Goal: Information Seeking & Learning: Learn about a topic

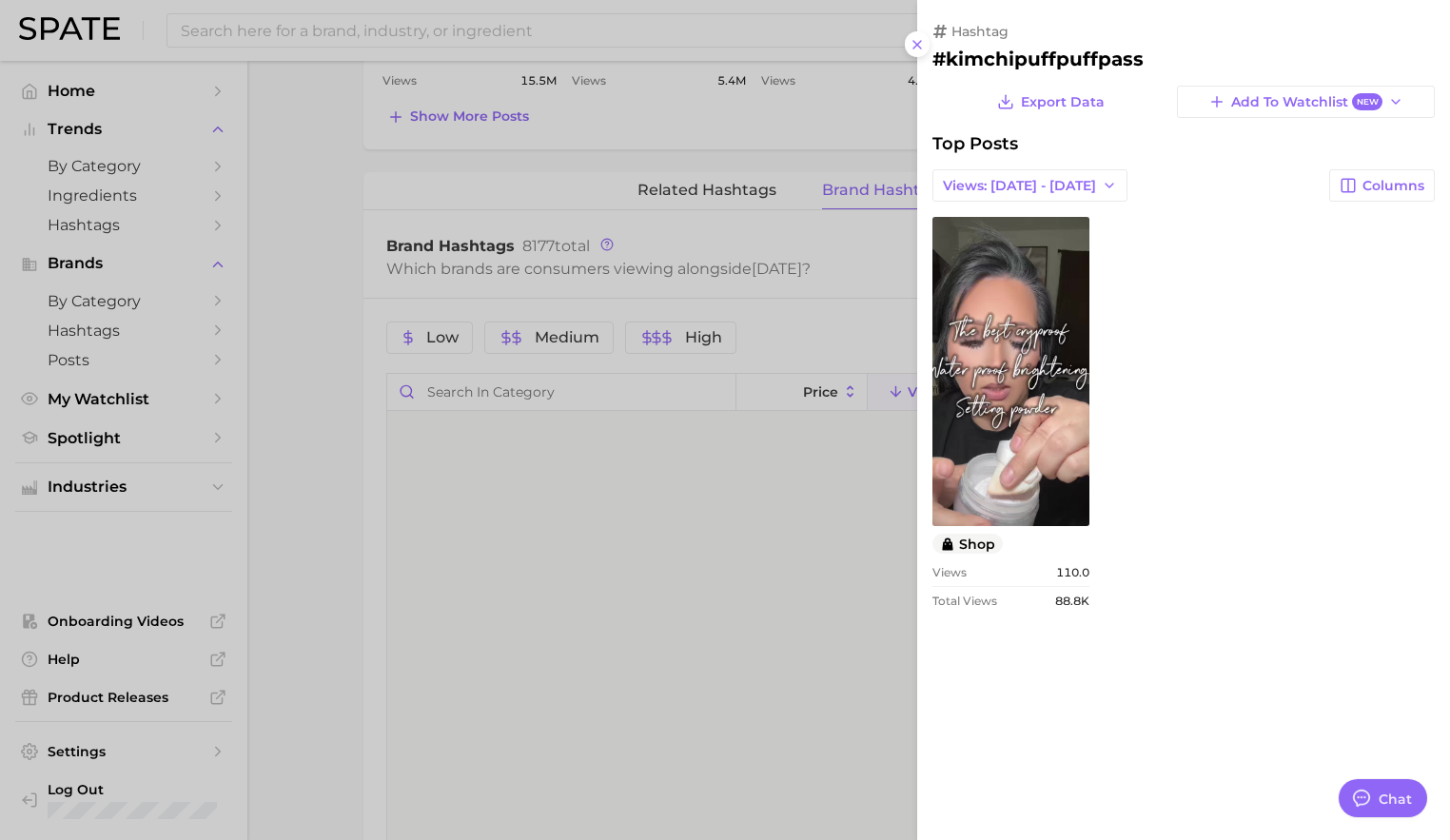
scroll to position [18139, 0]
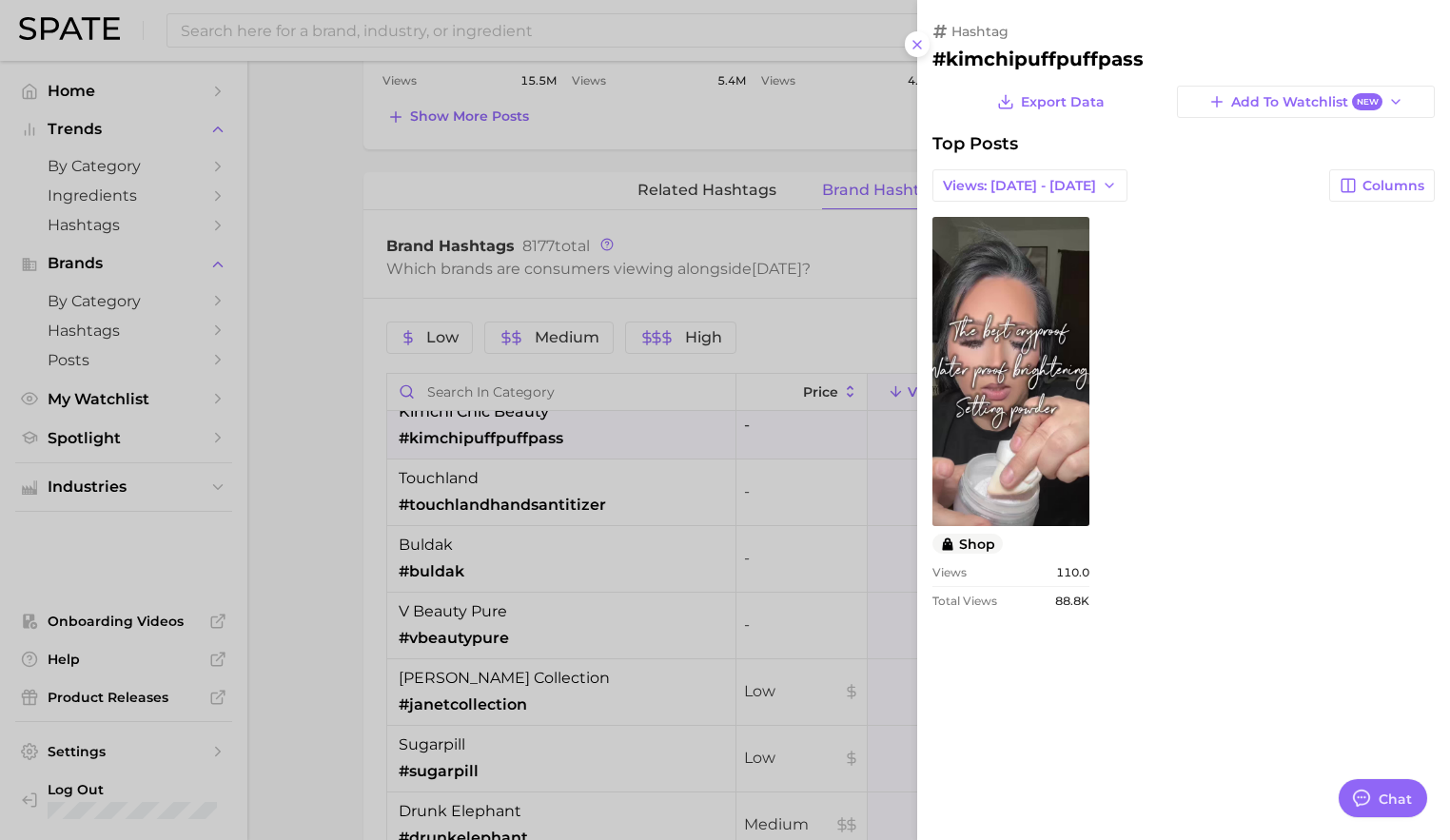
click at [677, 476] on div at bounding box center [725, 420] width 1450 height 840
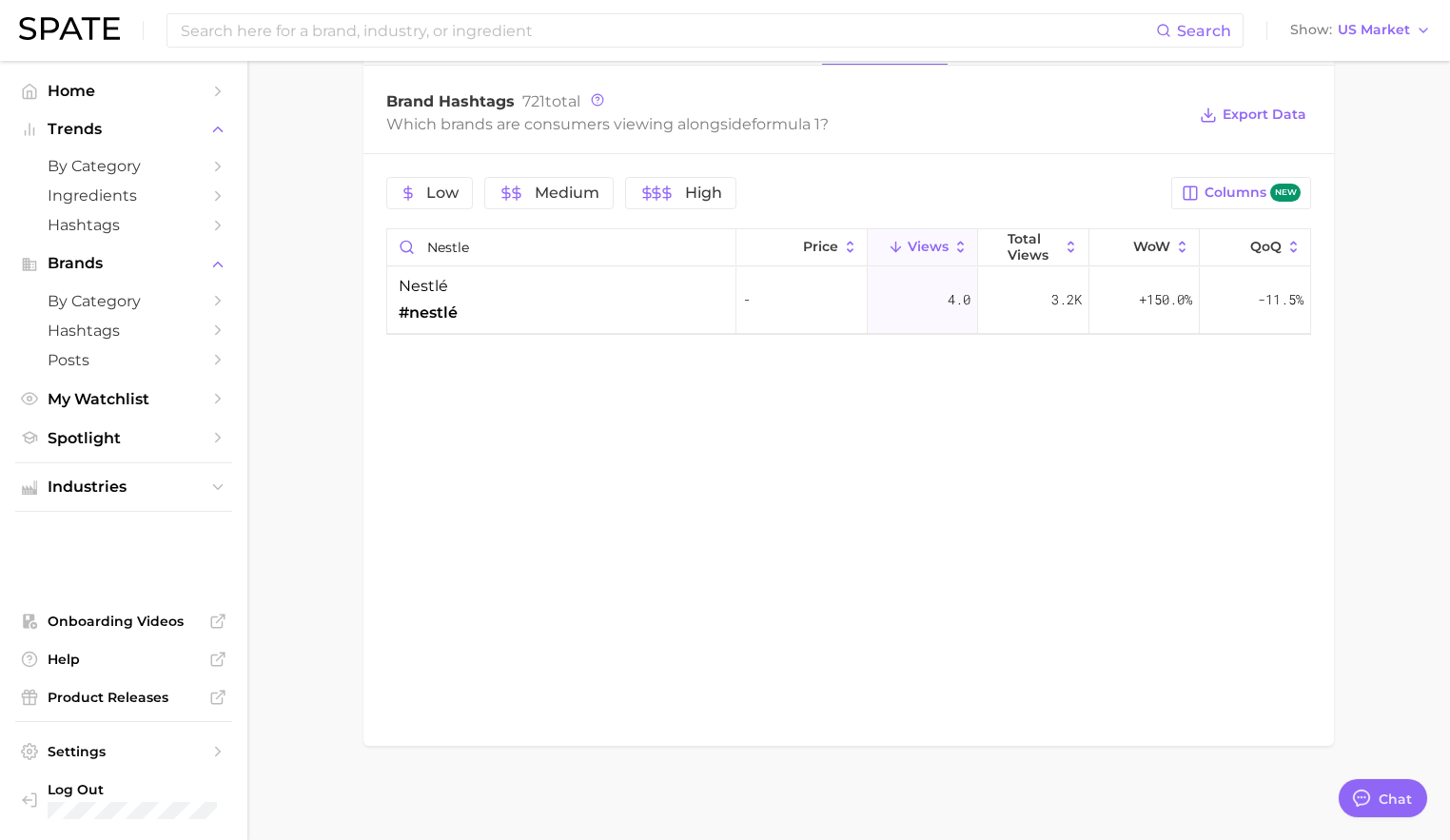
scroll to position [1238, 0]
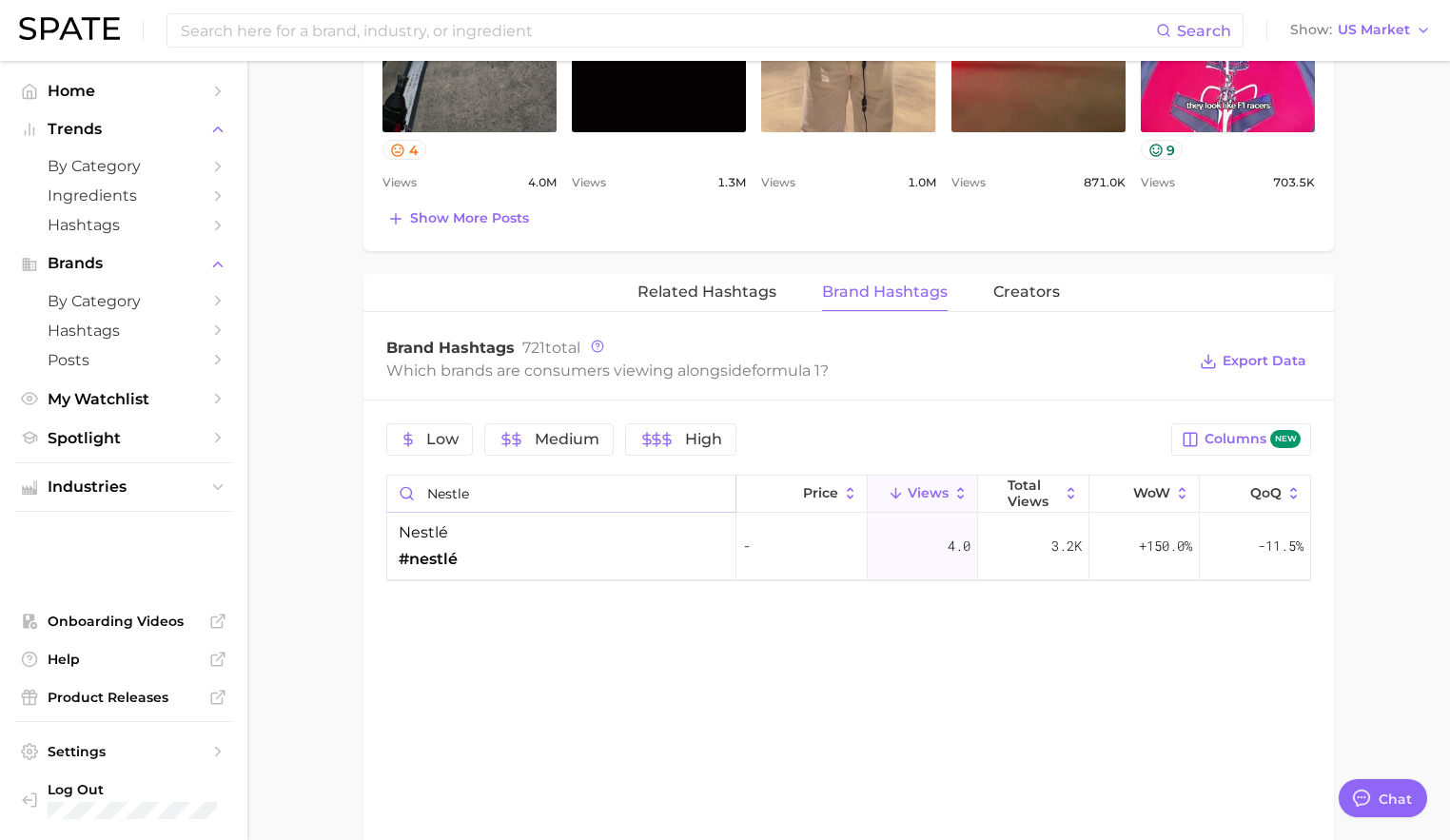
click at [717, 493] on input "nestle" at bounding box center [562, 493] width 348 height 36
type input "t"
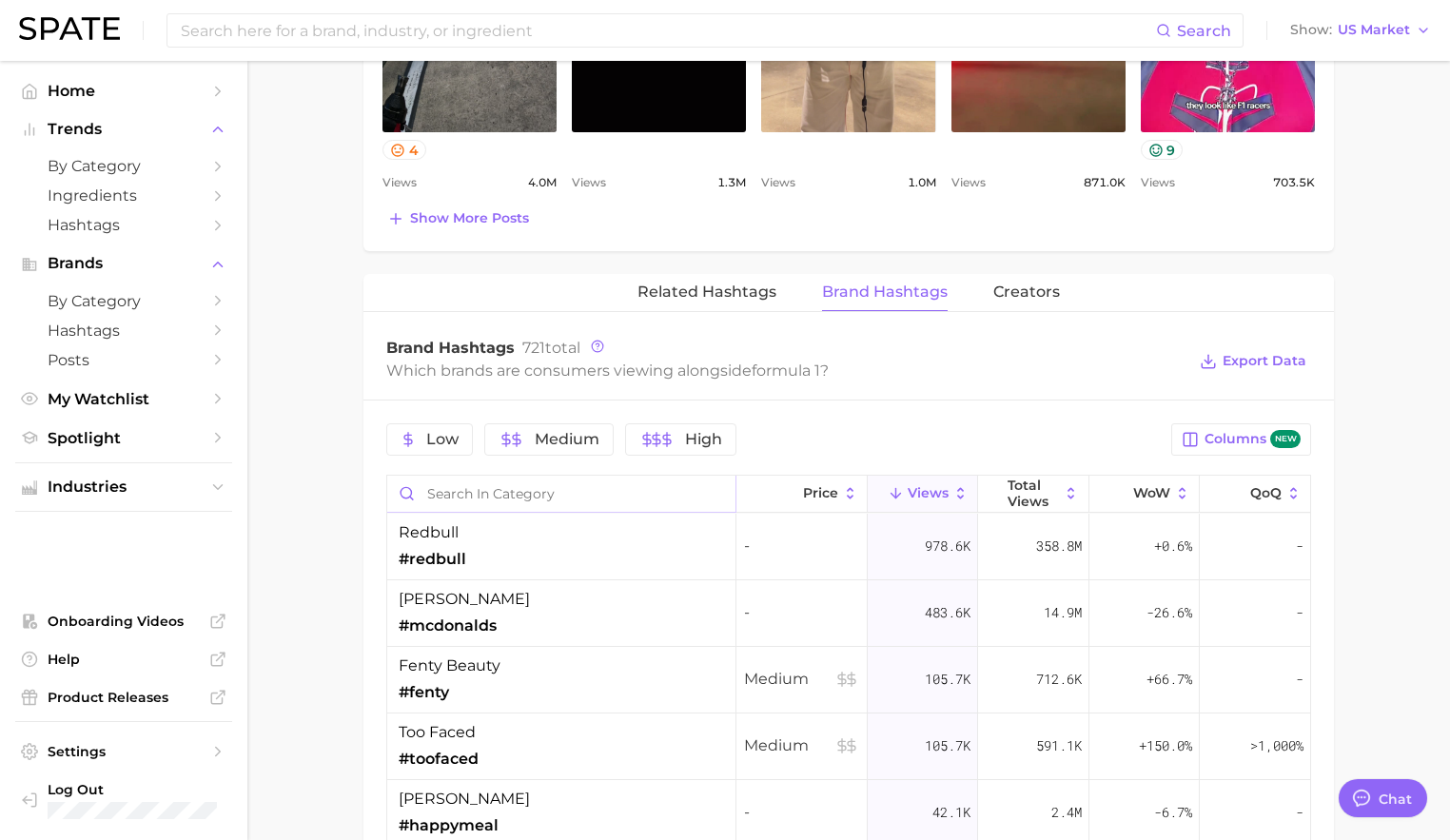
scroll to position [1215, 0]
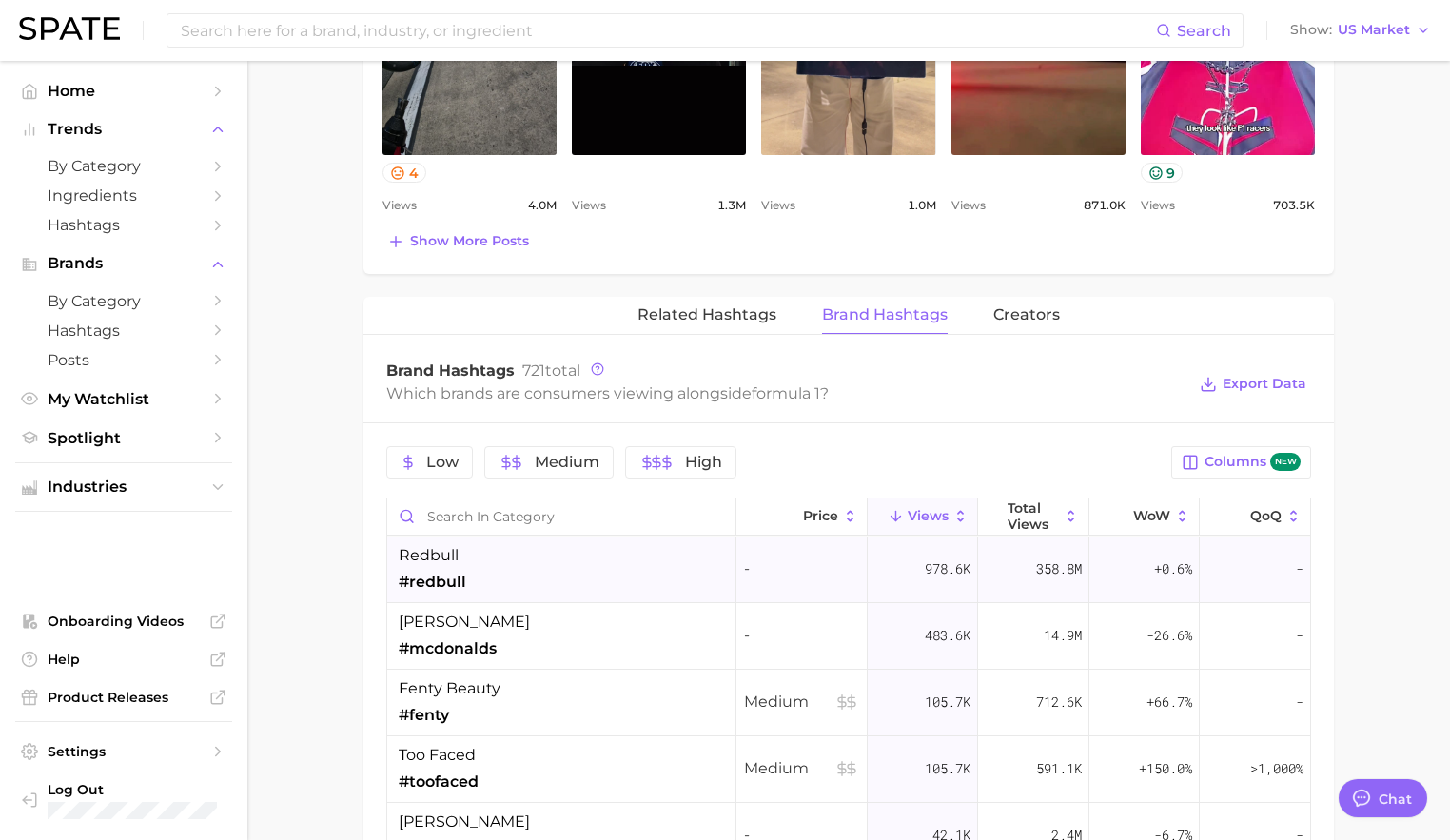
click at [618, 564] on div "redbull #redbull" at bounding box center [562, 569] width 349 height 67
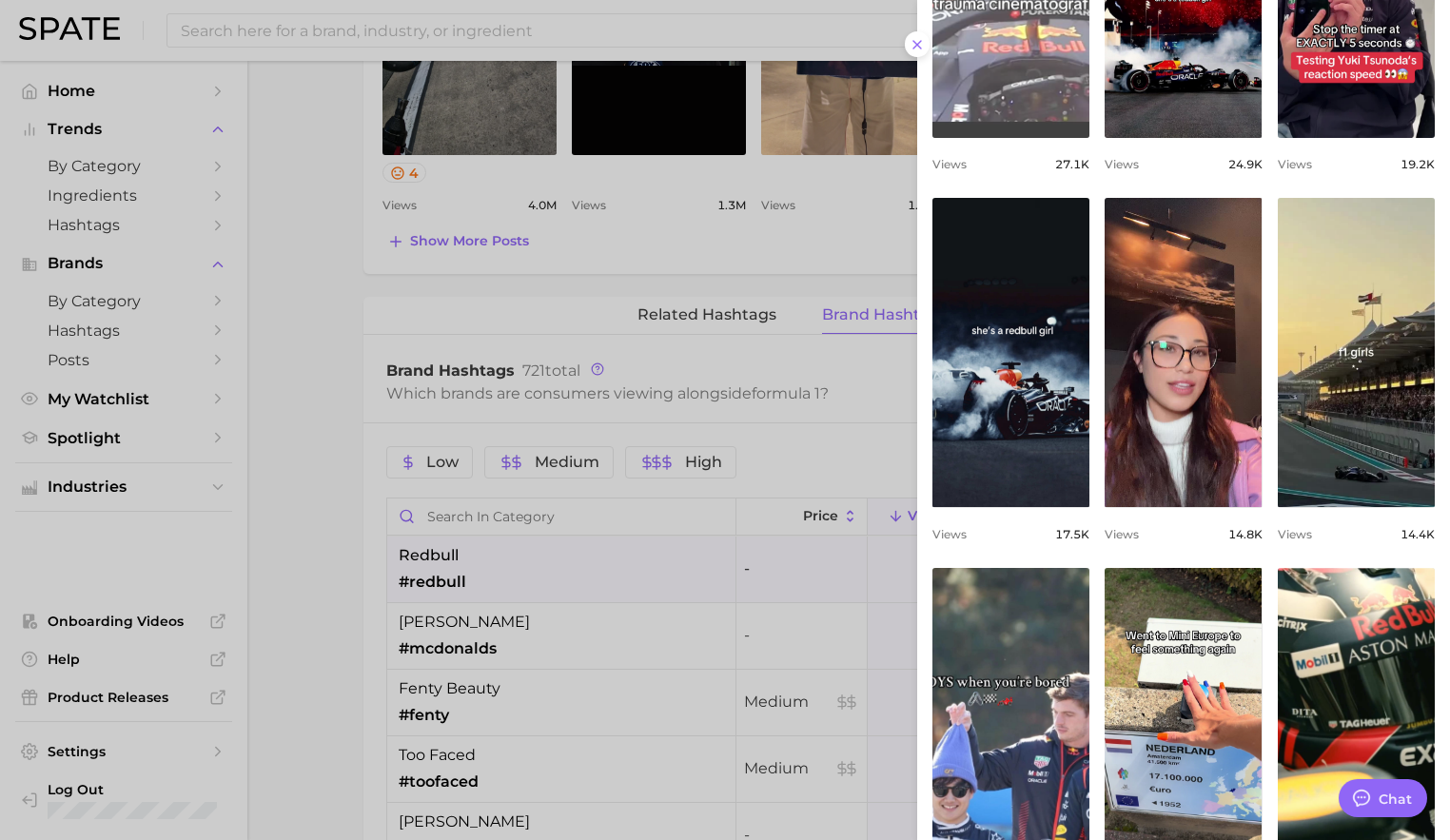
scroll to position [543, 0]
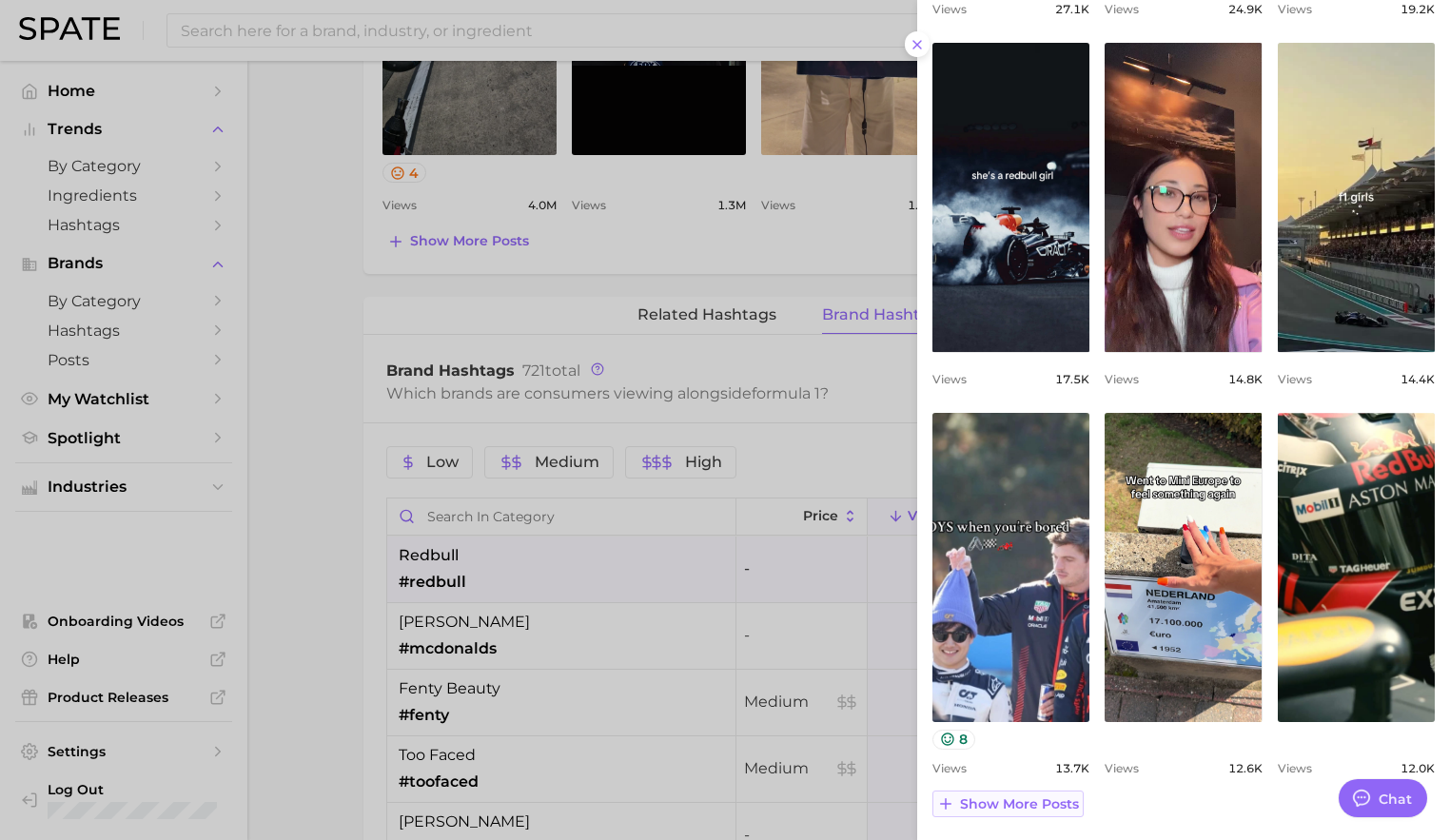
click at [1016, 804] on span "Show more posts" at bounding box center [1019, 804] width 119 height 16
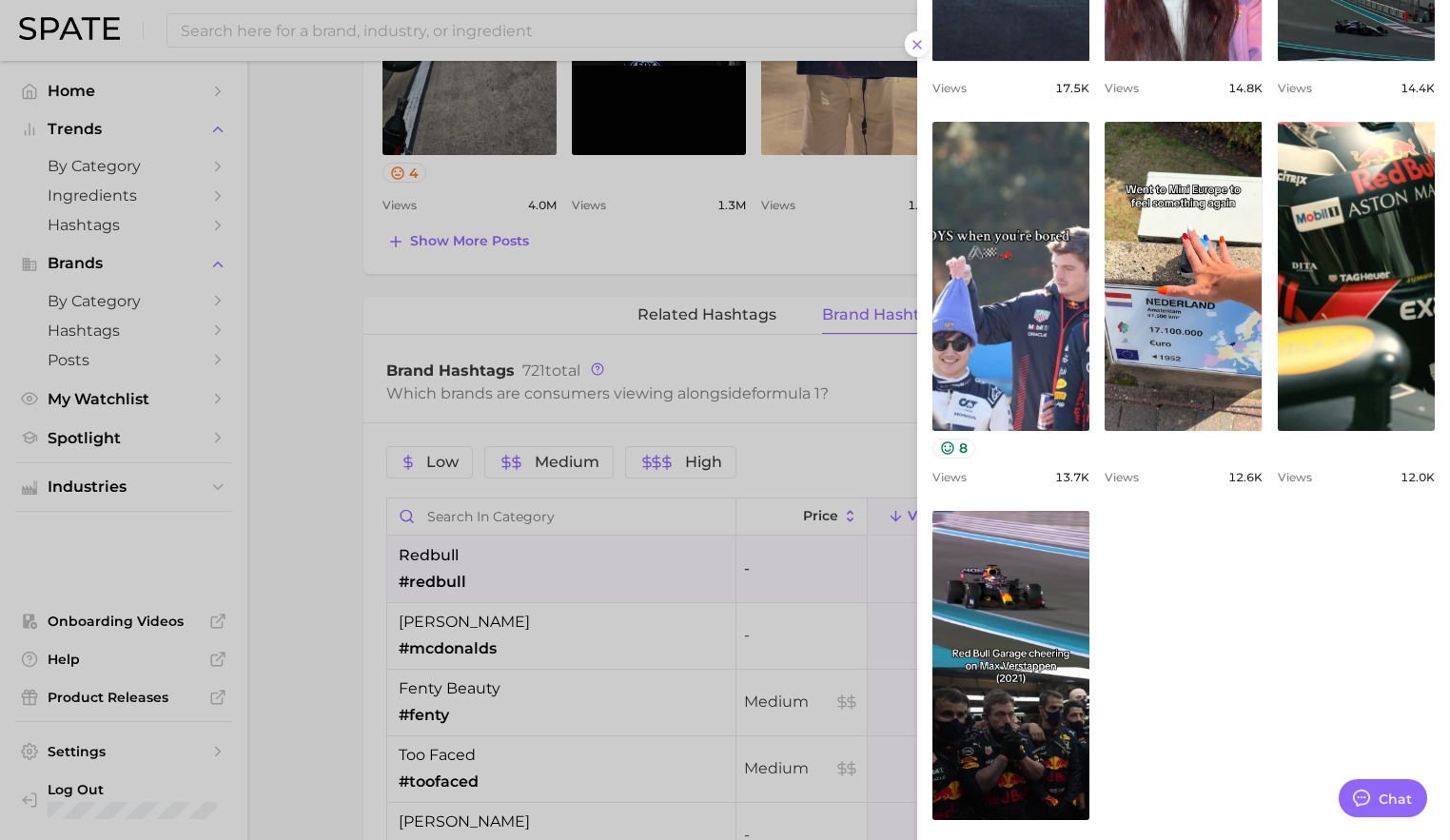
scroll to position [912, 0]
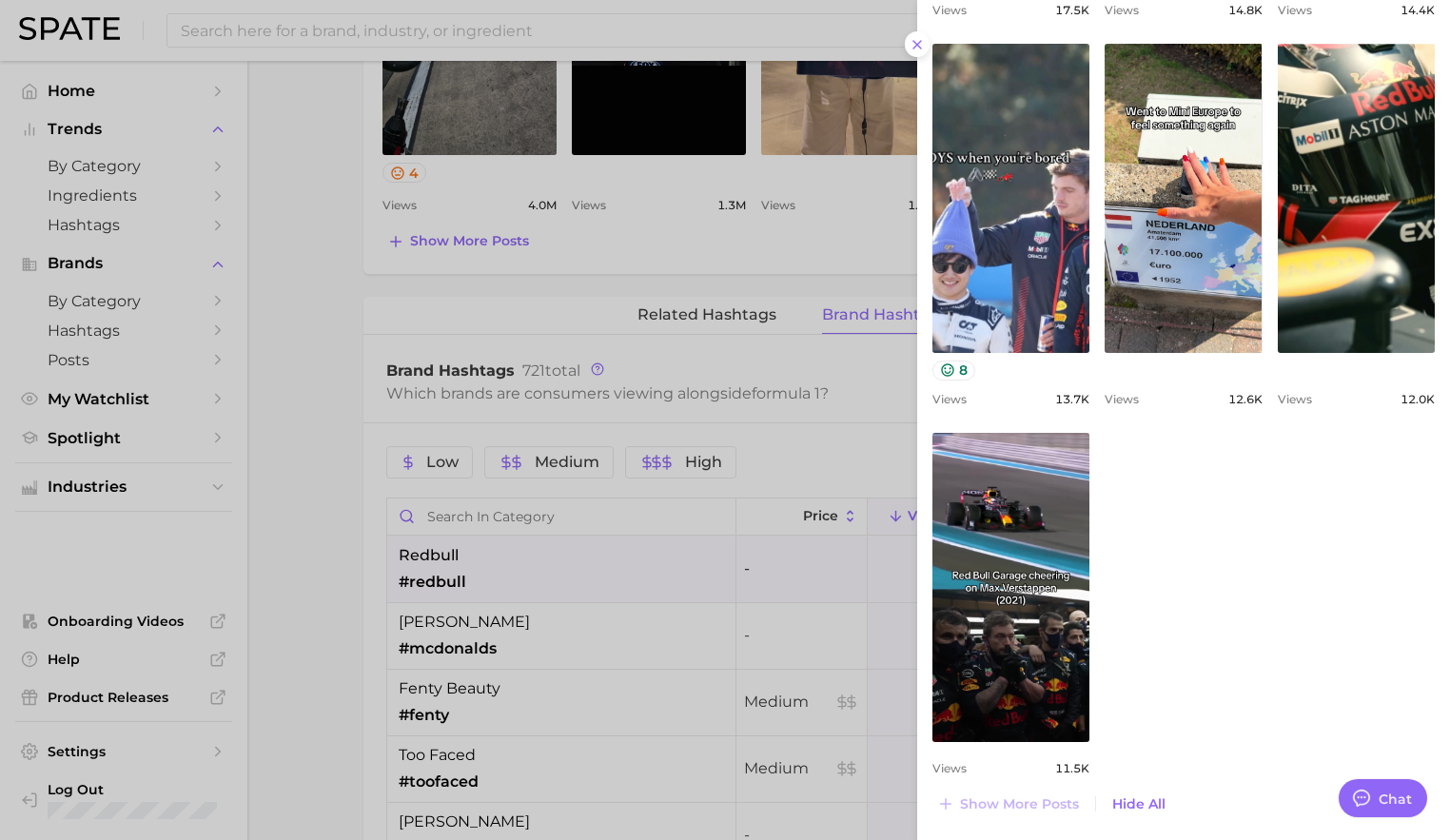
click at [747, 260] on div at bounding box center [725, 420] width 1450 height 840
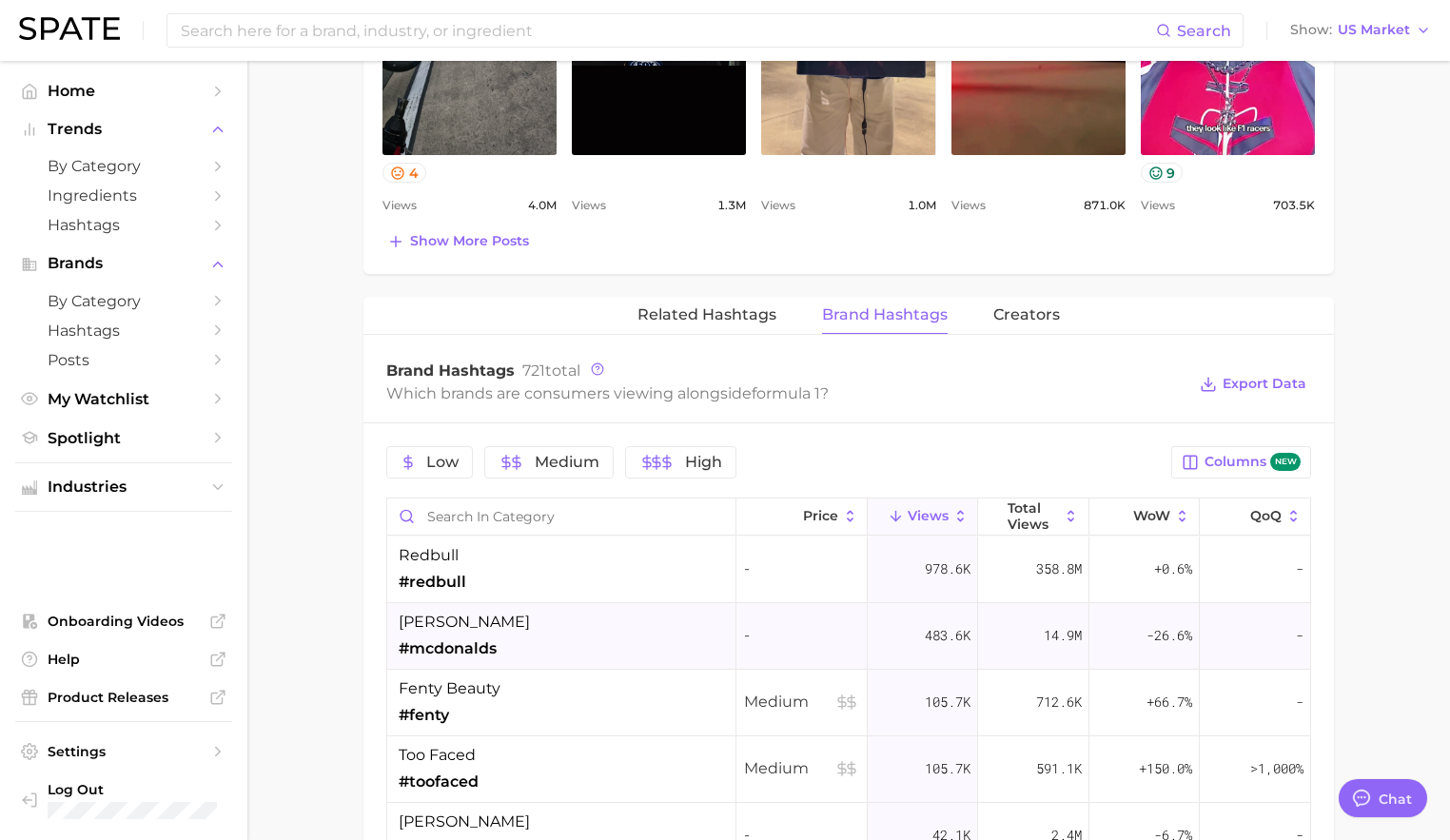
click at [592, 623] on div "[PERSON_NAME] #mcdonalds" at bounding box center [562, 636] width 349 height 67
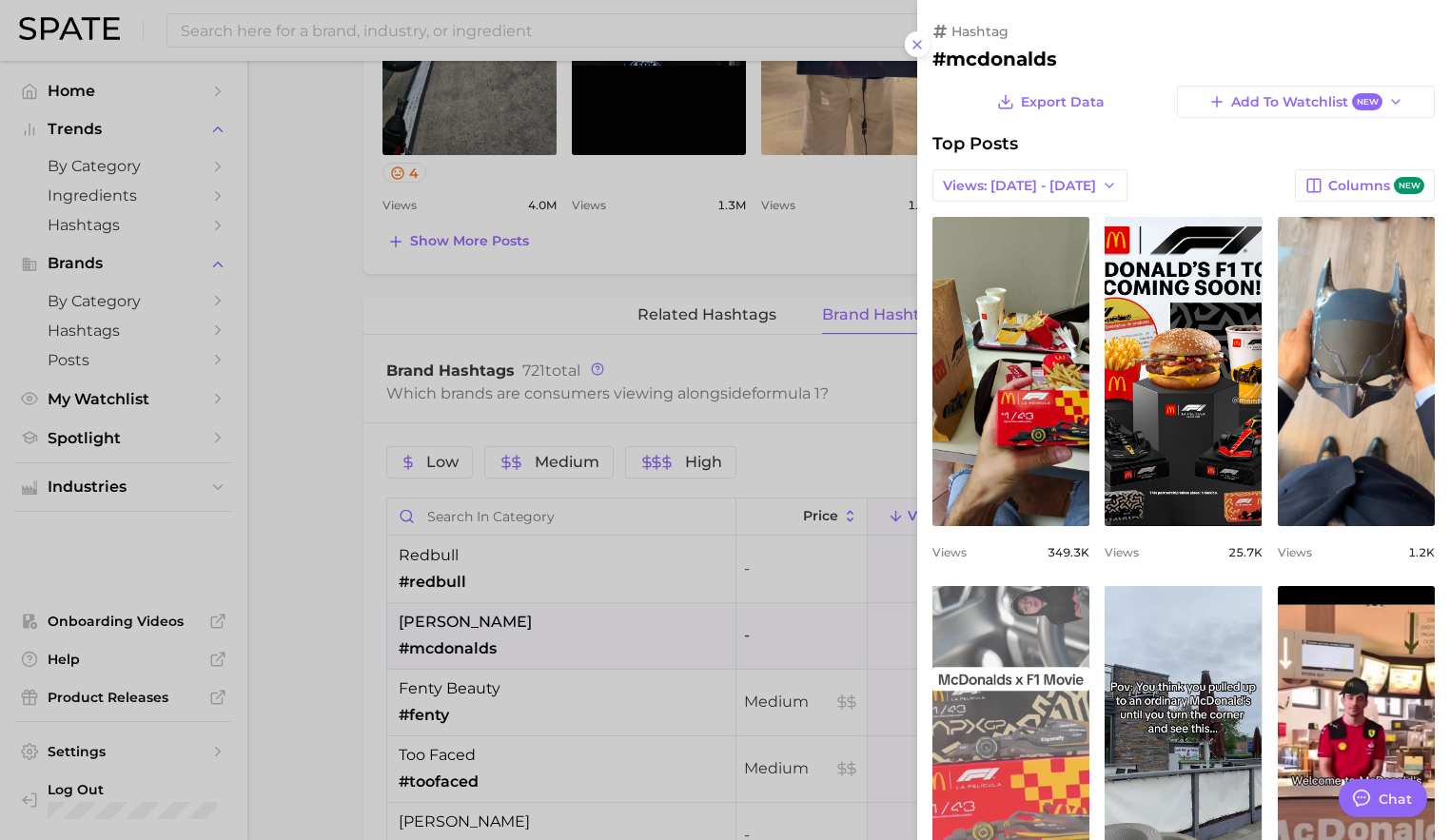
scroll to position [0, 0]
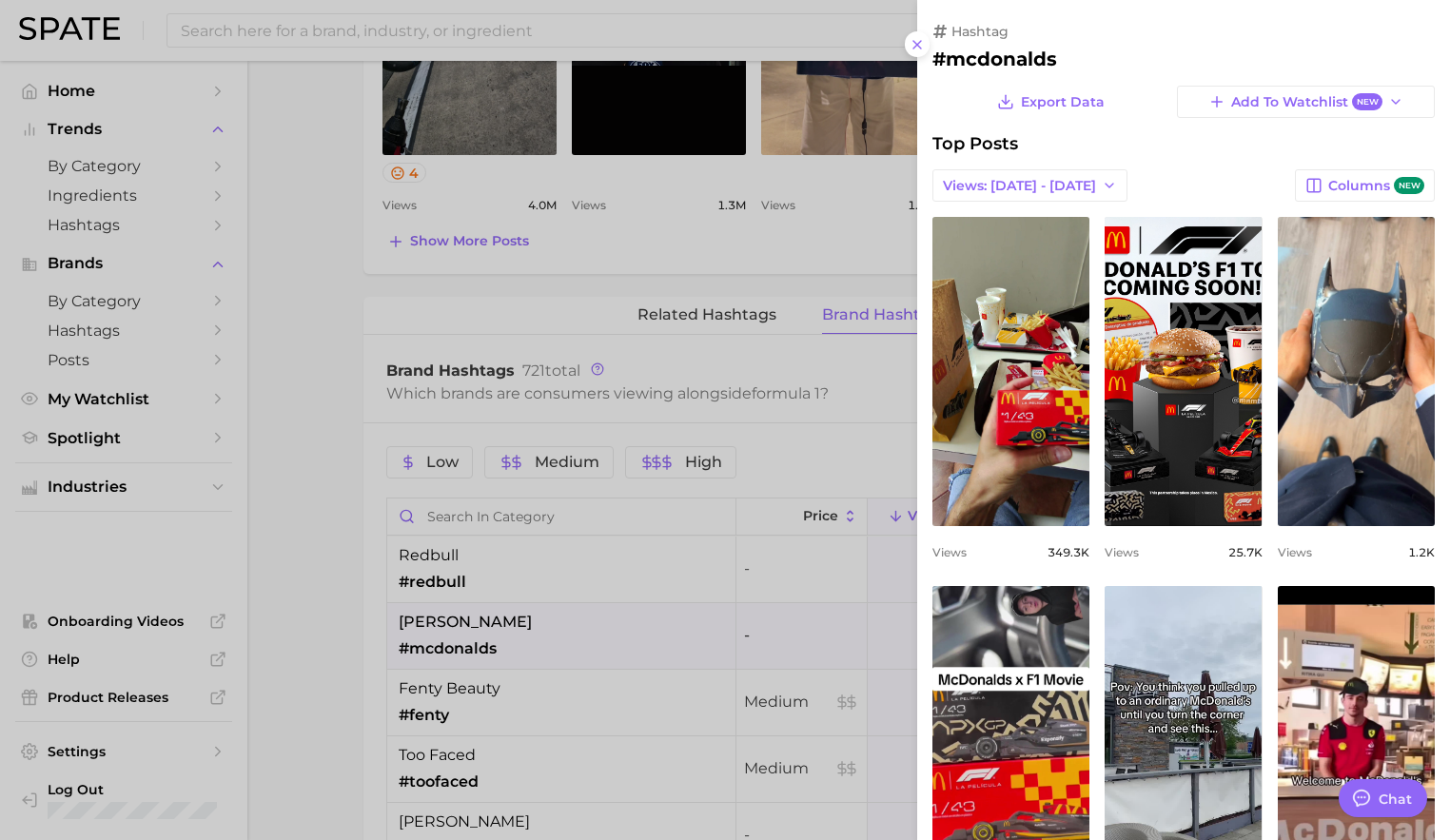
click at [769, 582] on div at bounding box center [725, 420] width 1450 height 840
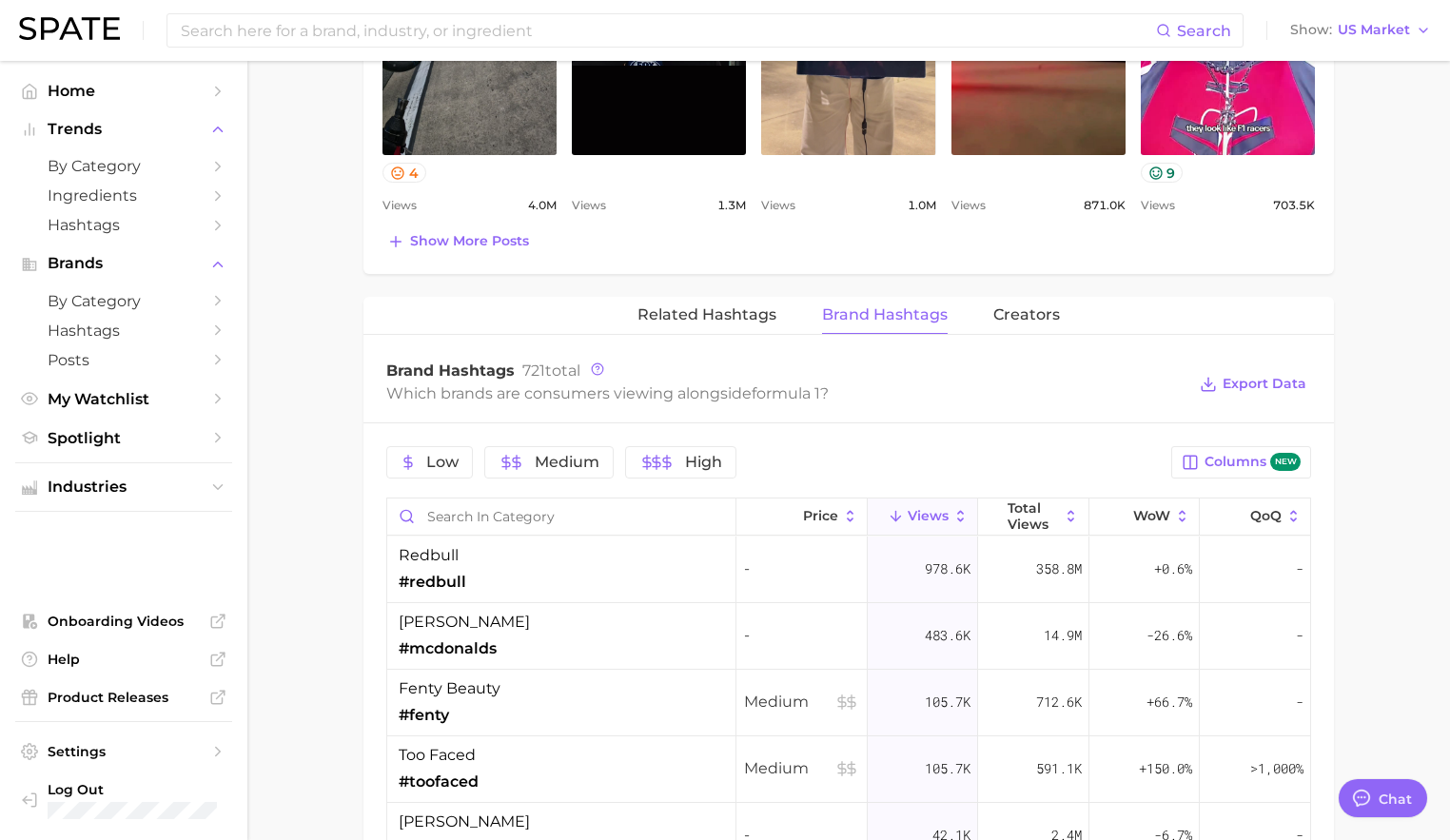
scroll to position [156, 0]
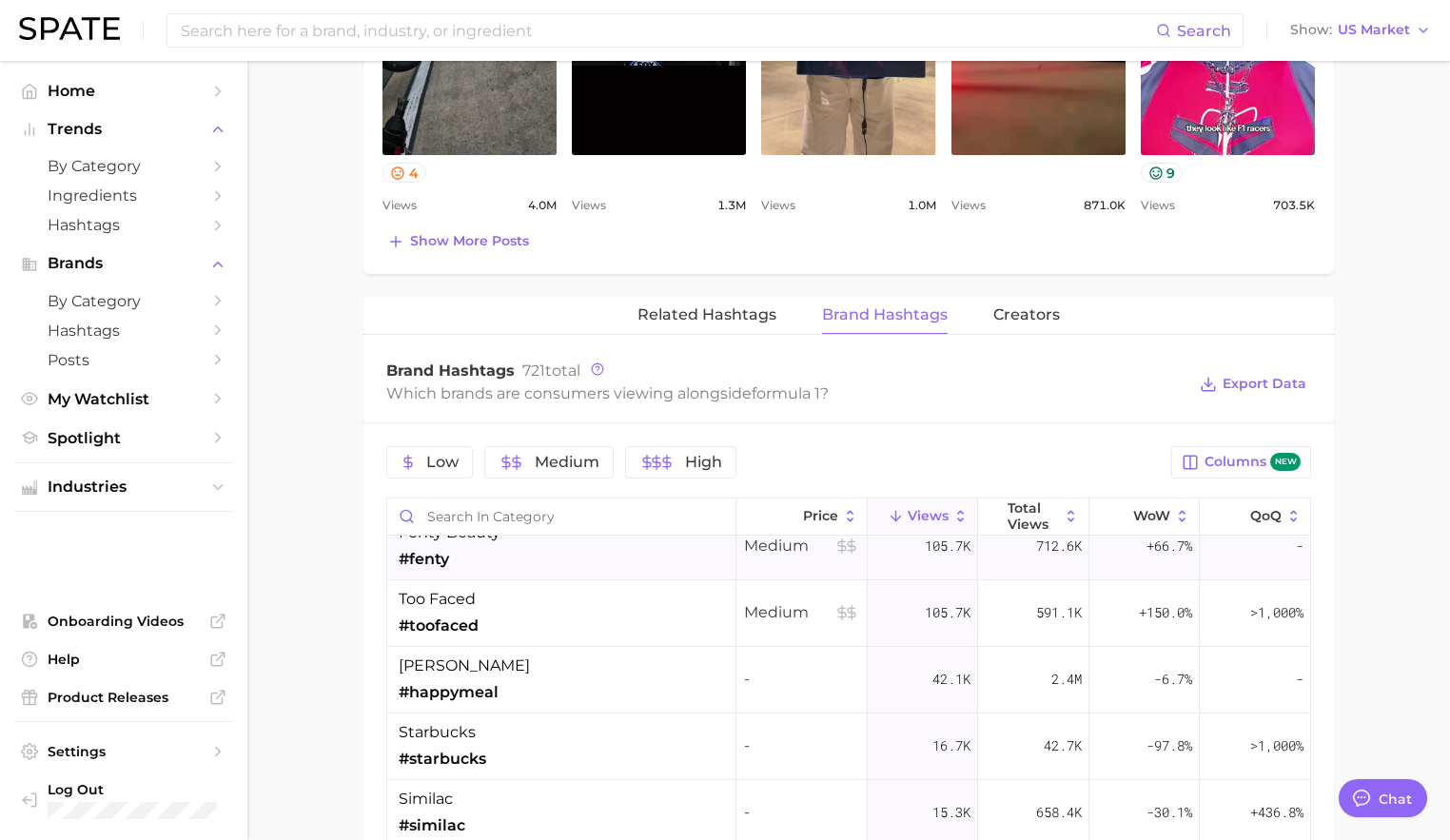
click at [637, 562] on div "fenty beauty #fenty" at bounding box center [562, 547] width 349 height 67
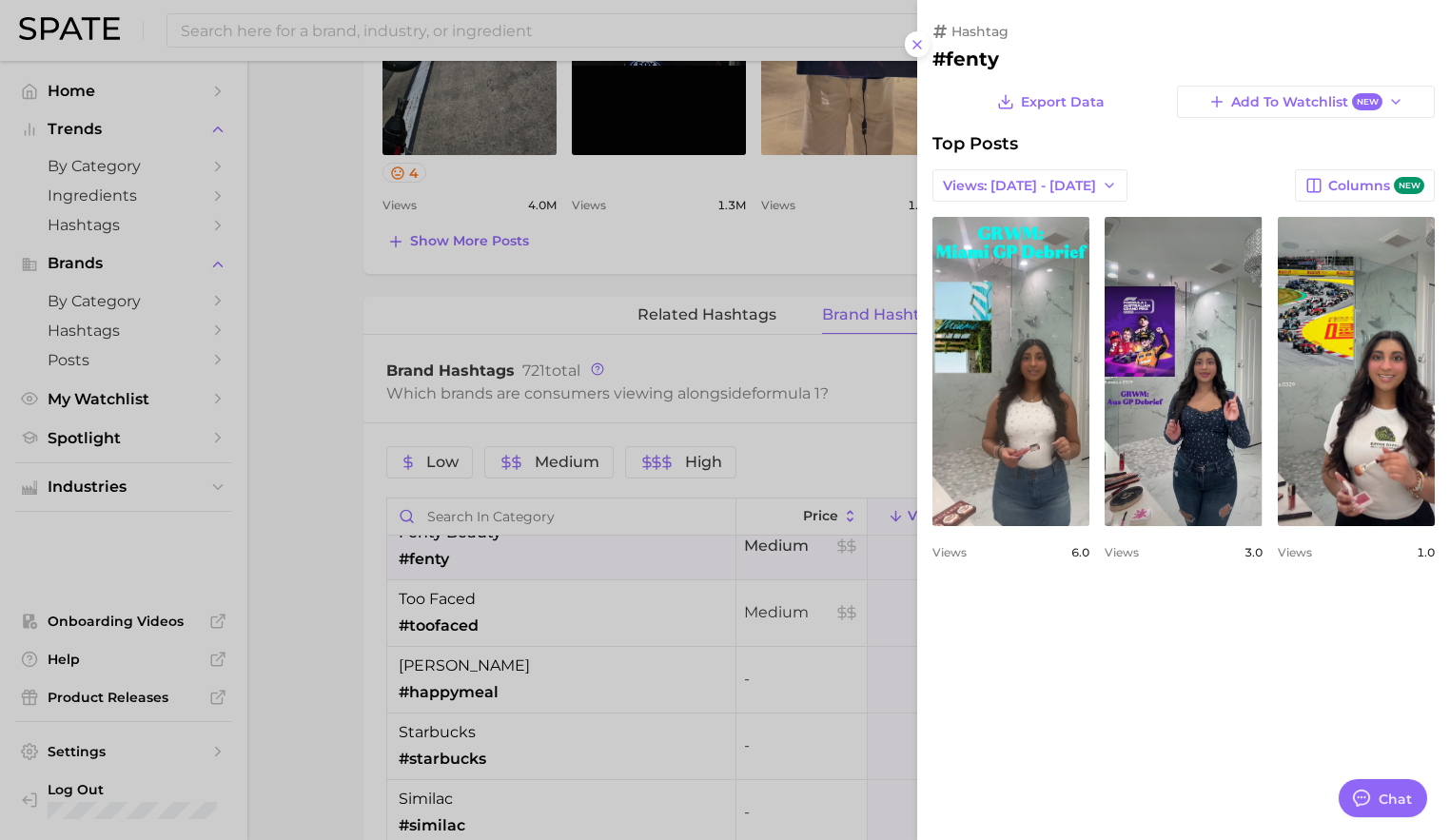
scroll to position [0, 0]
click at [597, 671] on div at bounding box center [725, 420] width 1450 height 840
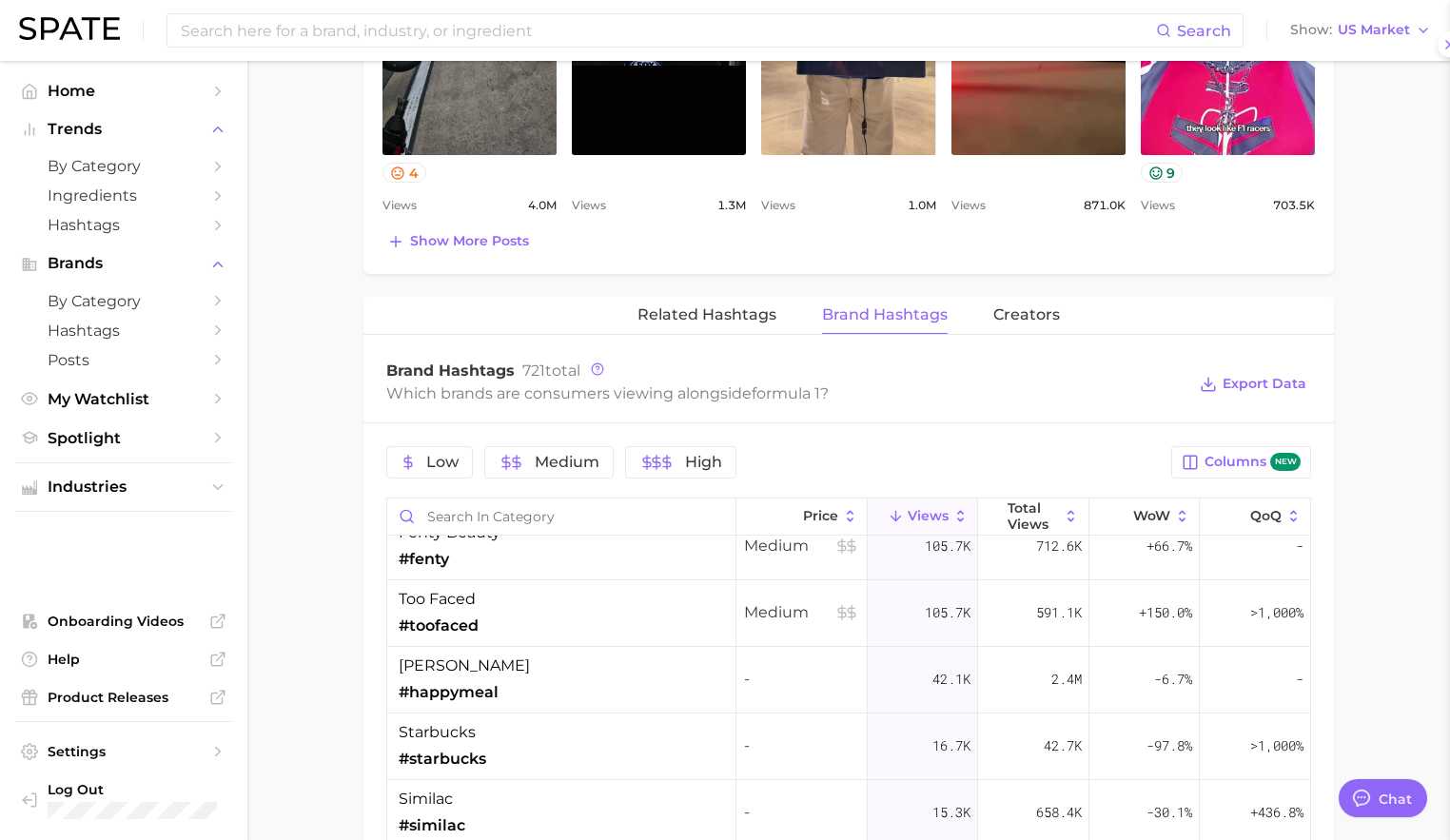
click at [595, 635] on div "too faced #toofaced" at bounding box center [562, 614] width 349 height 67
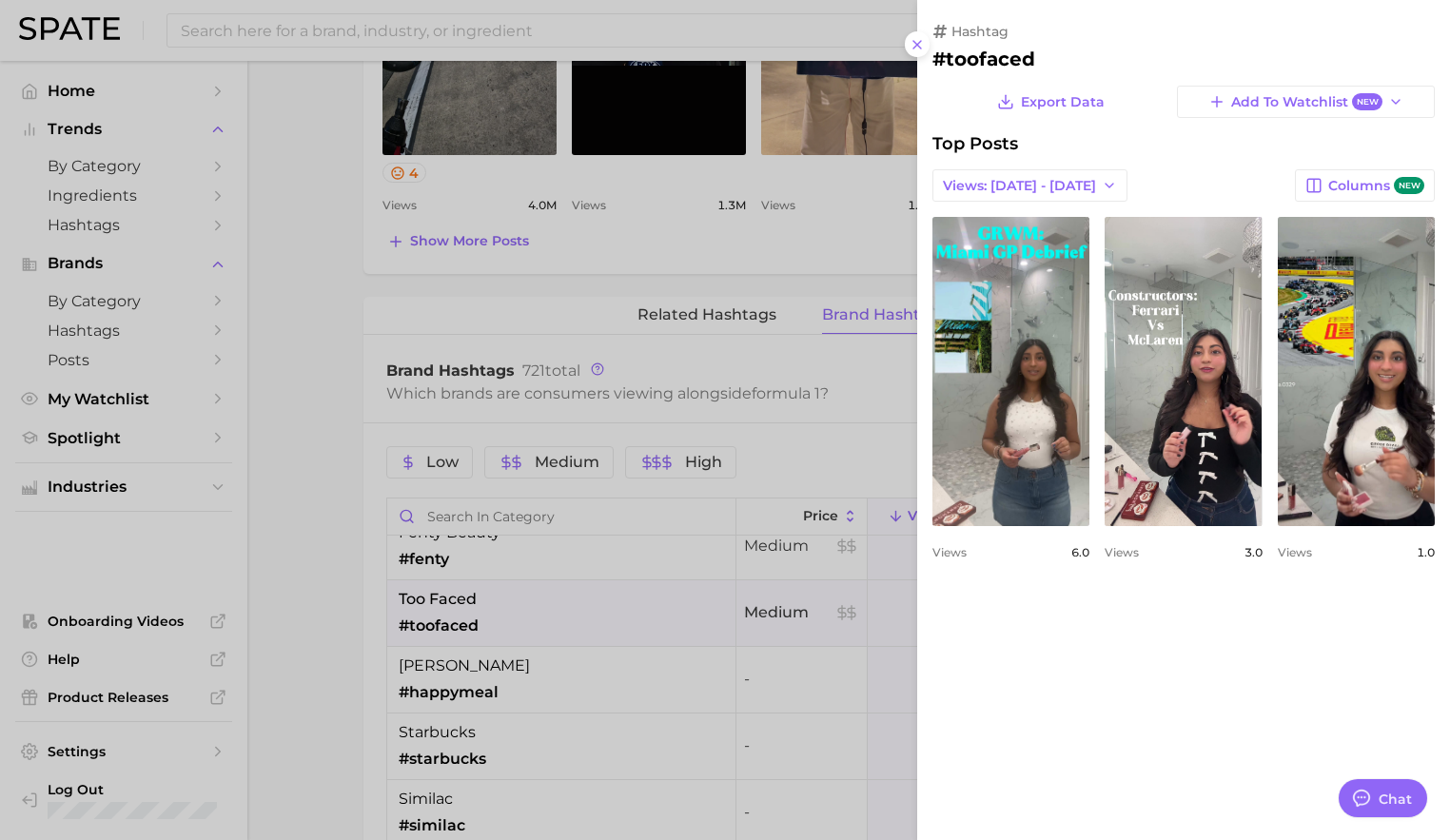
click at [588, 673] on div at bounding box center [725, 420] width 1450 height 840
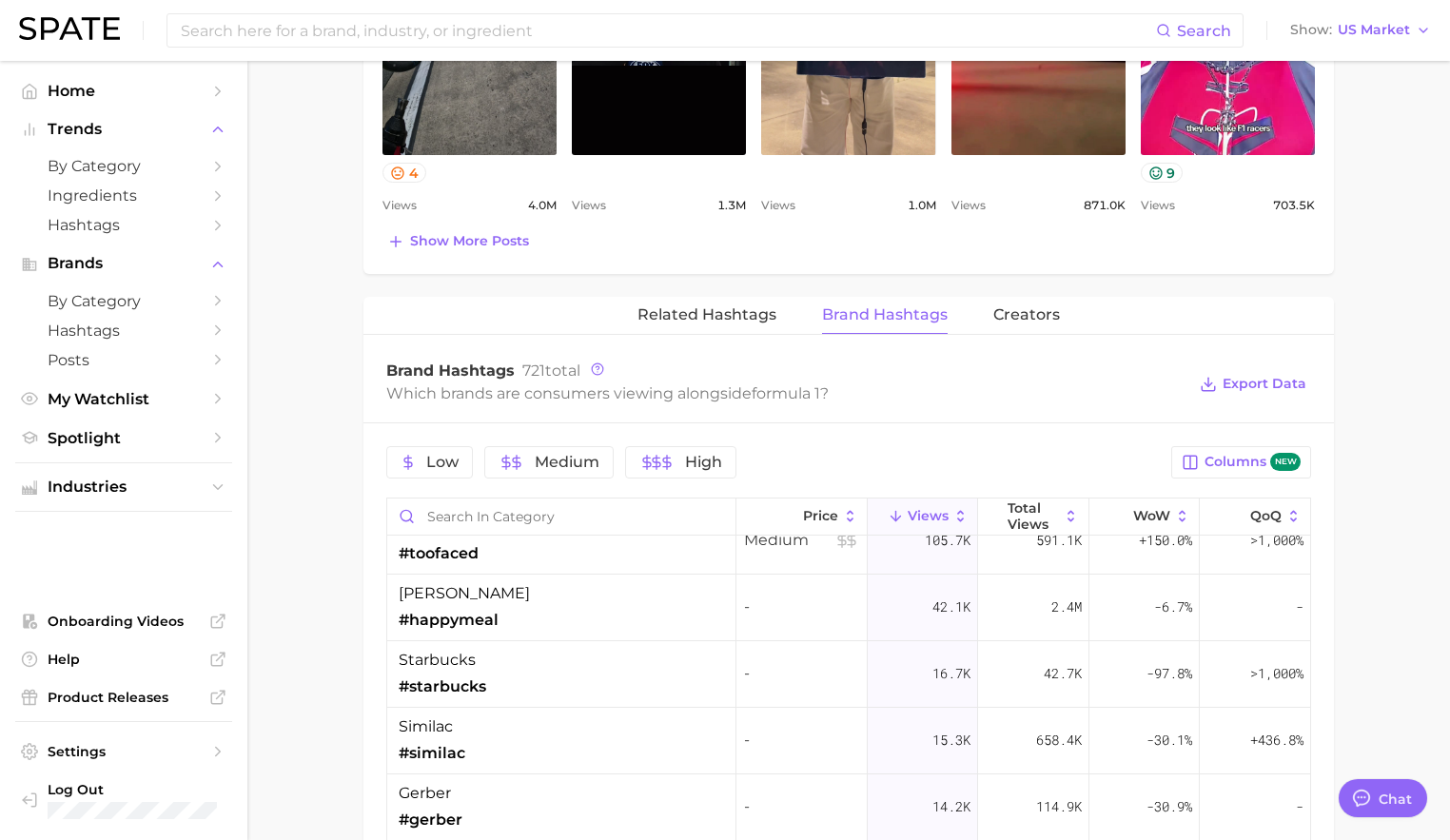
scroll to position [229, 0]
click at [588, 673] on div "starbucks #starbucks" at bounding box center [562, 674] width 349 height 67
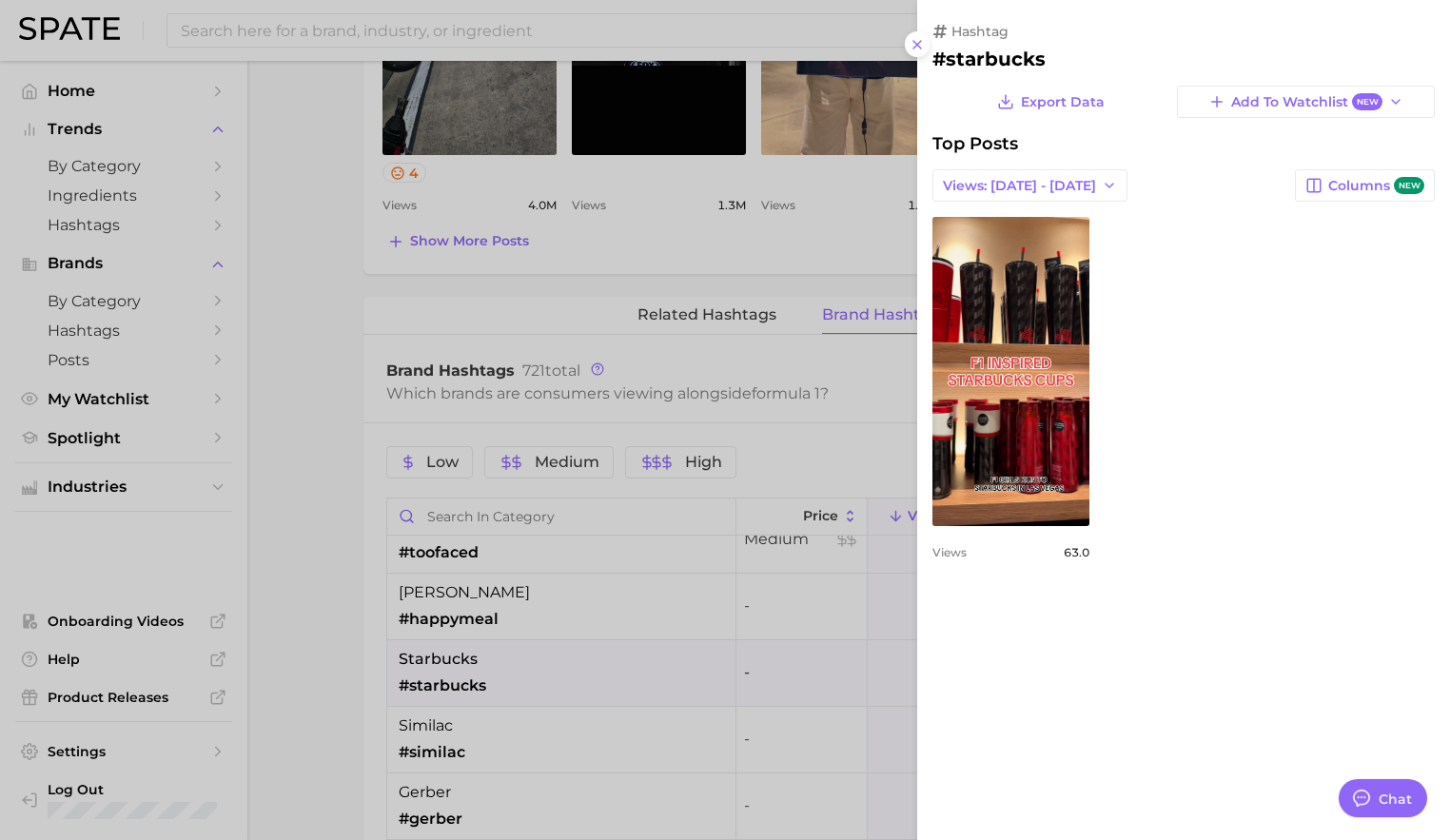
scroll to position [0, 0]
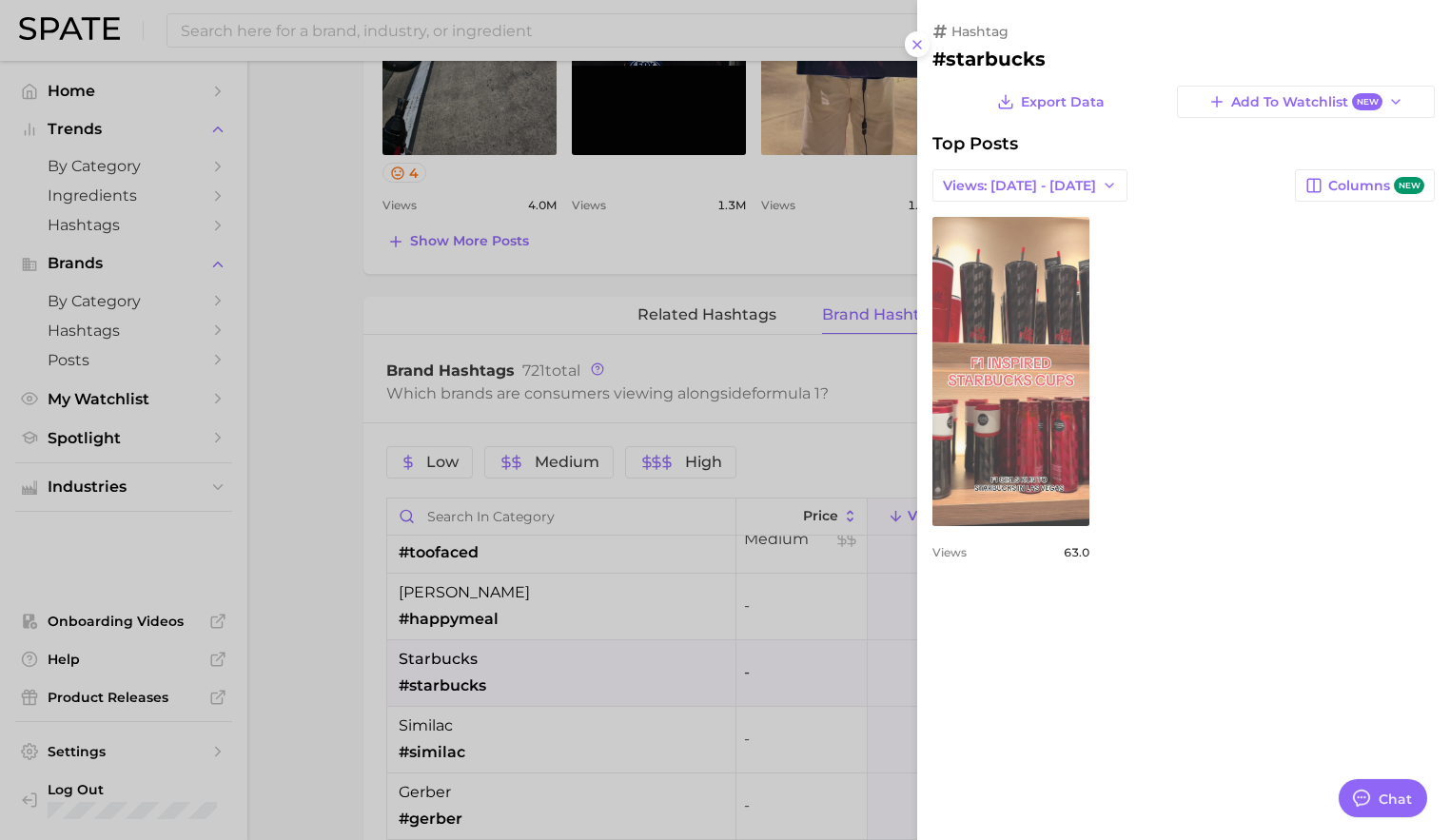
click at [1079, 390] on link "view post on TikTok" at bounding box center [1011, 371] width 157 height 309
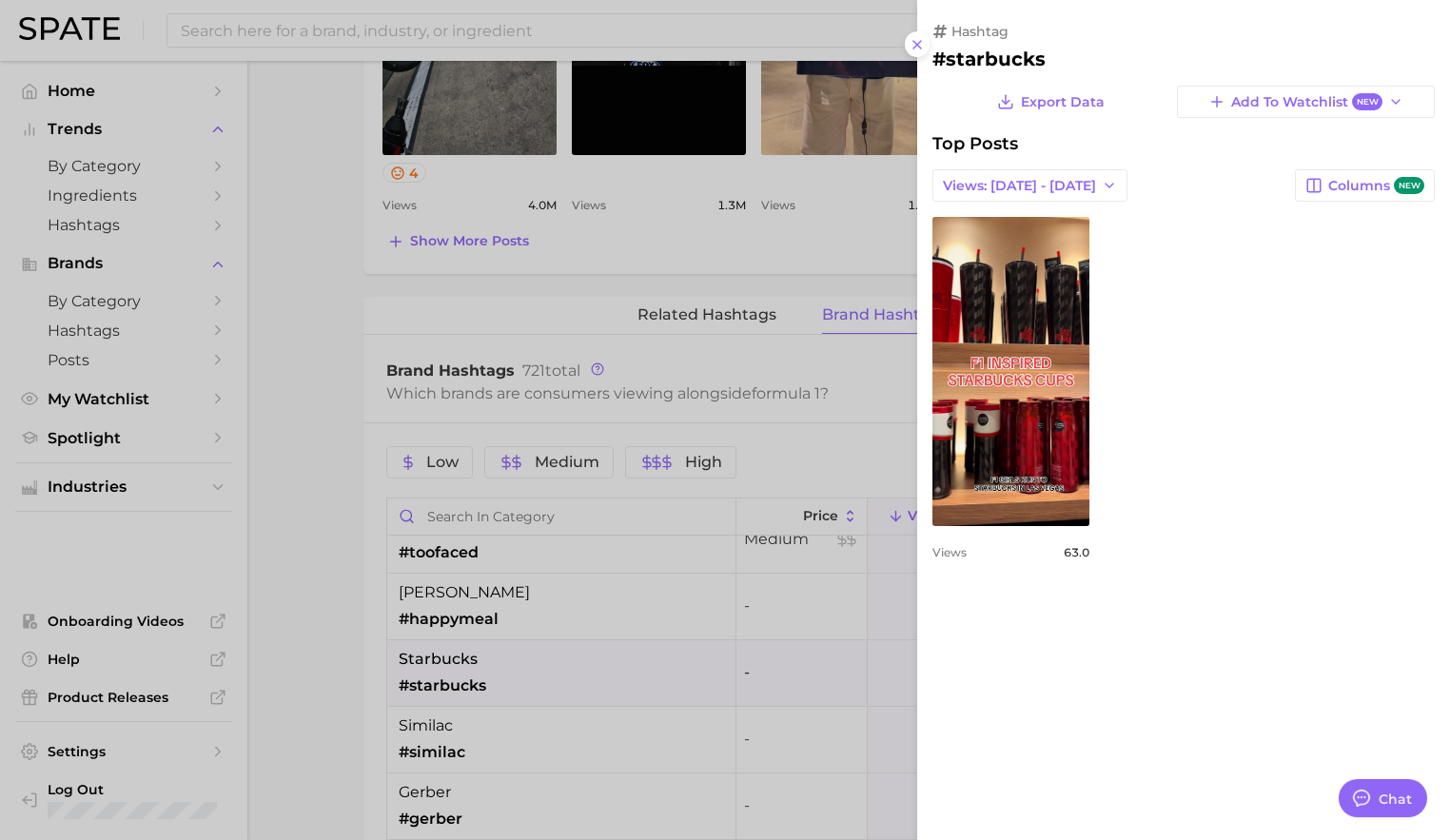
click at [793, 536] on div at bounding box center [725, 420] width 1450 height 840
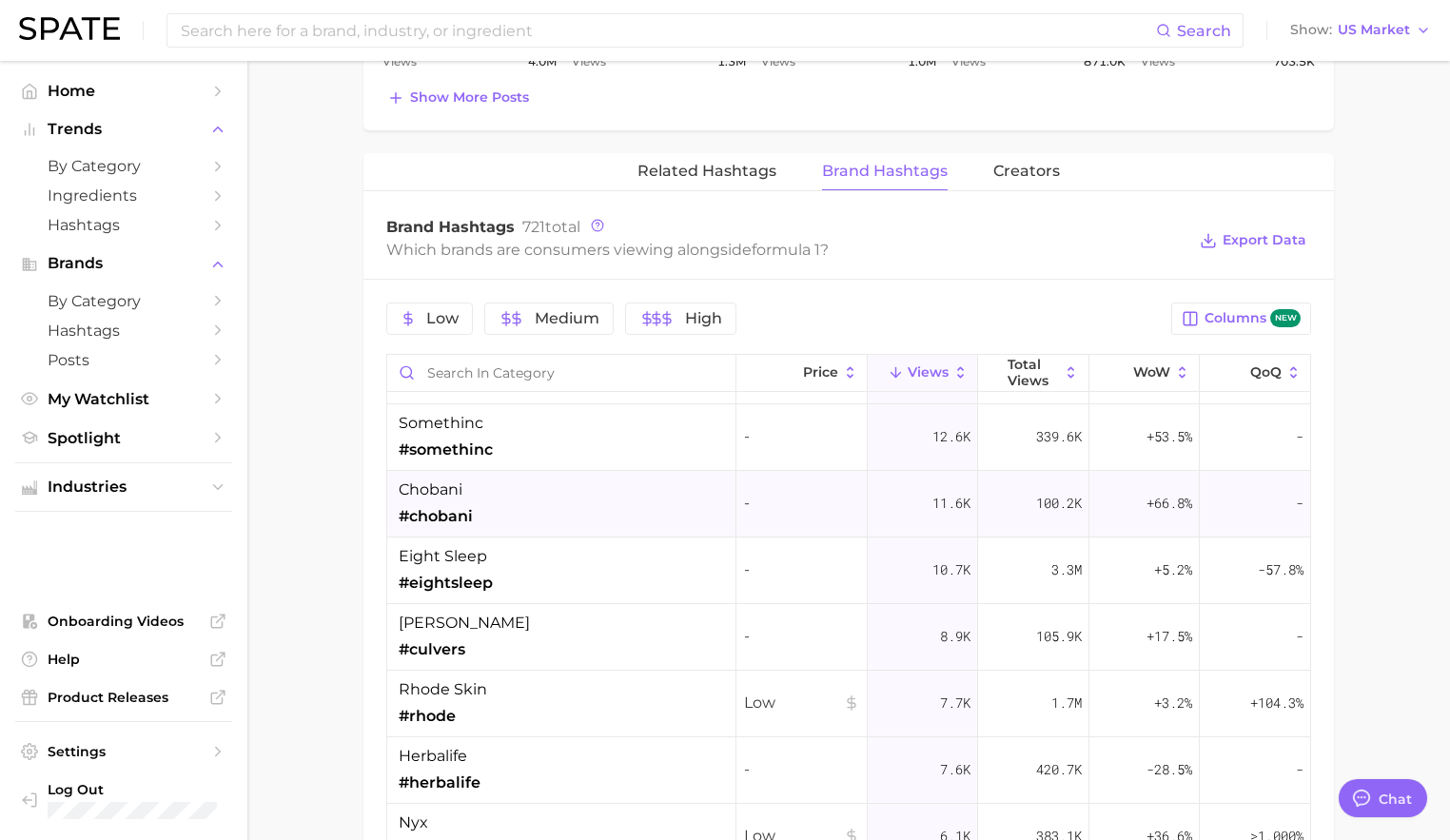
scroll to position [536, 0]
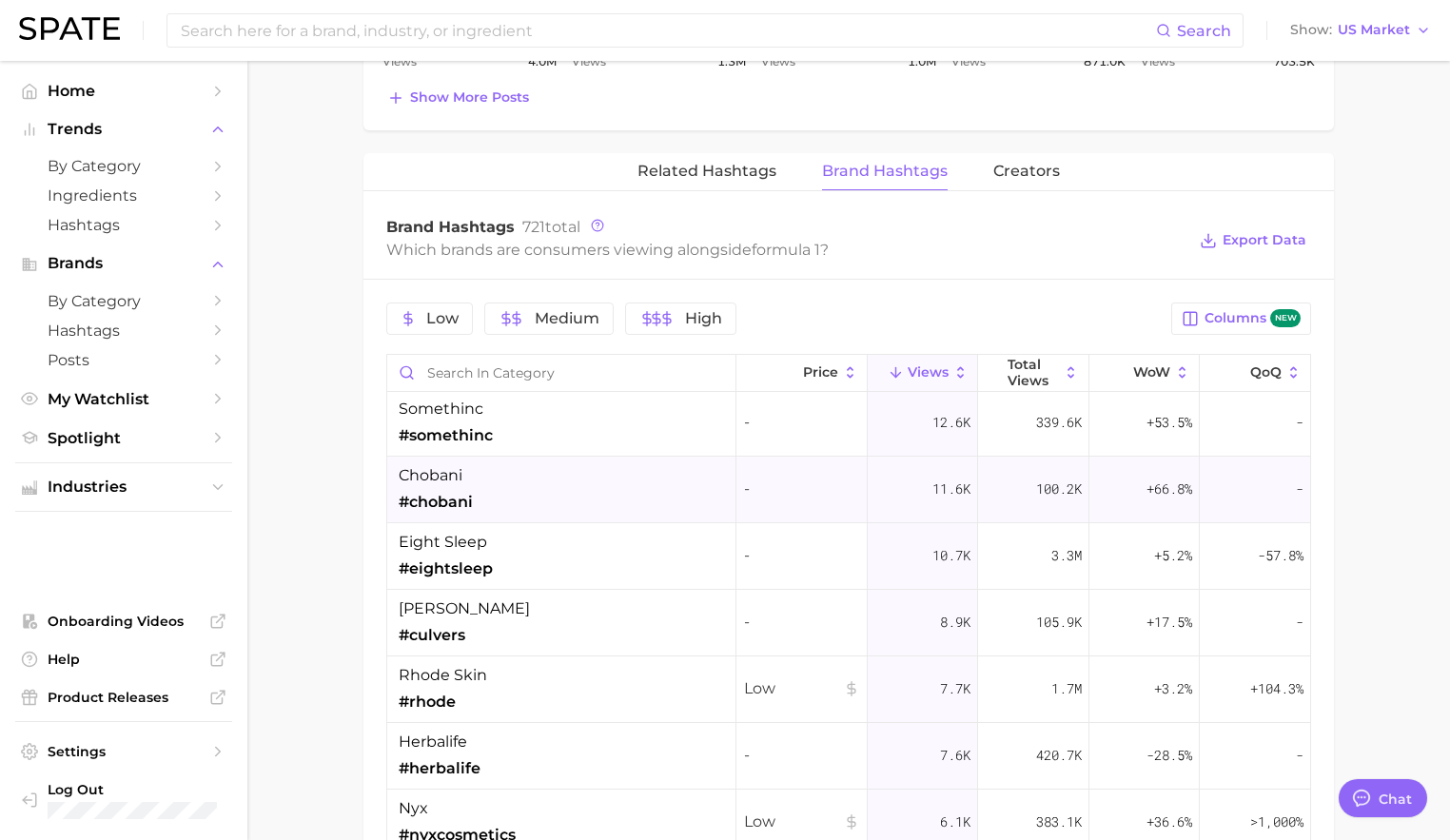
click at [583, 639] on div "[PERSON_NAME] #culvers" at bounding box center [562, 623] width 349 height 67
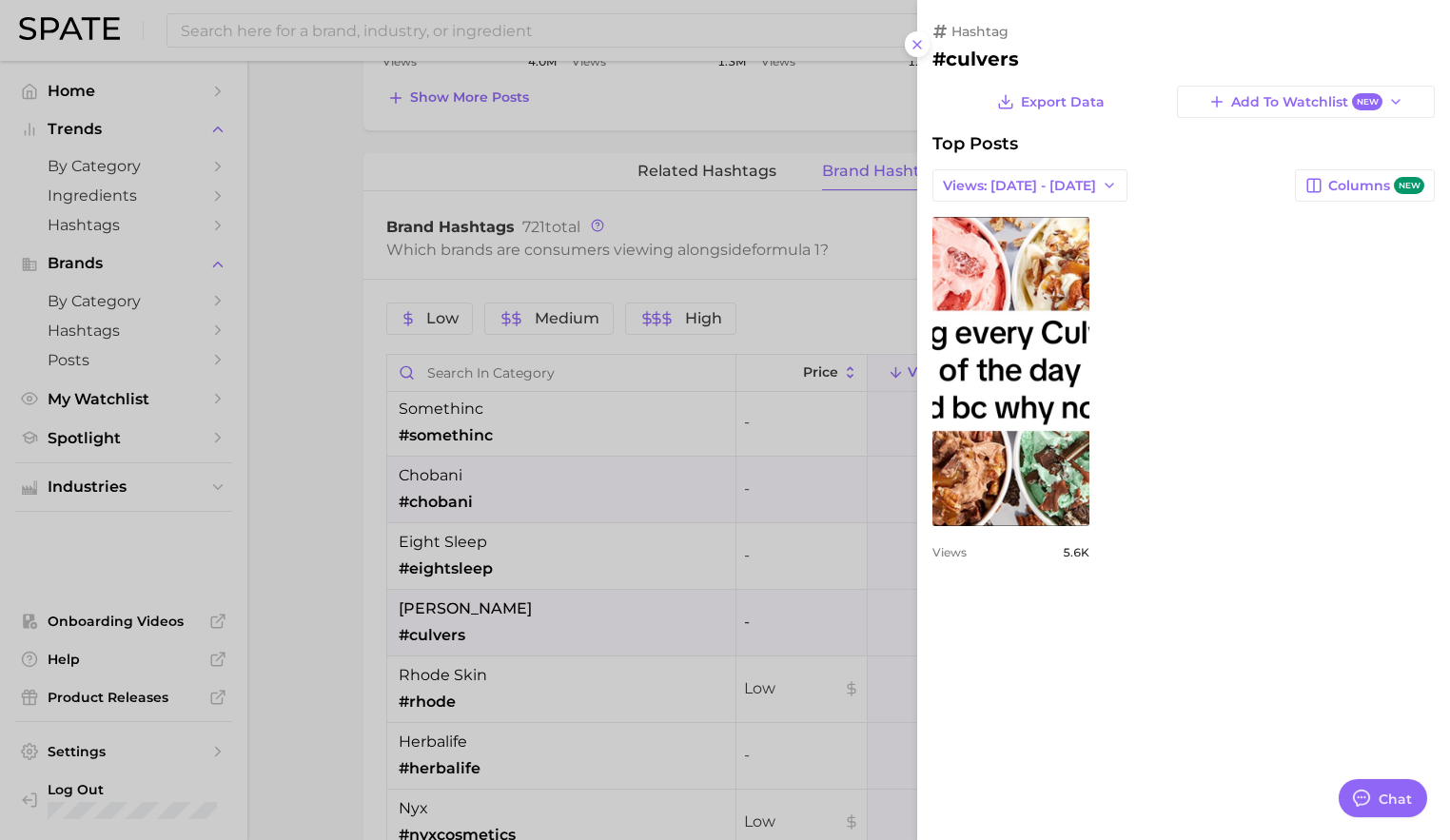
scroll to position [0, 0]
click at [583, 639] on div at bounding box center [725, 420] width 1450 height 840
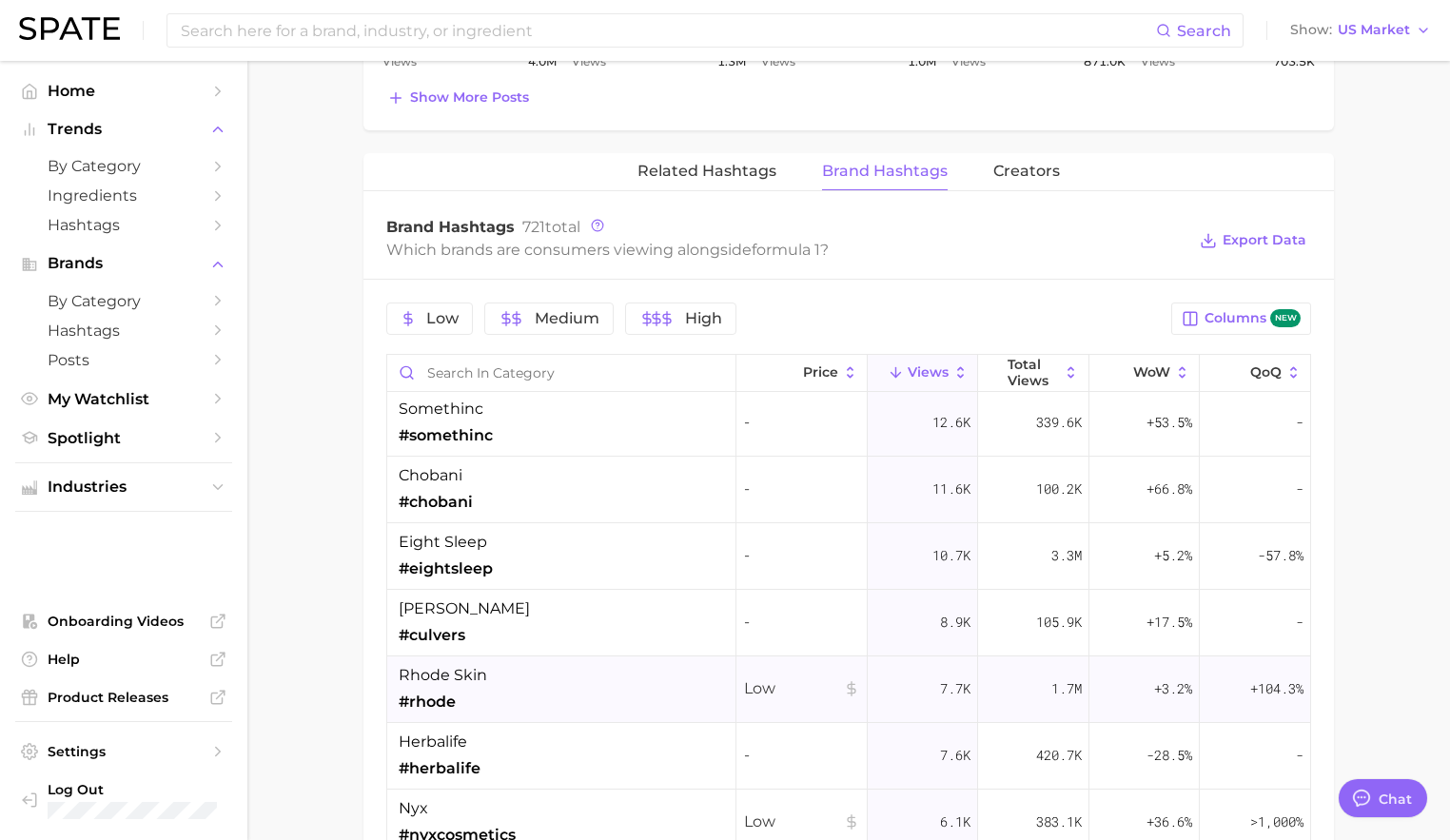
click at [580, 678] on div "rhode skin #rhode" at bounding box center [562, 689] width 349 height 67
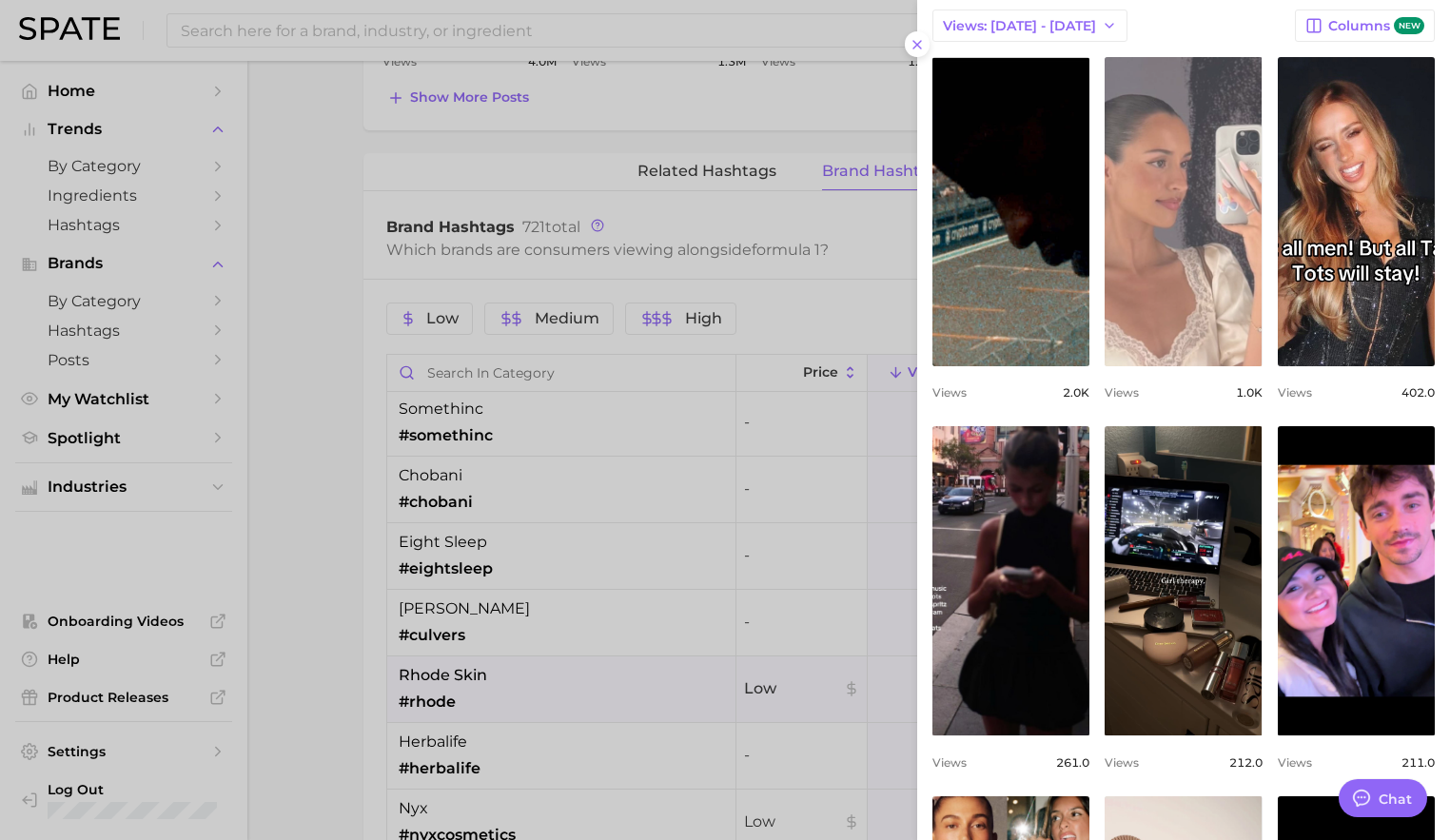
scroll to position [310, 0]
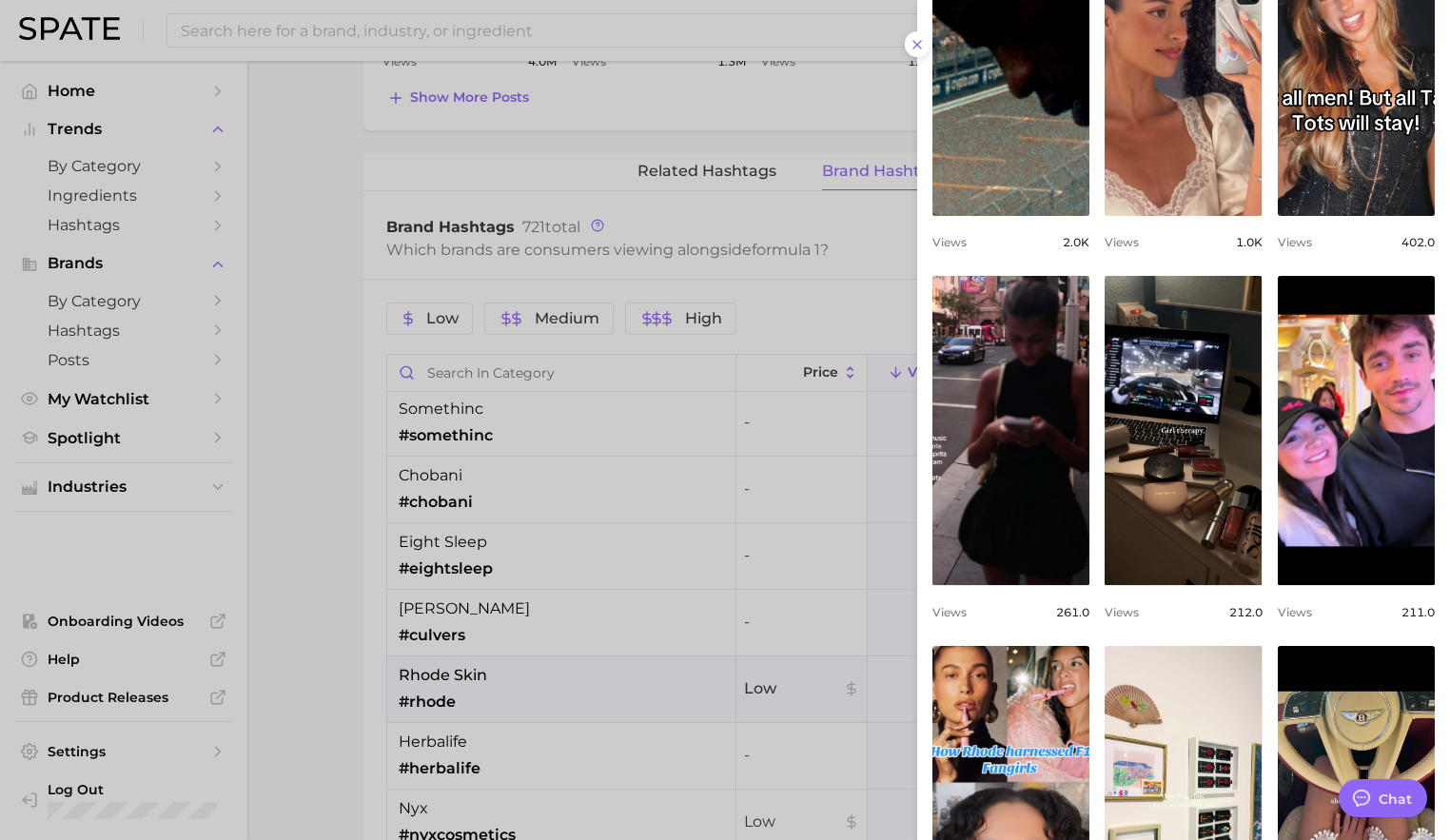
click at [634, 557] on div at bounding box center [725, 420] width 1450 height 840
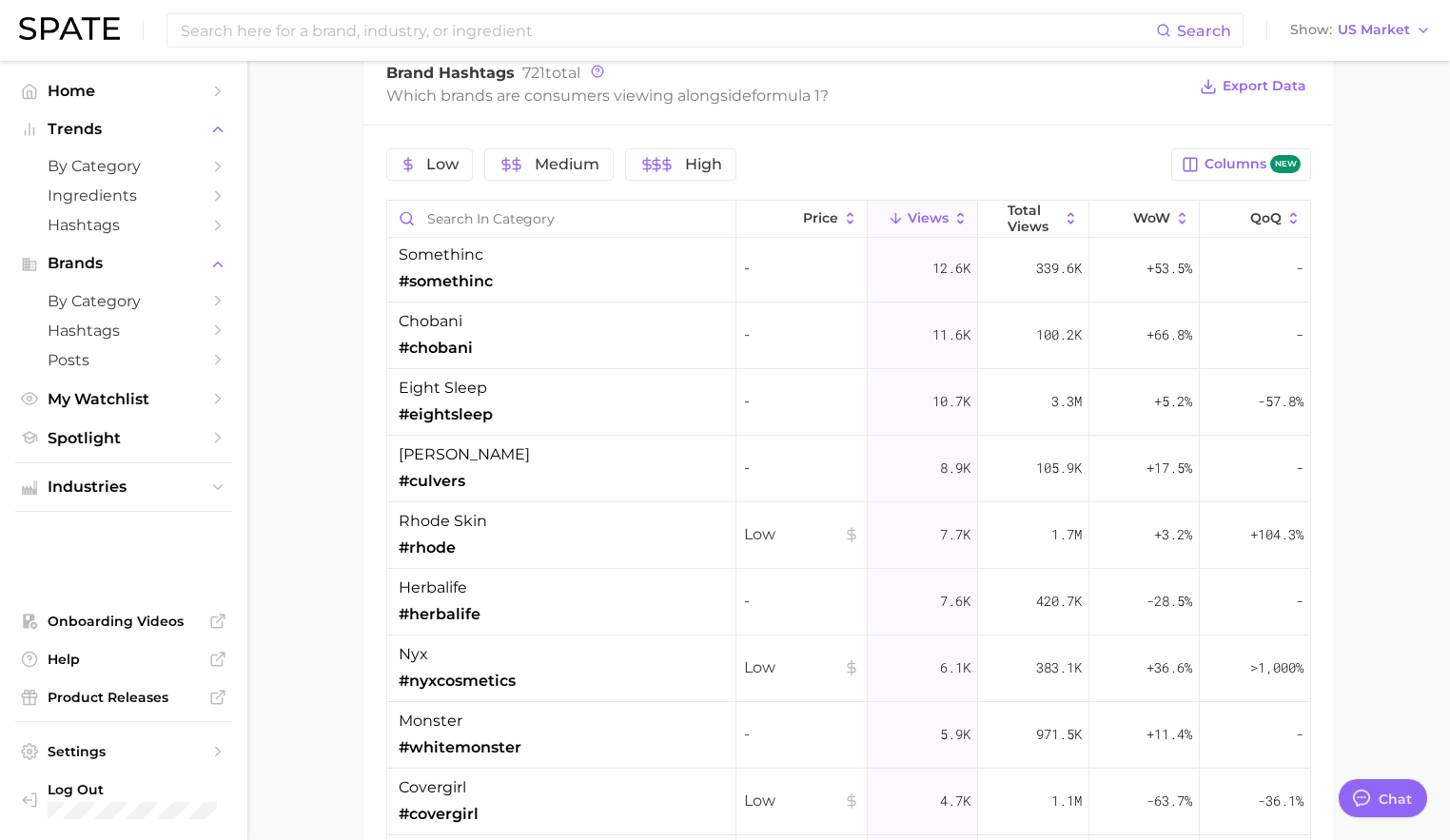
scroll to position [627, 0]
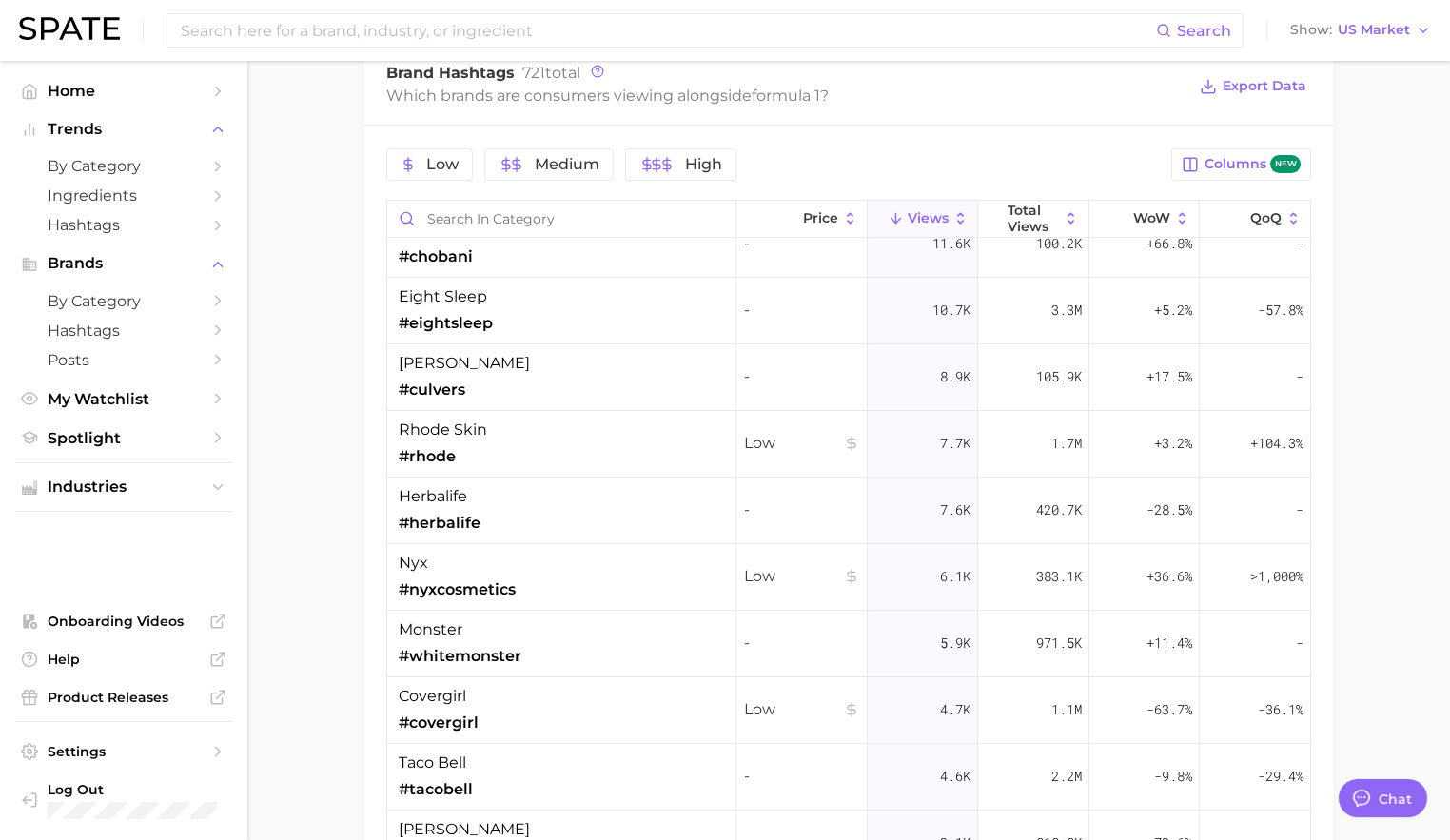
click at [634, 557] on div "nyx #nyxcosmetics" at bounding box center [562, 577] width 349 height 67
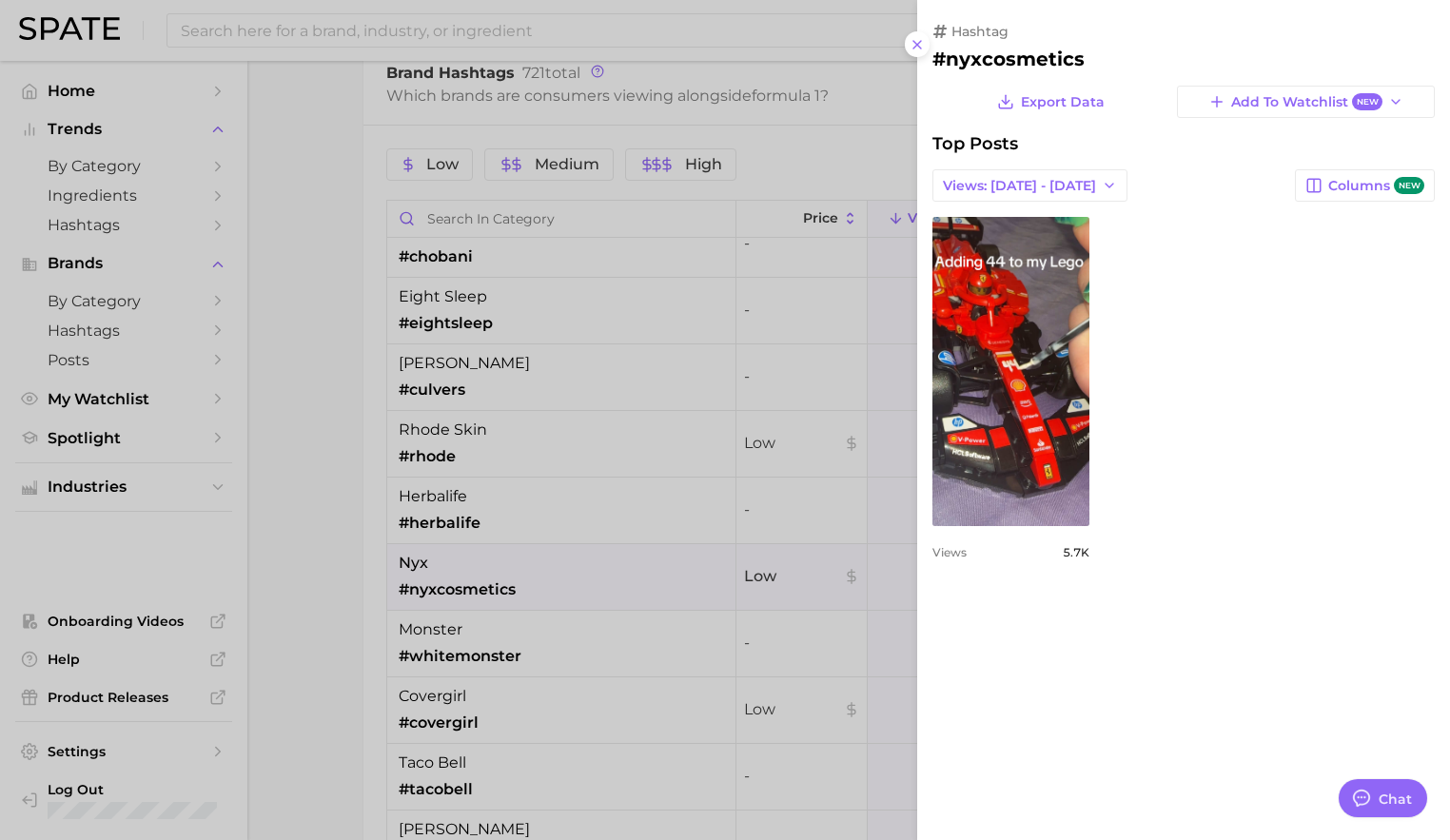
scroll to position [0, 0]
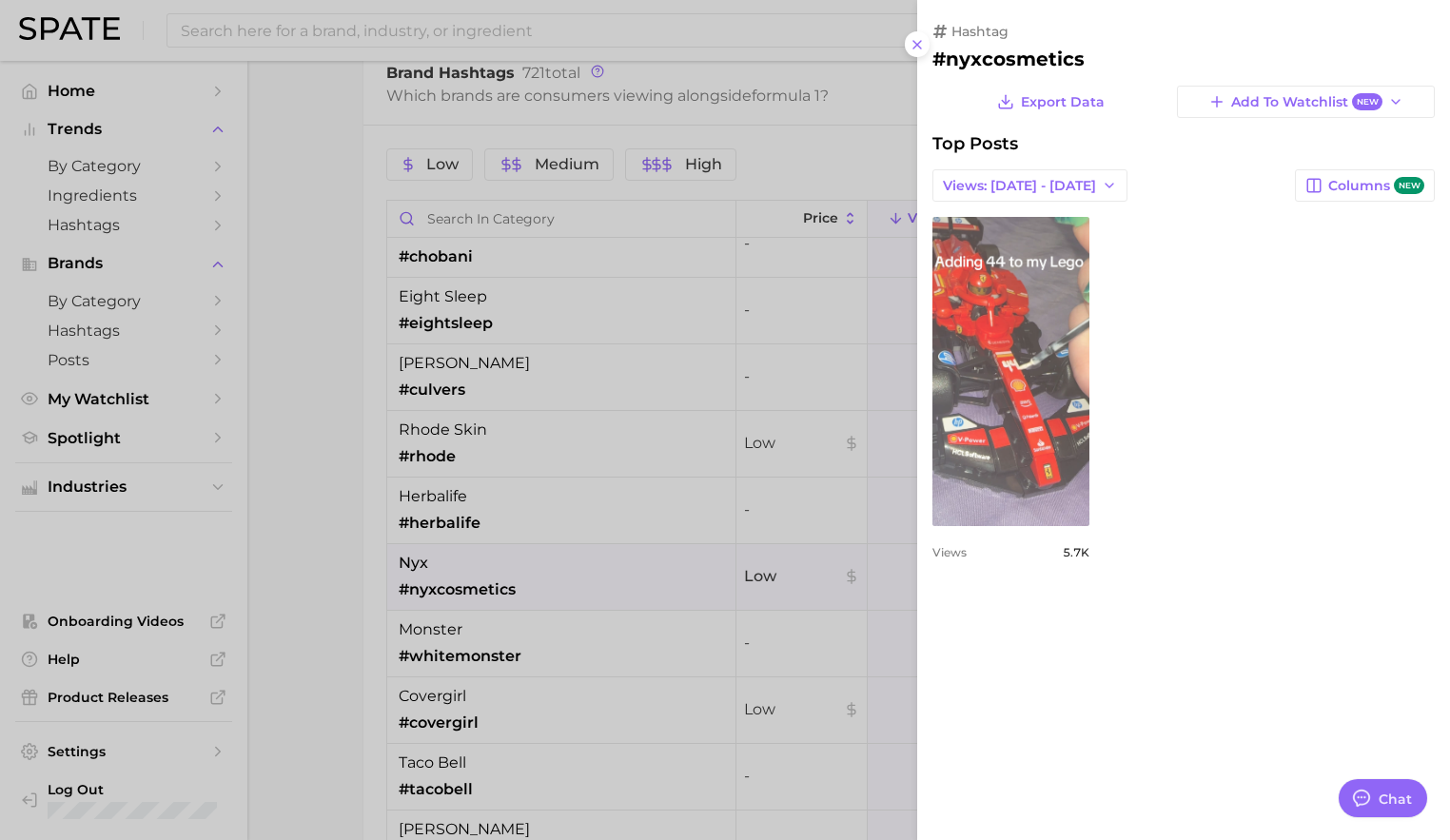
click at [1000, 446] on link "view post on TikTok" at bounding box center [1011, 371] width 157 height 309
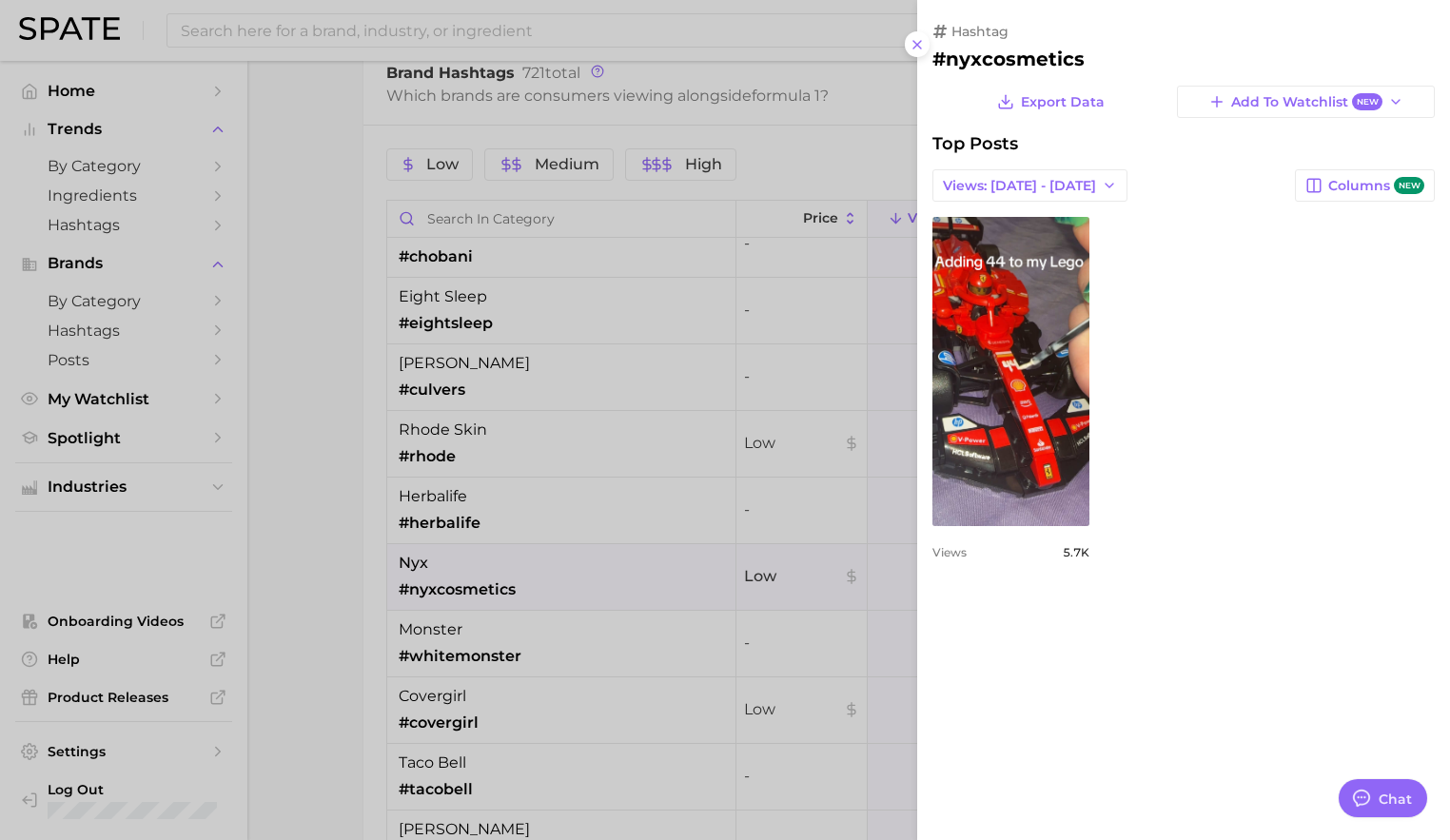
click at [804, 594] on div at bounding box center [725, 420] width 1450 height 840
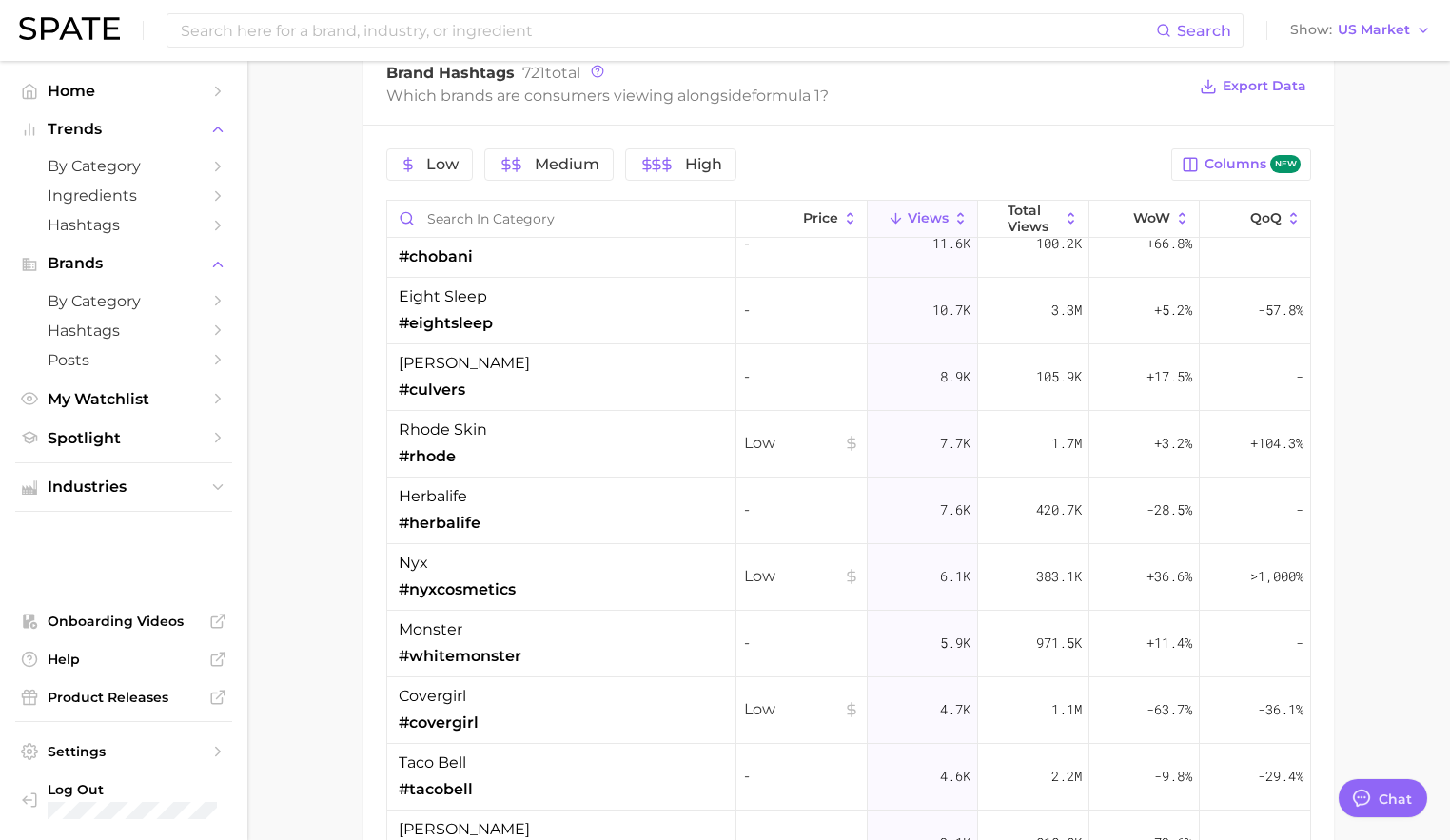
scroll to position [745, 0]
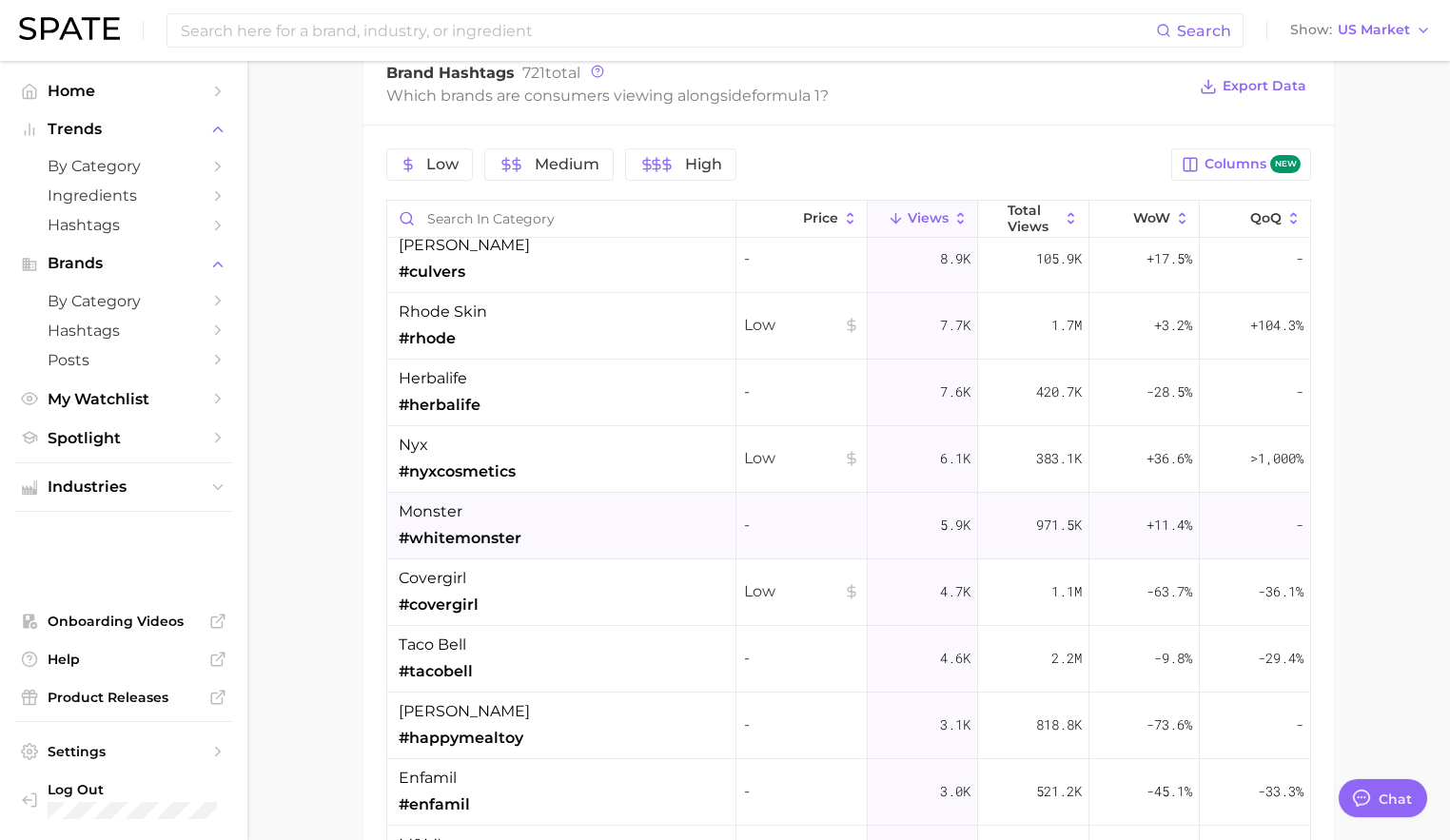
click at [612, 523] on div "monster #whitemonster" at bounding box center [562, 526] width 349 height 67
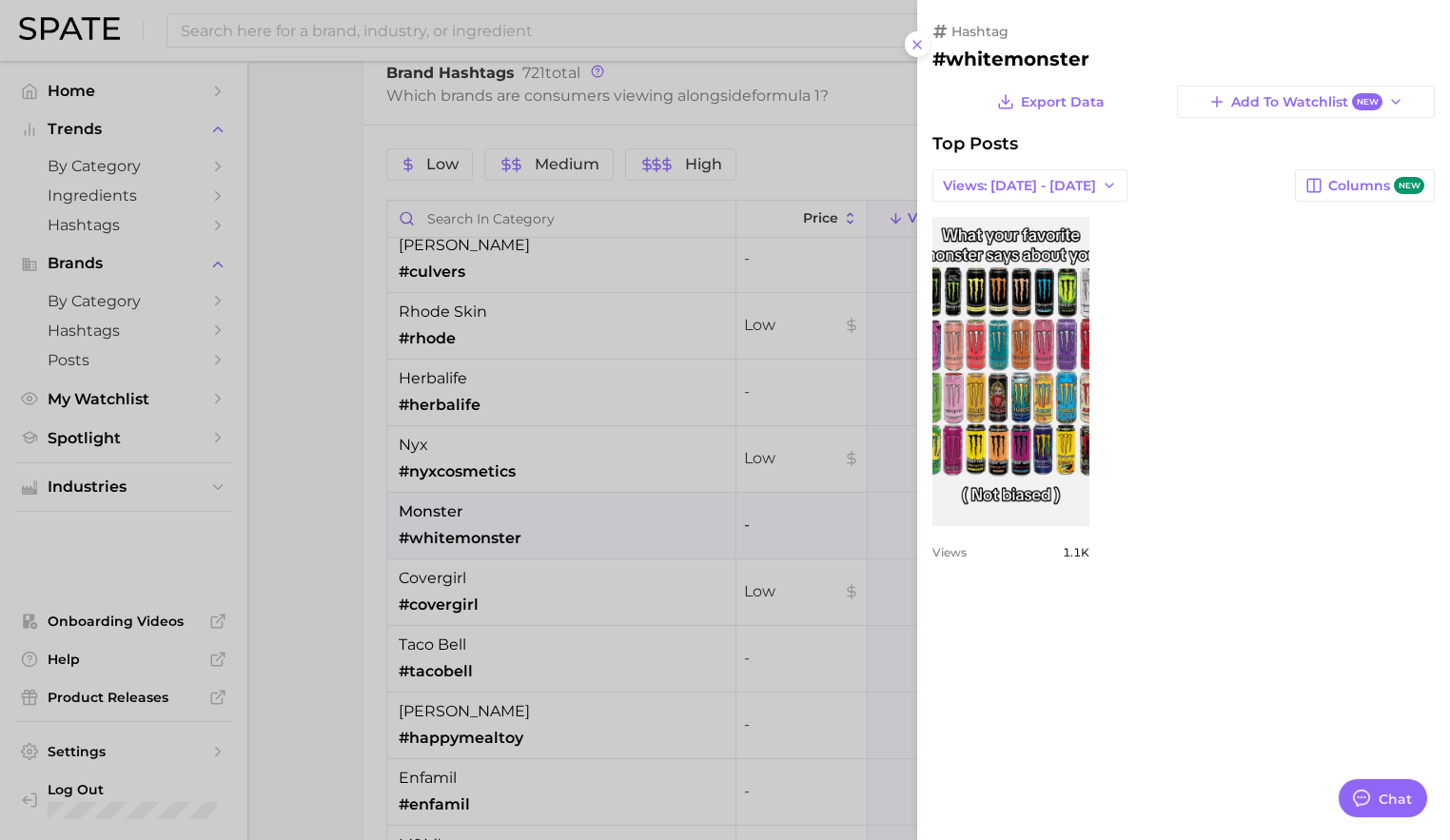
scroll to position [0, 0]
click at [620, 588] on div at bounding box center [725, 420] width 1450 height 840
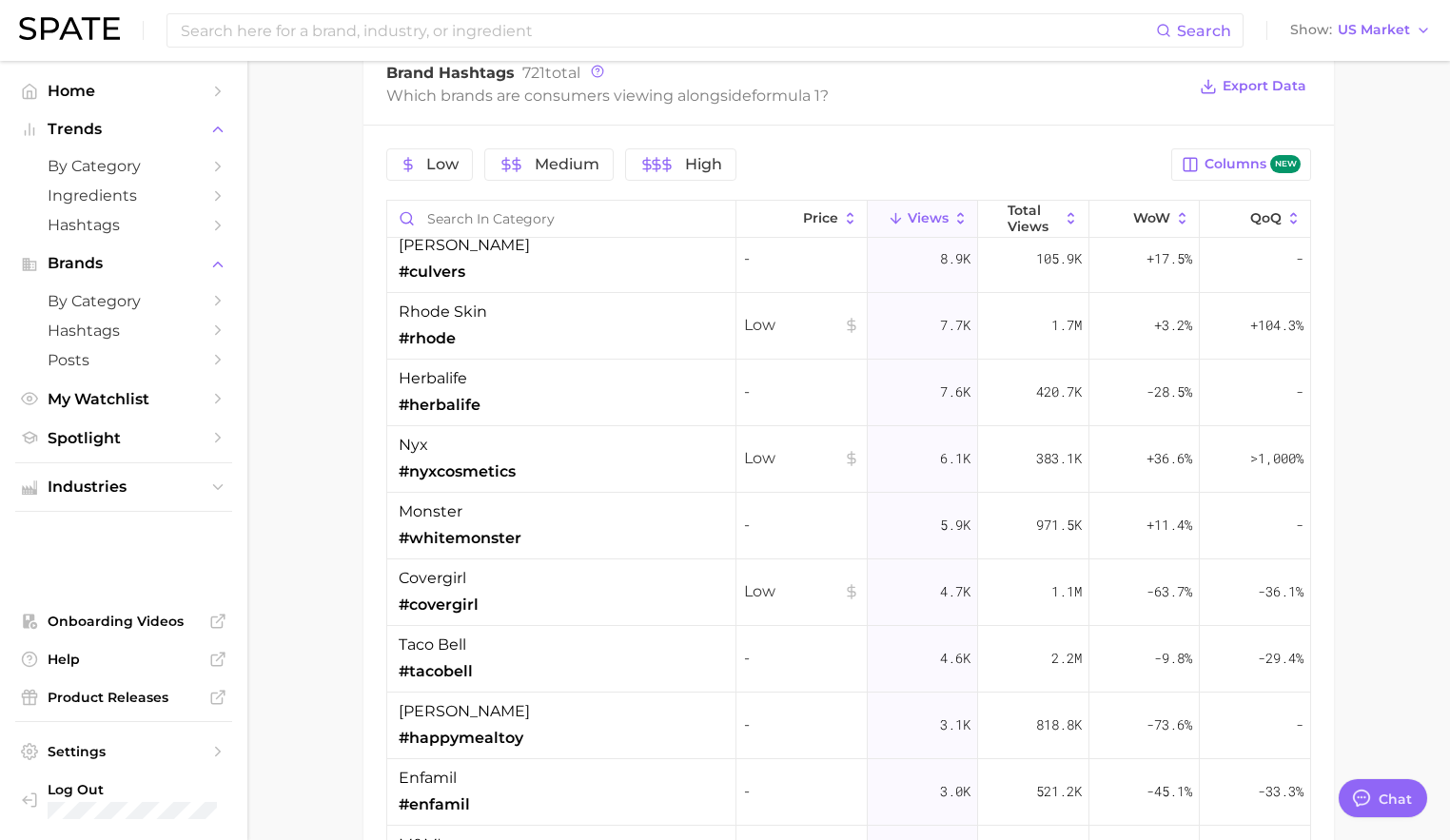
click at [620, 588] on div "covergirl #covergirl" at bounding box center [562, 593] width 349 height 67
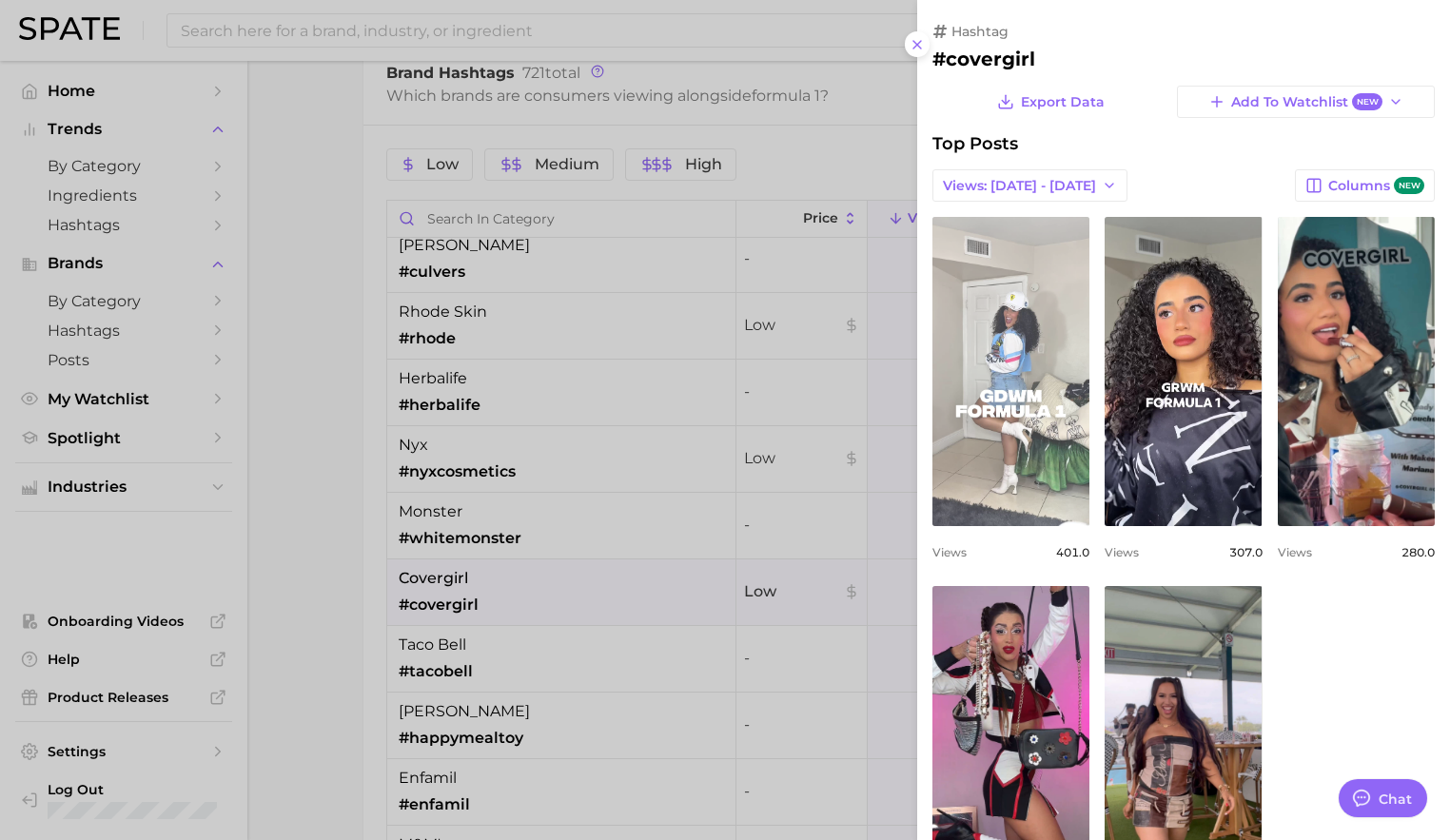
click at [1024, 393] on link "view post on TikTok" at bounding box center [1011, 371] width 157 height 309
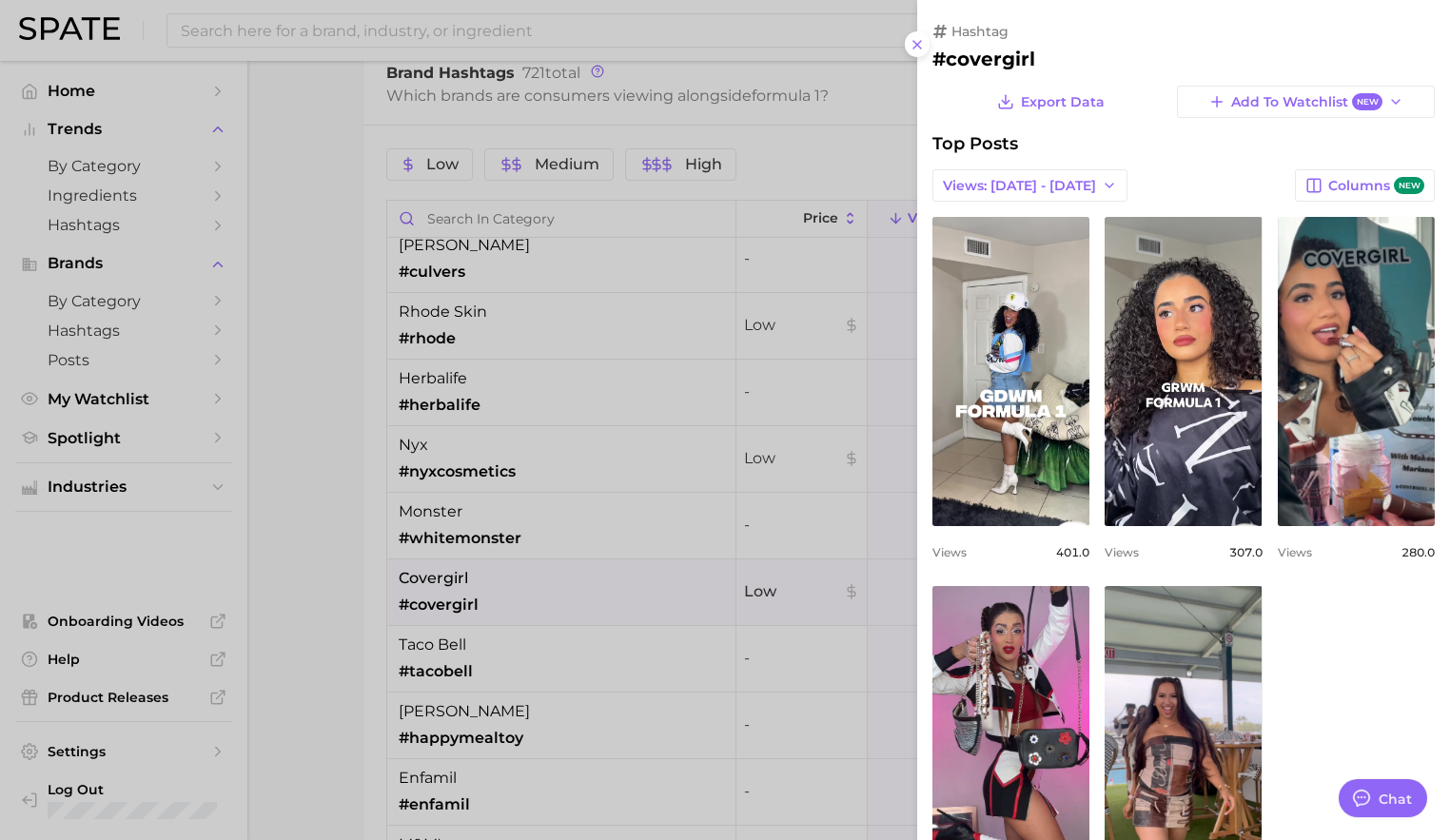
click at [736, 642] on div at bounding box center [725, 420] width 1450 height 840
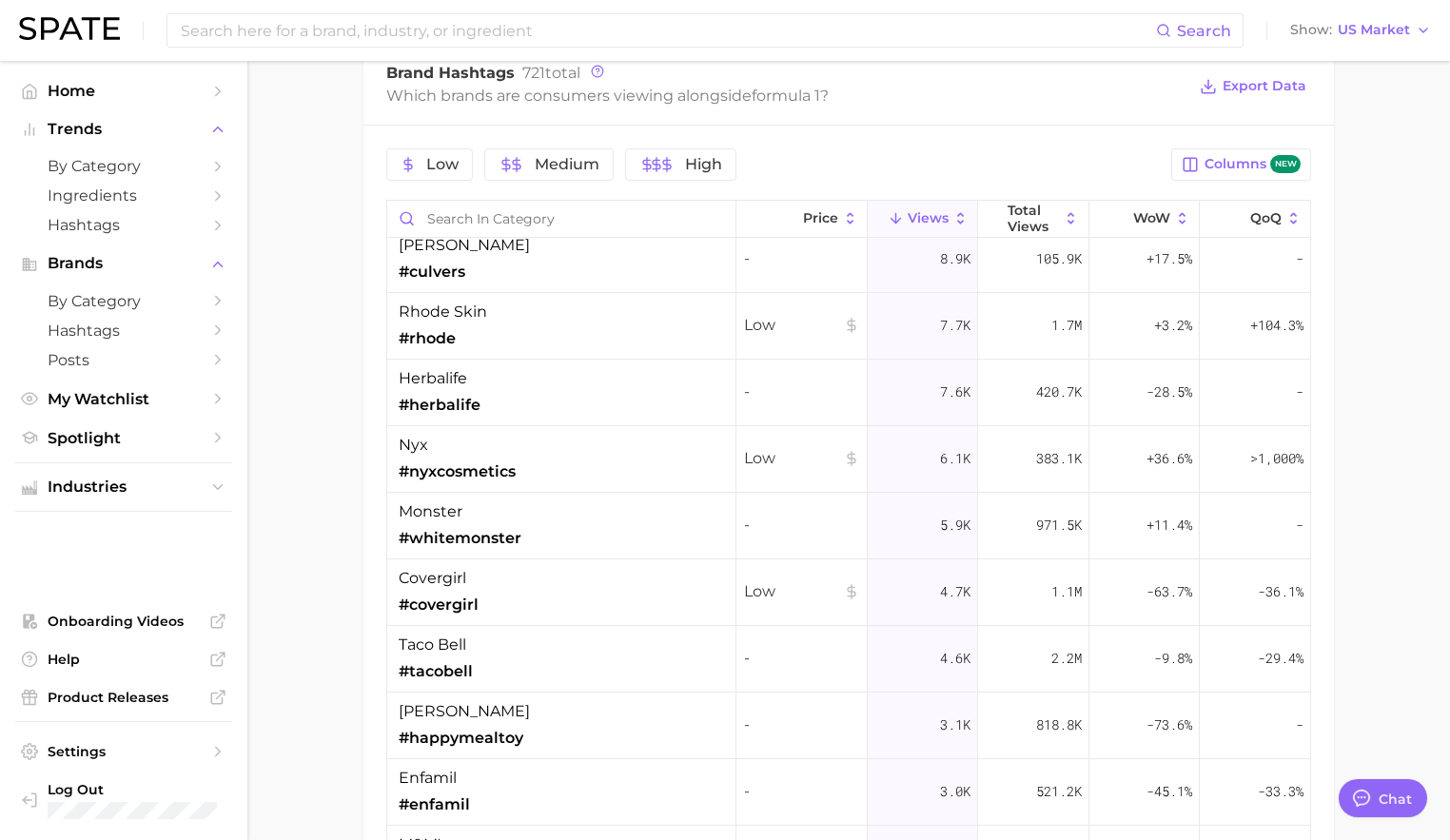
scroll to position [816, 0]
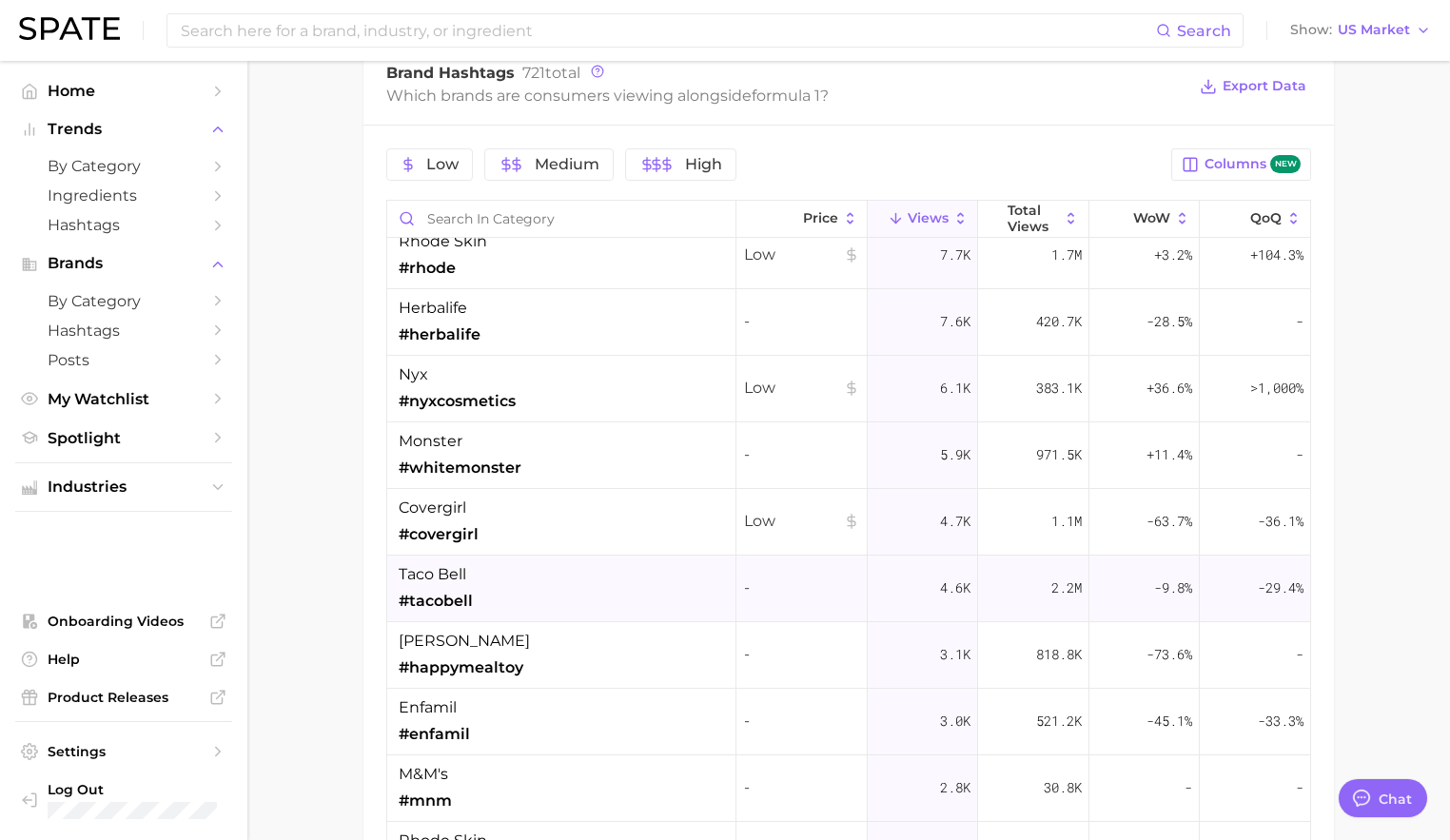
click at [653, 586] on div "taco bell #tacobell" at bounding box center [562, 589] width 349 height 67
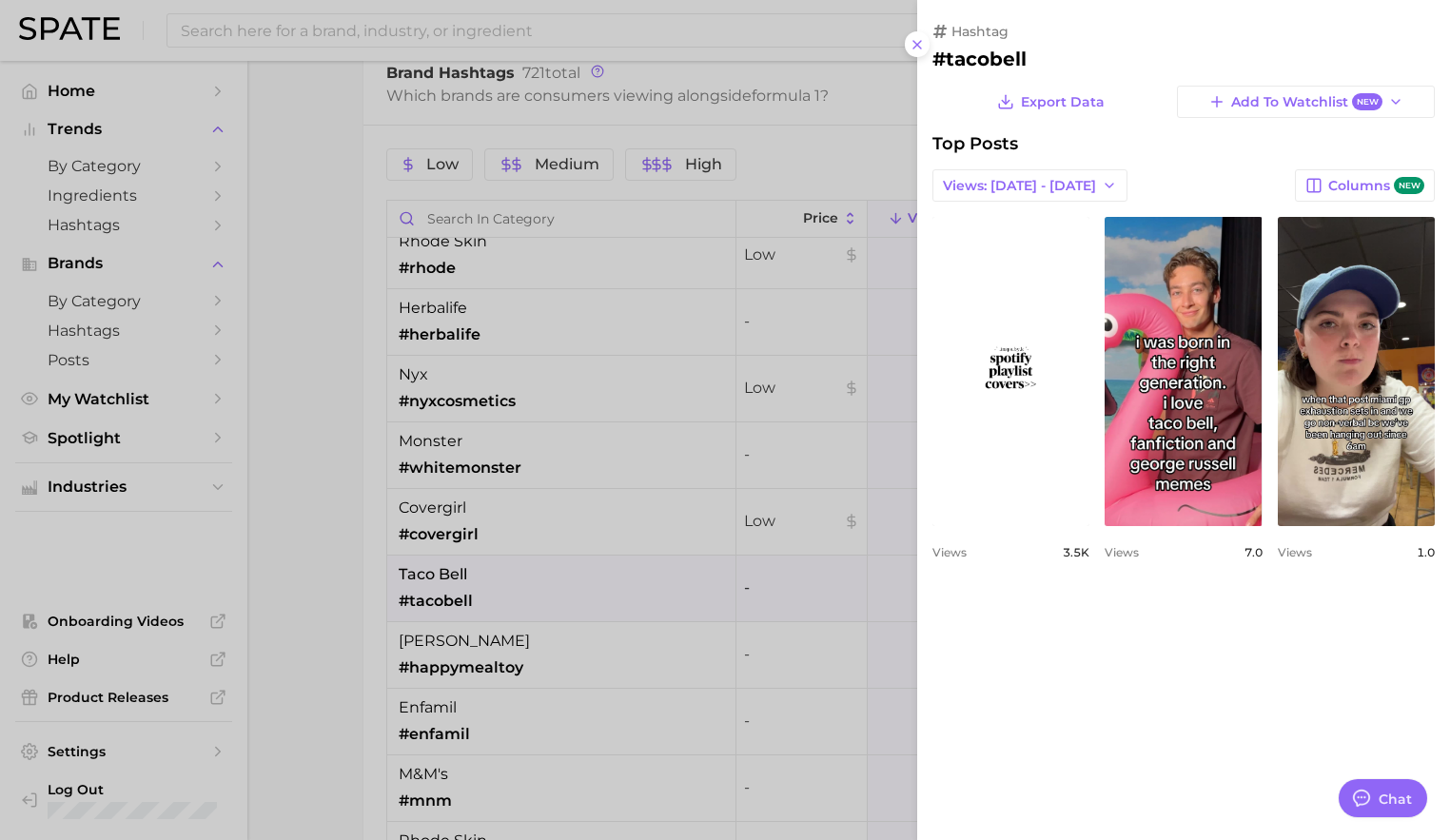
scroll to position [0, 0]
click at [696, 565] on div at bounding box center [725, 420] width 1450 height 840
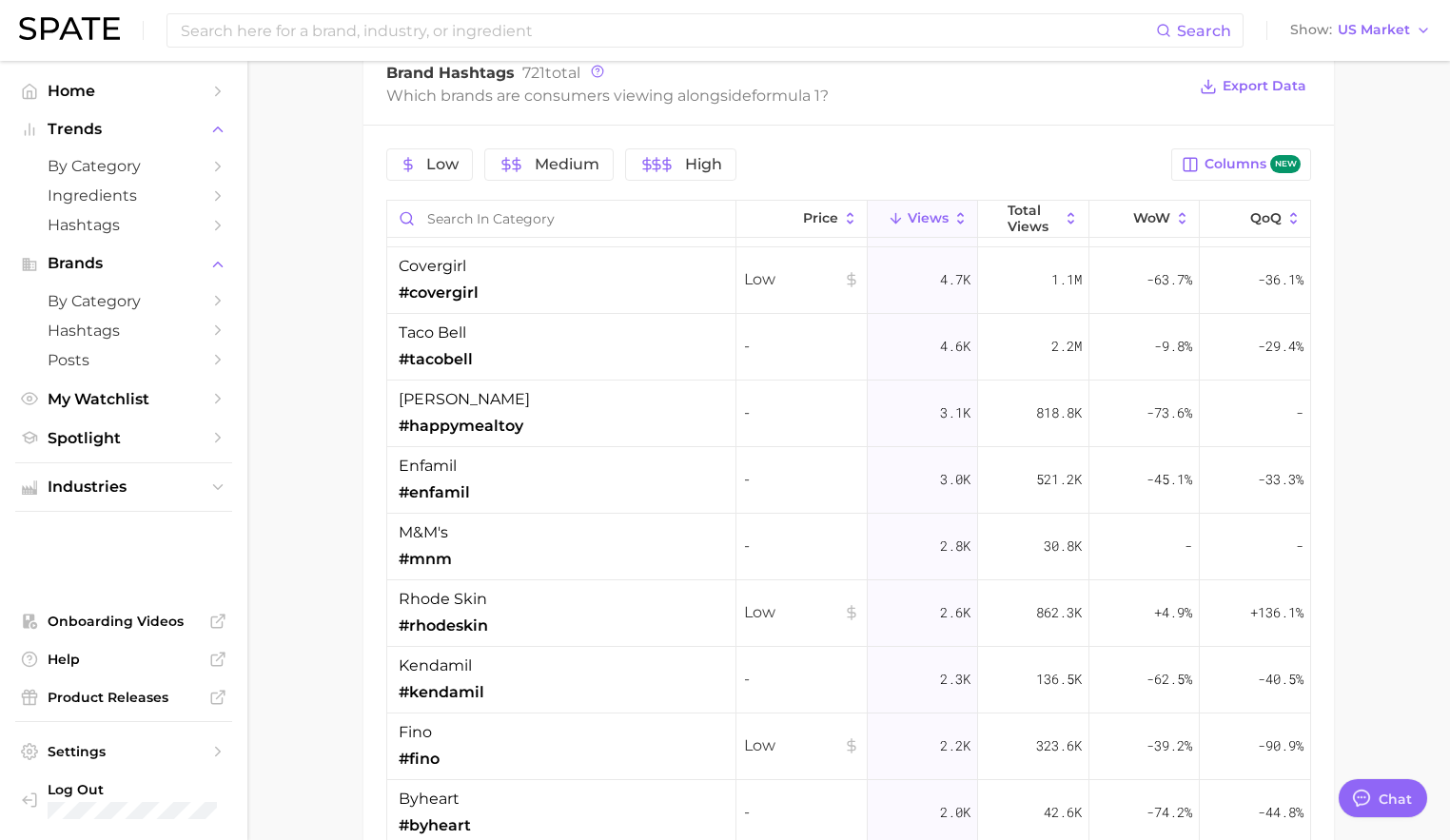
scroll to position [1057, 0]
click at [667, 562] on div "m&m's #mnm" at bounding box center [562, 548] width 349 height 67
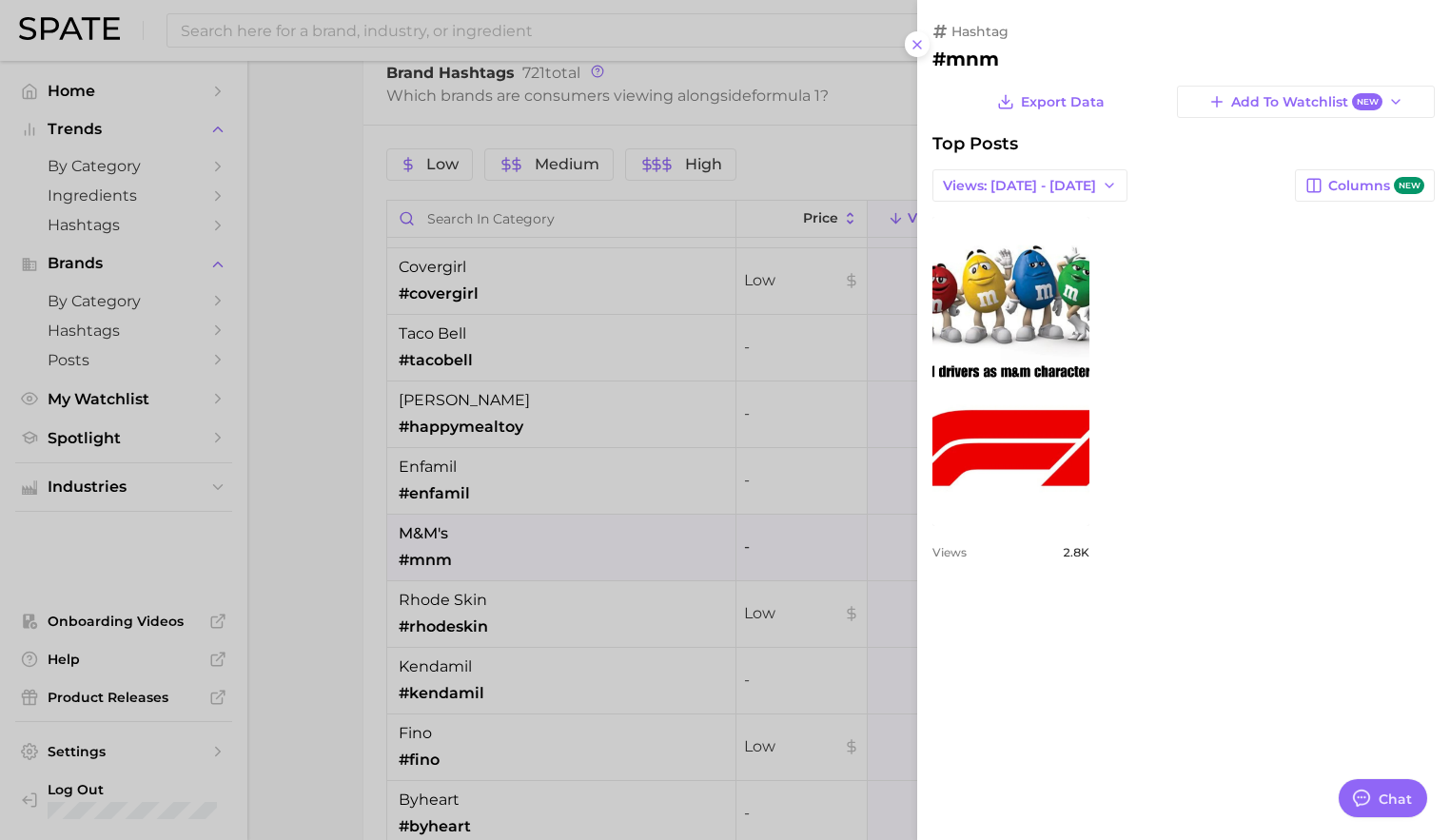
scroll to position [0, 0]
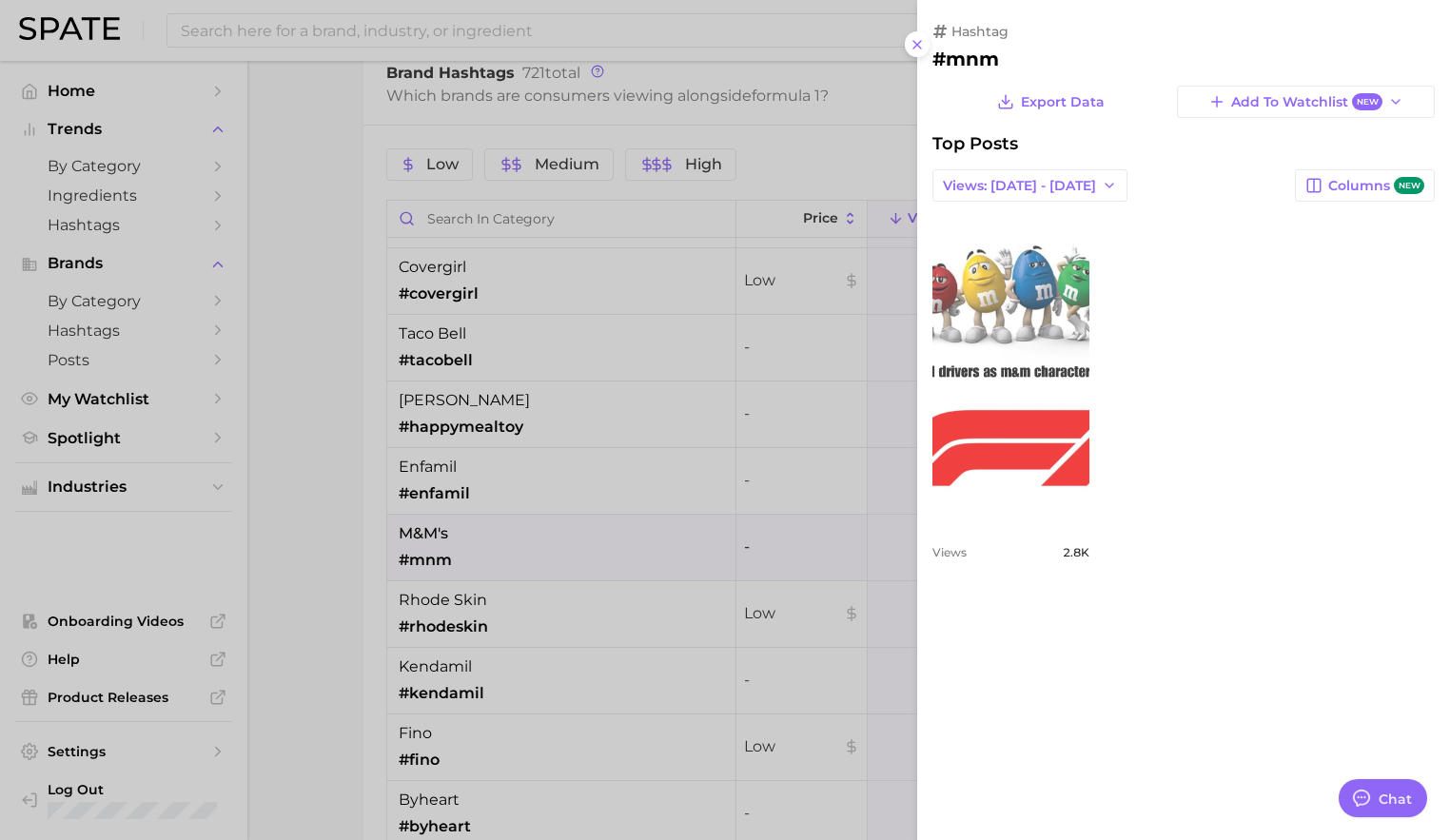
click at [1051, 406] on link "view post on TikTok" at bounding box center [1011, 371] width 157 height 309
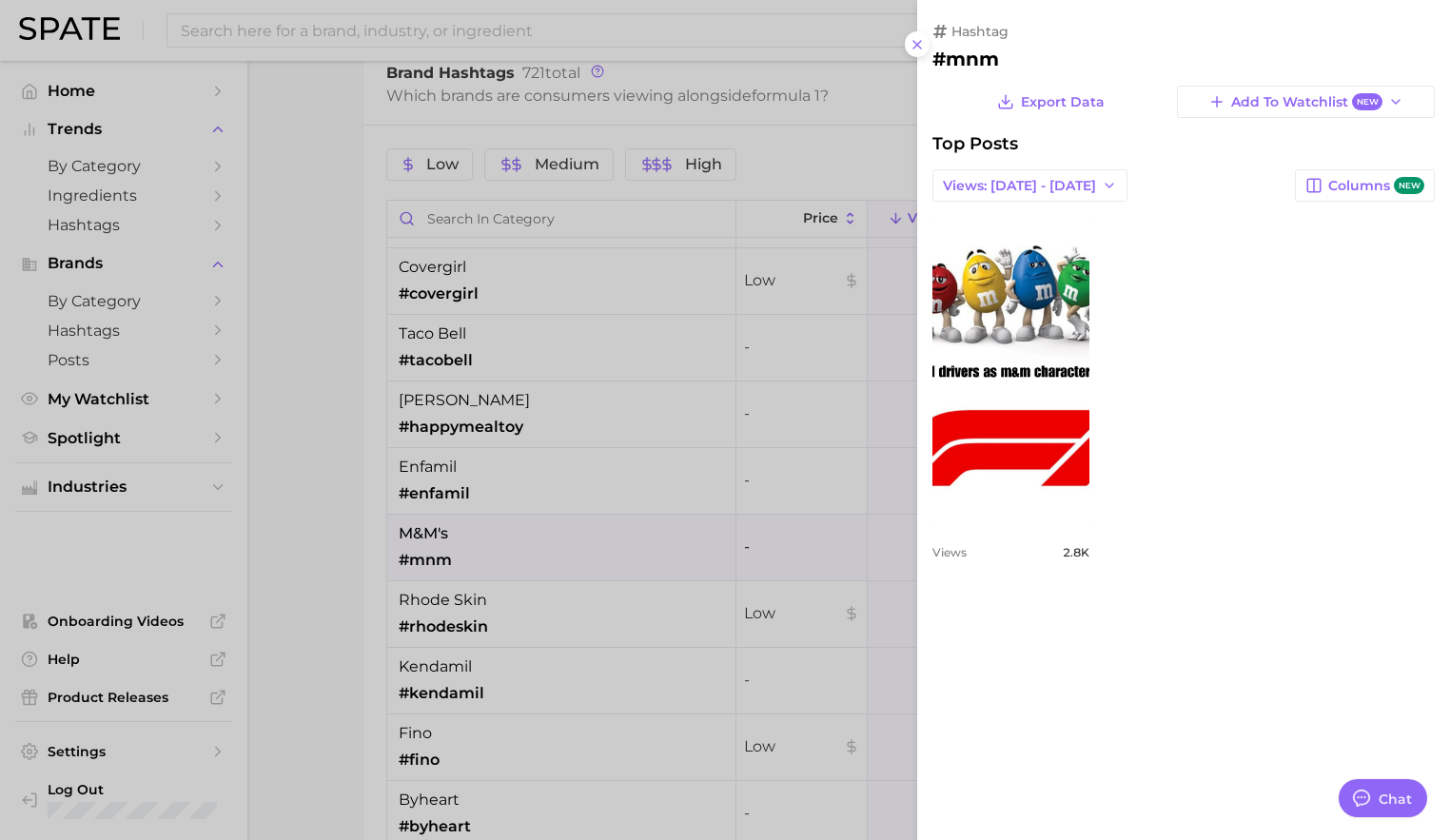
click at [519, 665] on div at bounding box center [725, 420] width 1450 height 840
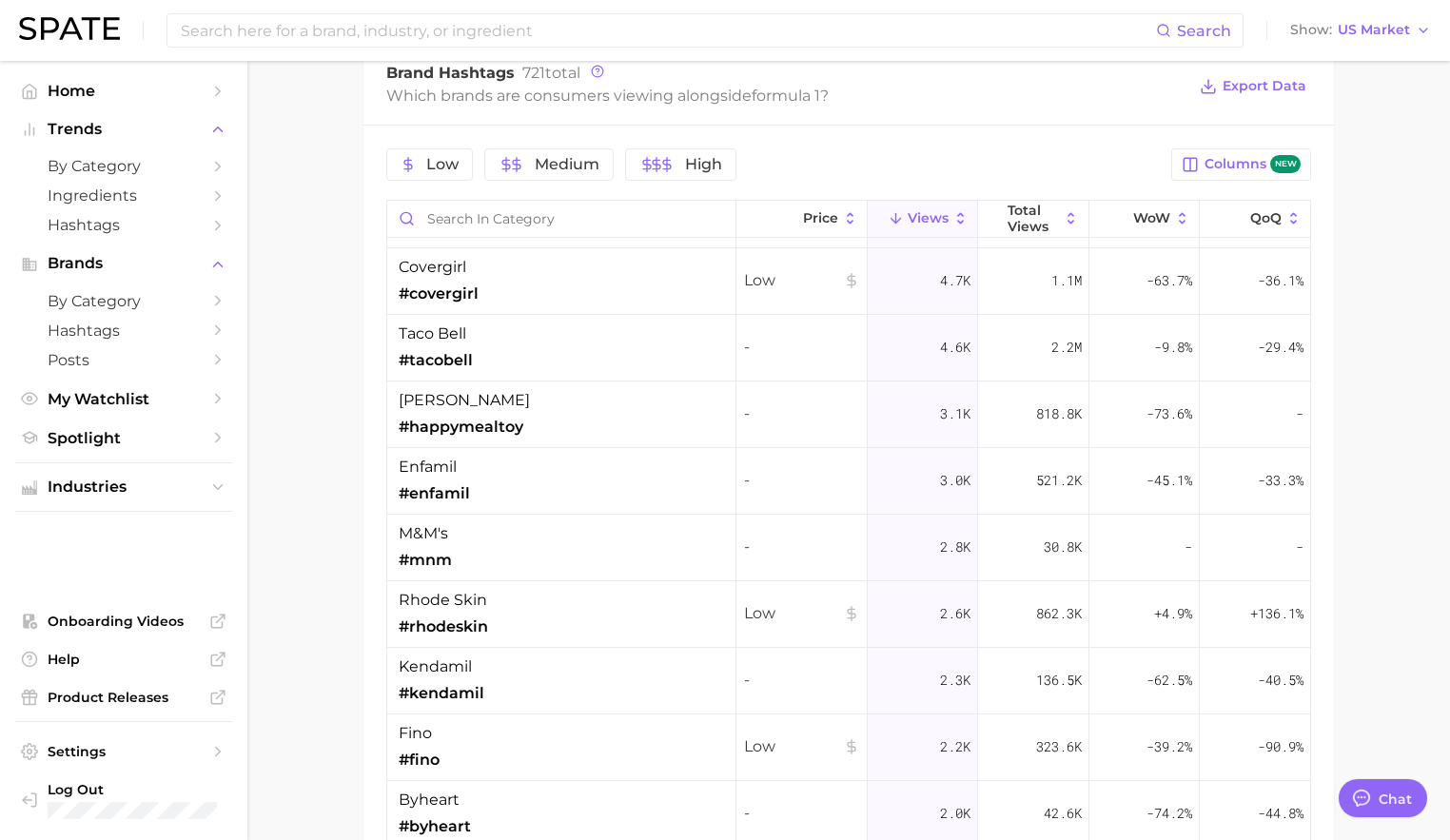
click at [530, 626] on div "rhode skin #rhodeskin" at bounding box center [562, 615] width 349 height 67
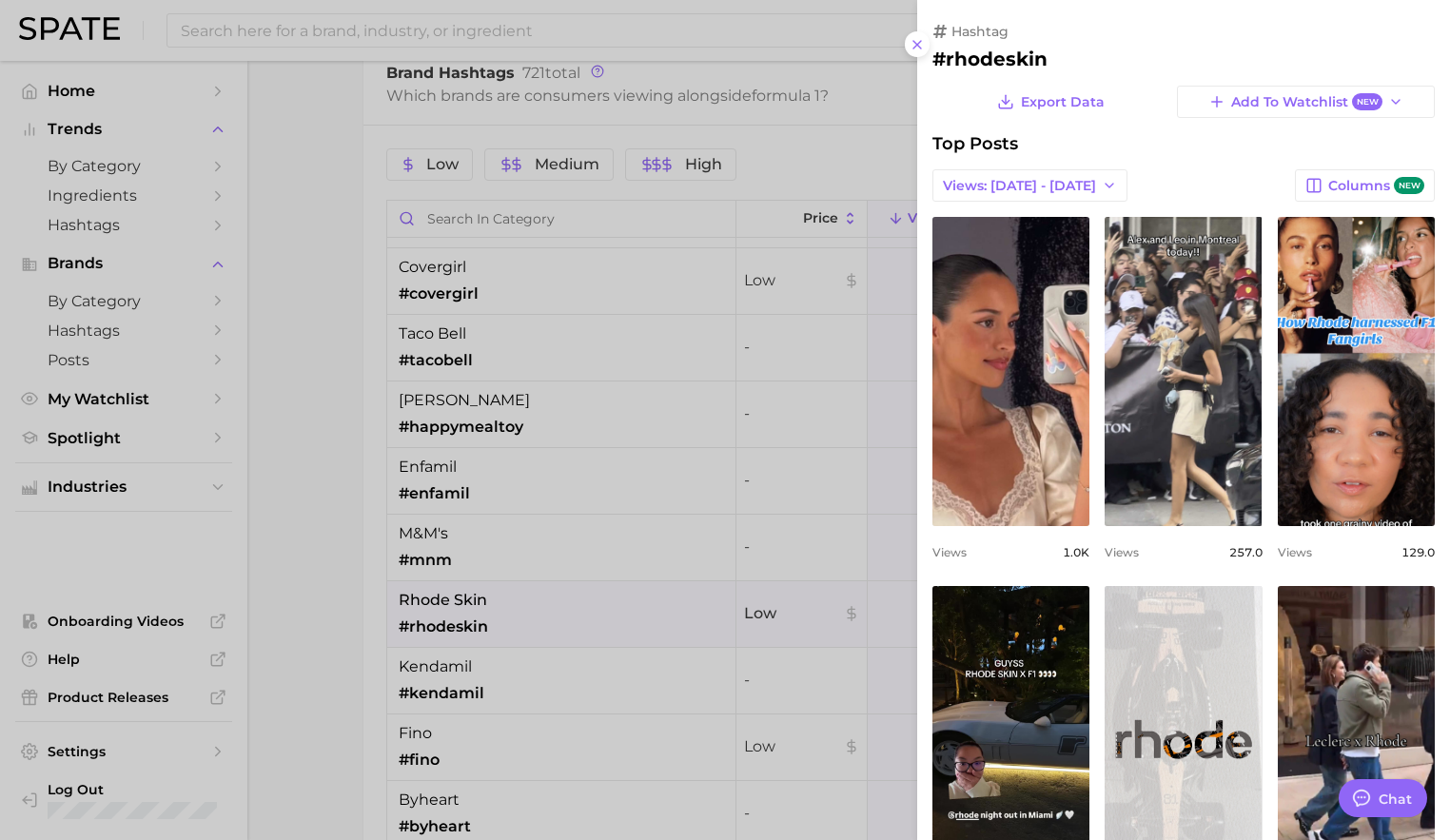
click at [544, 695] on div at bounding box center [725, 420] width 1450 height 840
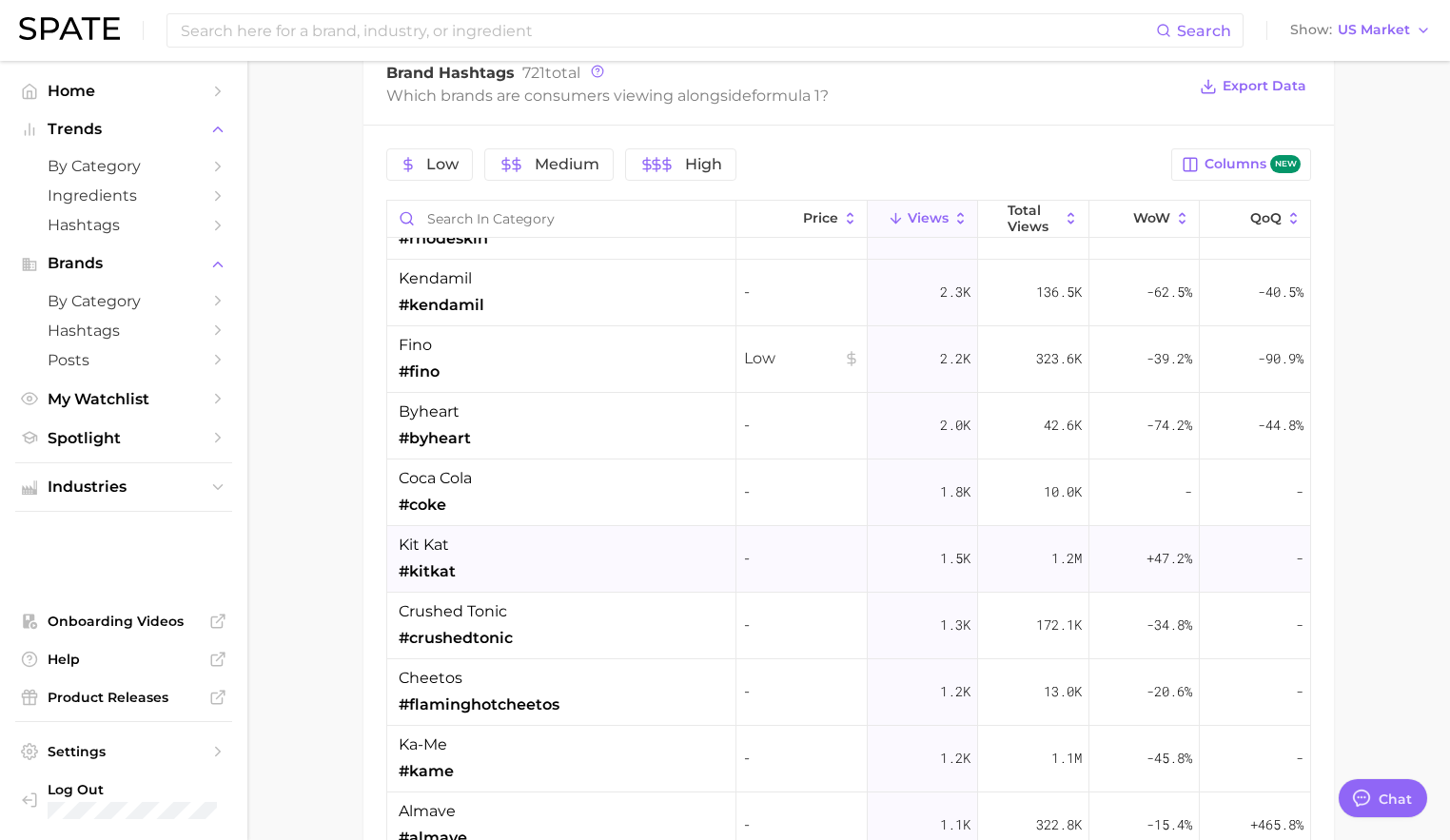
click at [585, 531] on div "kit kat #kitkat" at bounding box center [562, 559] width 349 height 67
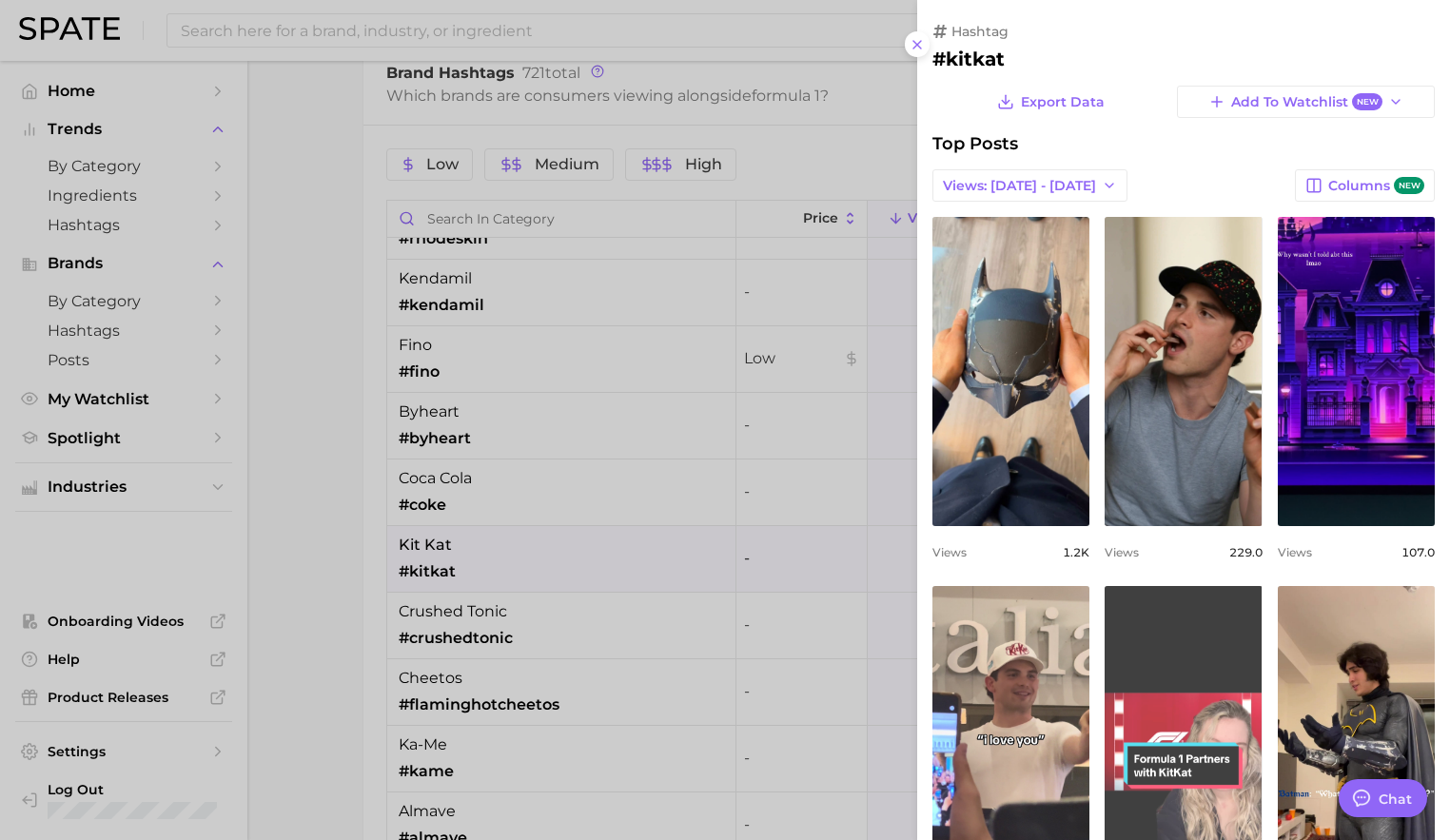
click at [1180, 693] on link "view post on TikTok" at bounding box center [1183, 740] width 157 height 309
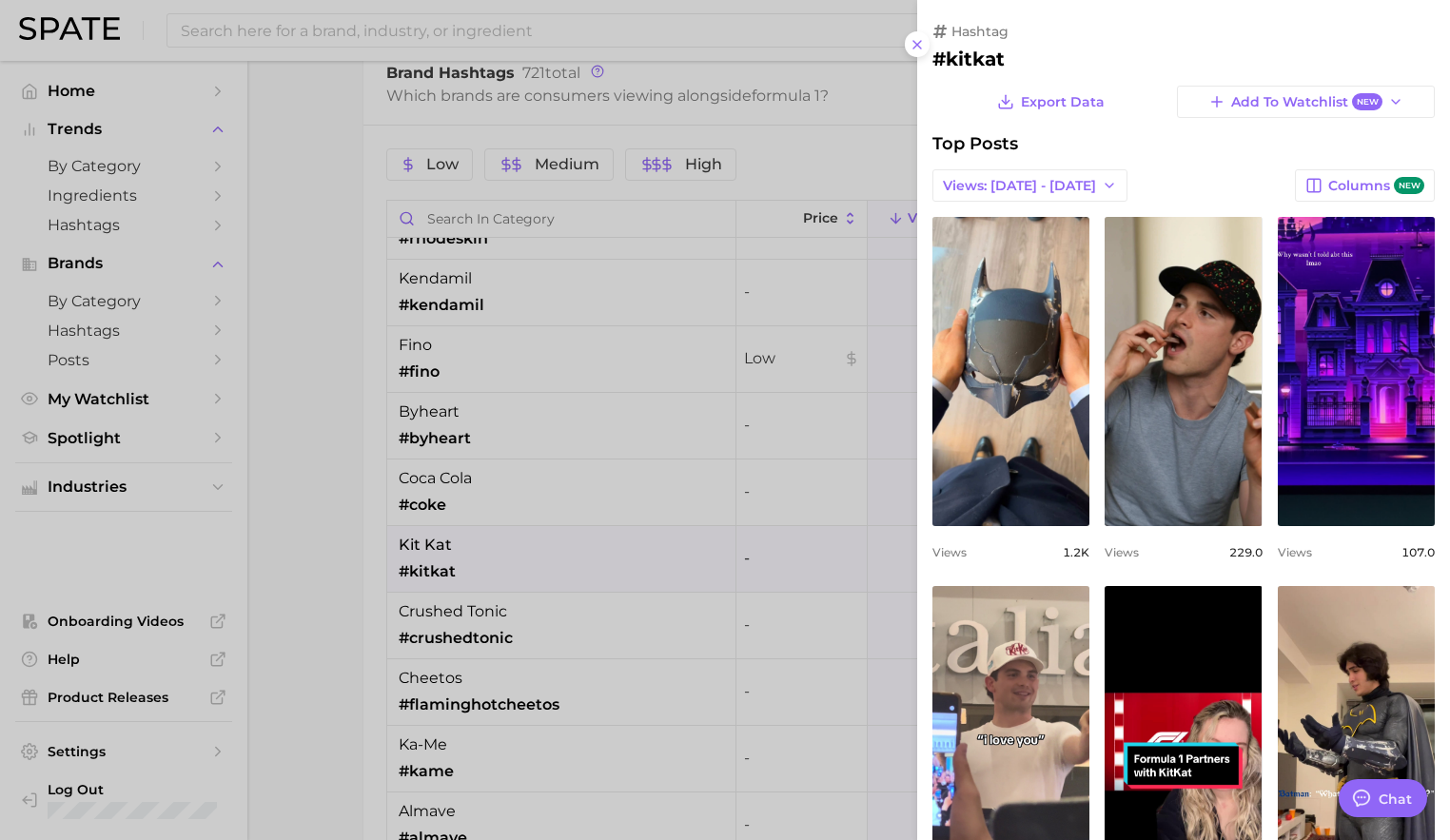
click at [734, 479] on div at bounding box center [725, 420] width 1450 height 840
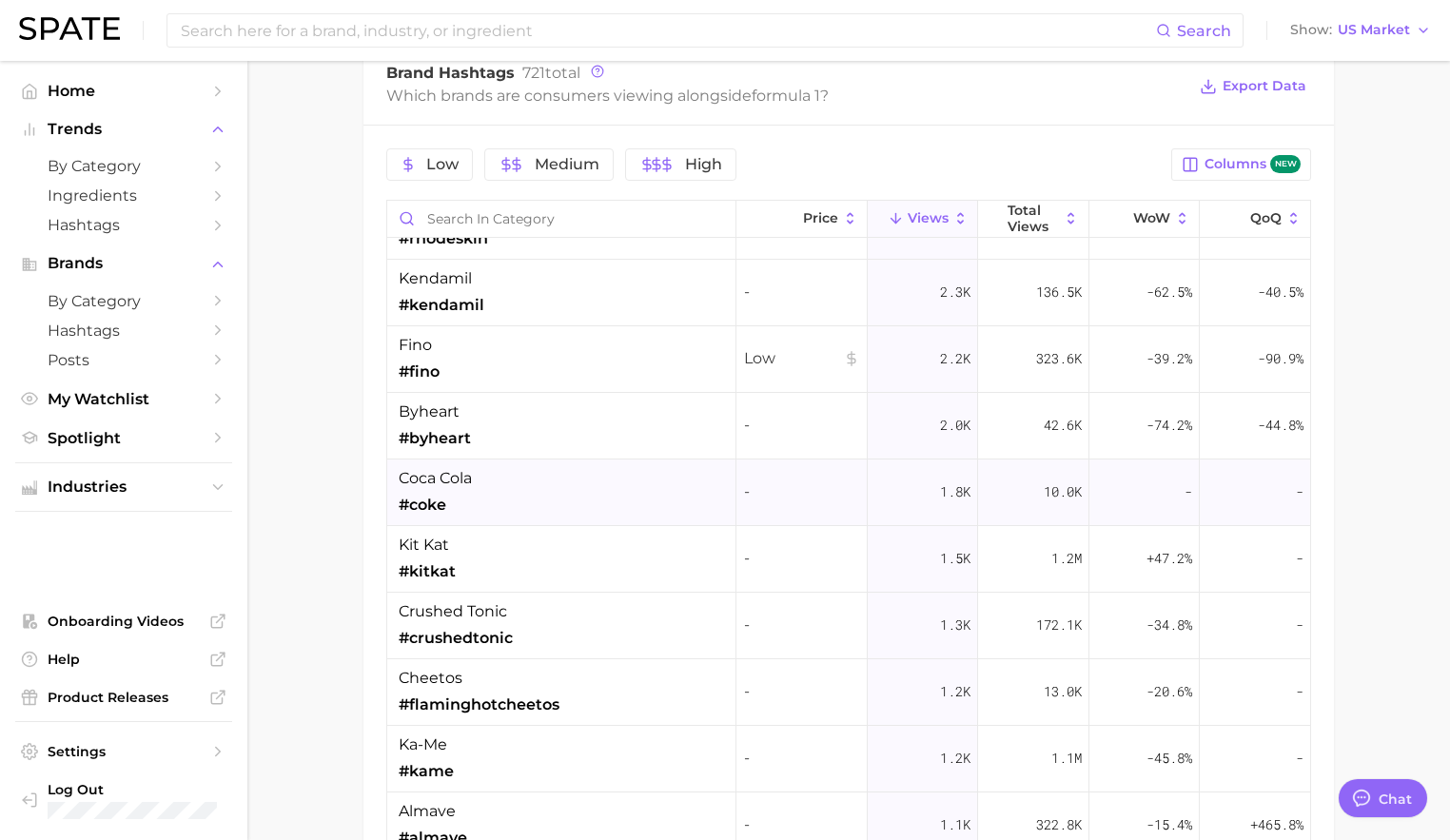
click at [540, 476] on div "coca cola #coke" at bounding box center [562, 493] width 349 height 67
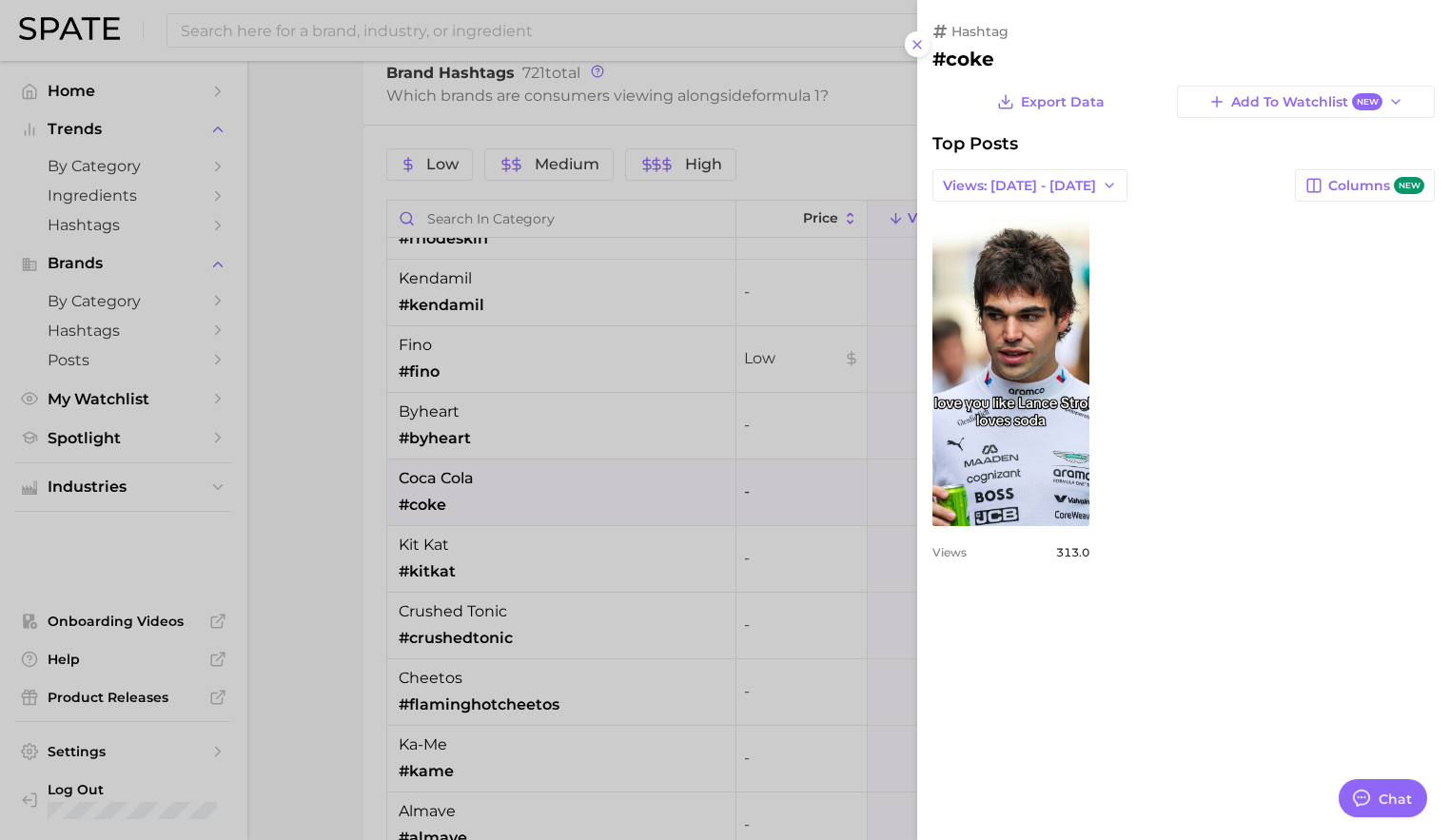
click at [661, 534] on div at bounding box center [725, 420] width 1450 height 840
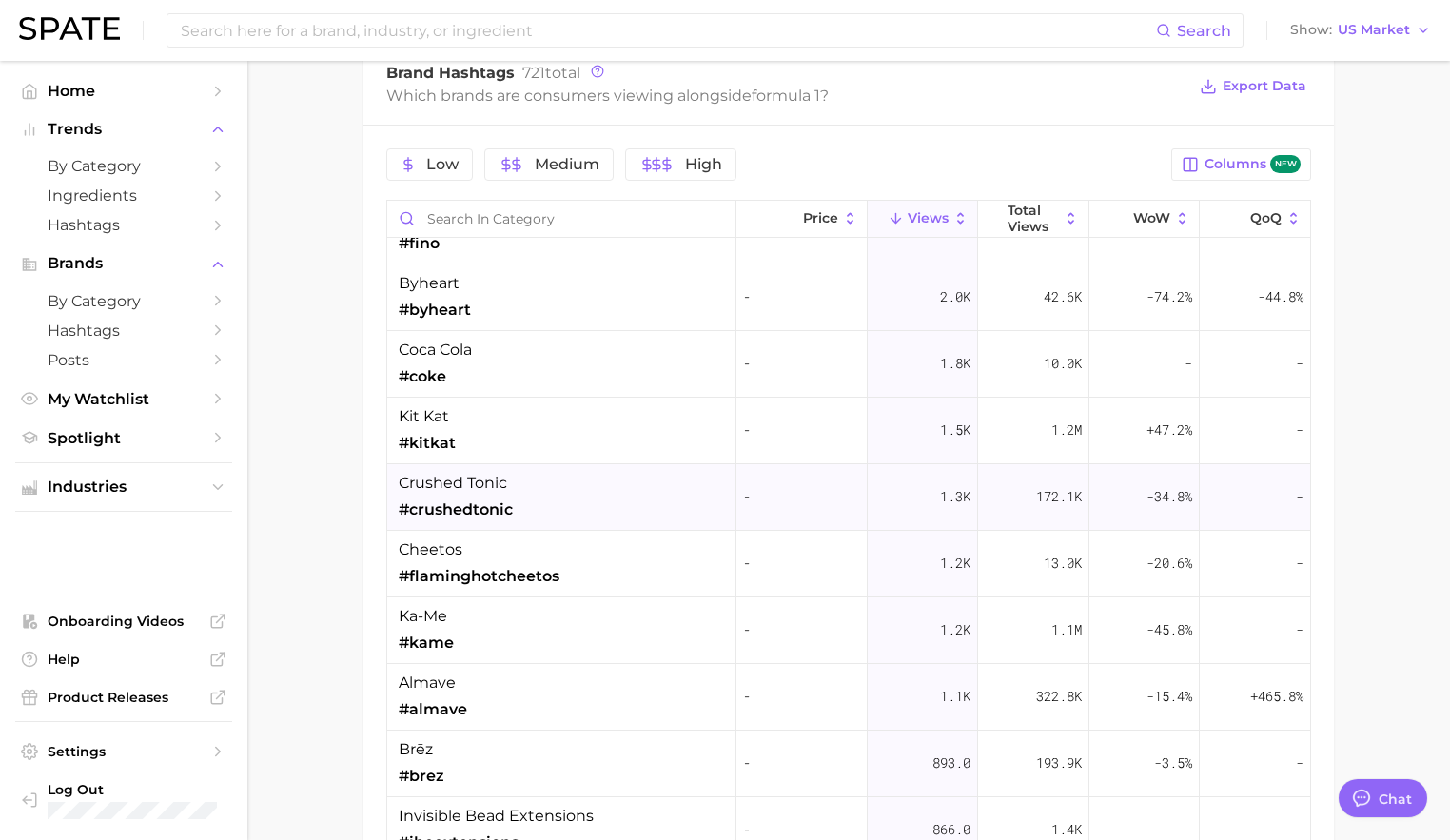
click at [653, 510] on div "crushed tonic #crushedtonic" at bounding box center [562, 497] width 349 height 67
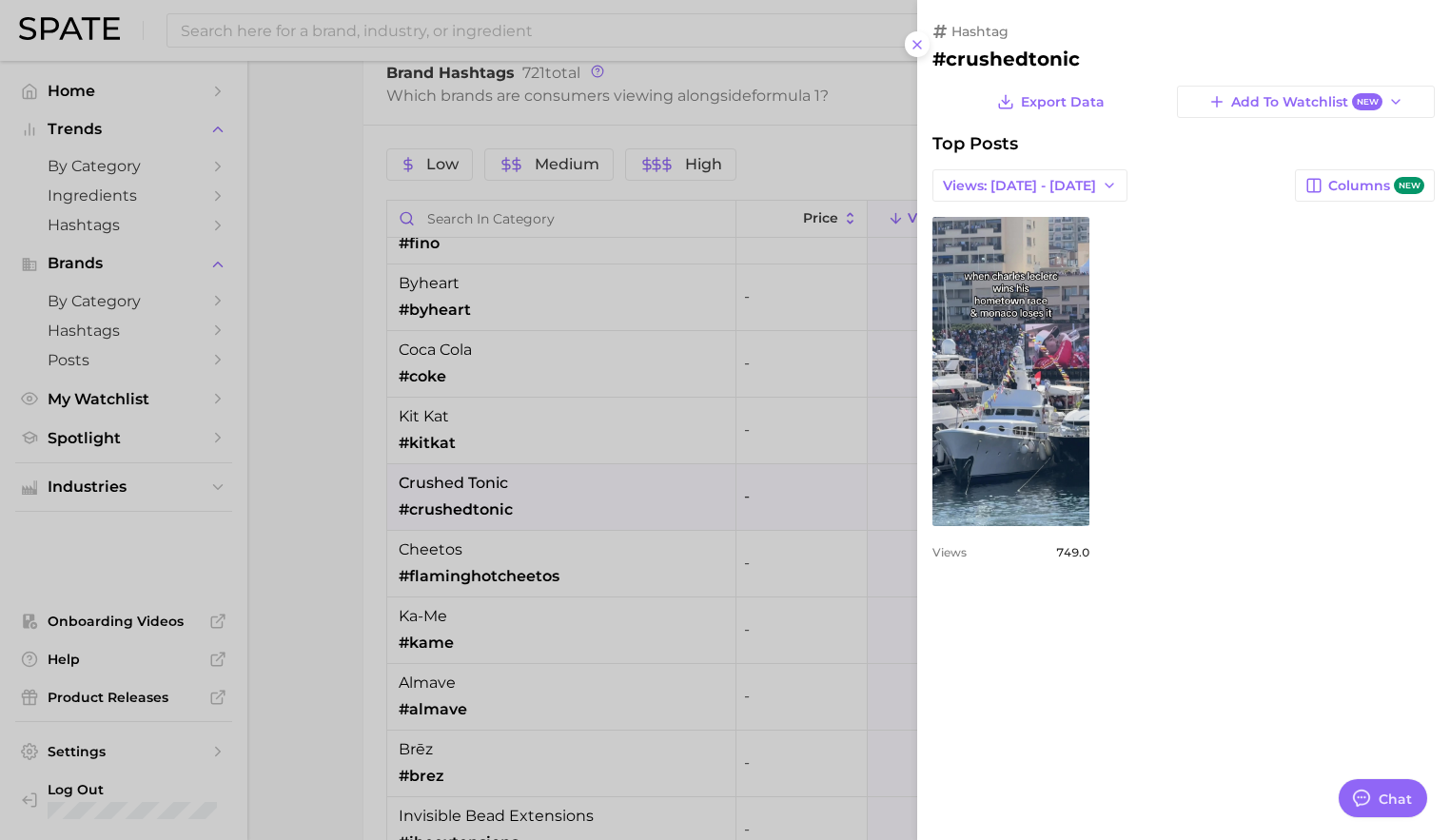
click at [645, 559] on div at bounding box center [725, 420] width 1450 height 840
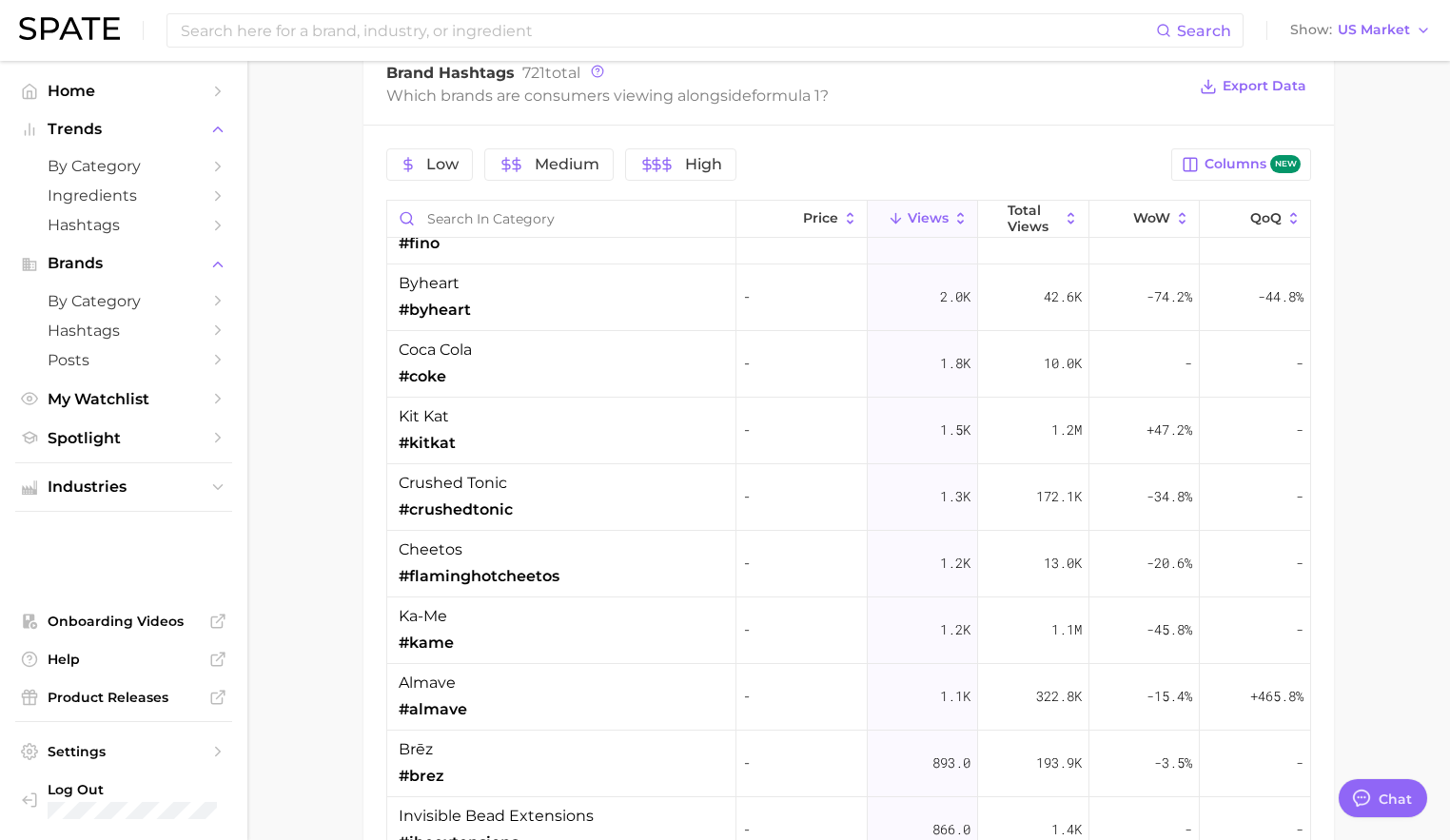
click at [645, 559] on div "cheetos #flaminghotcheetos" at bounding box center [562, 564] width 349 height 67
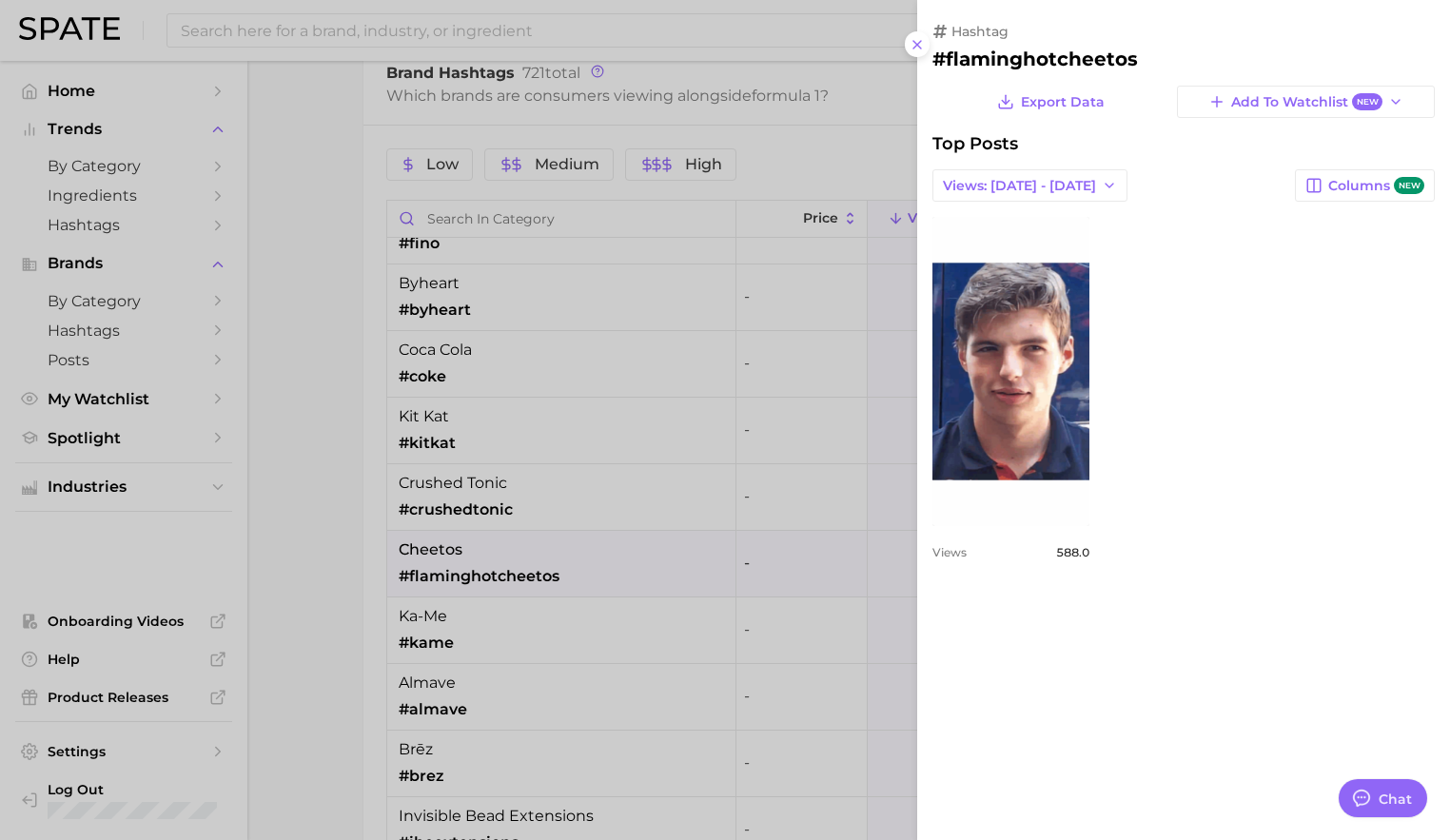
click at [651, 617] on div at bounding box center [725, 420] width 1450 height 840
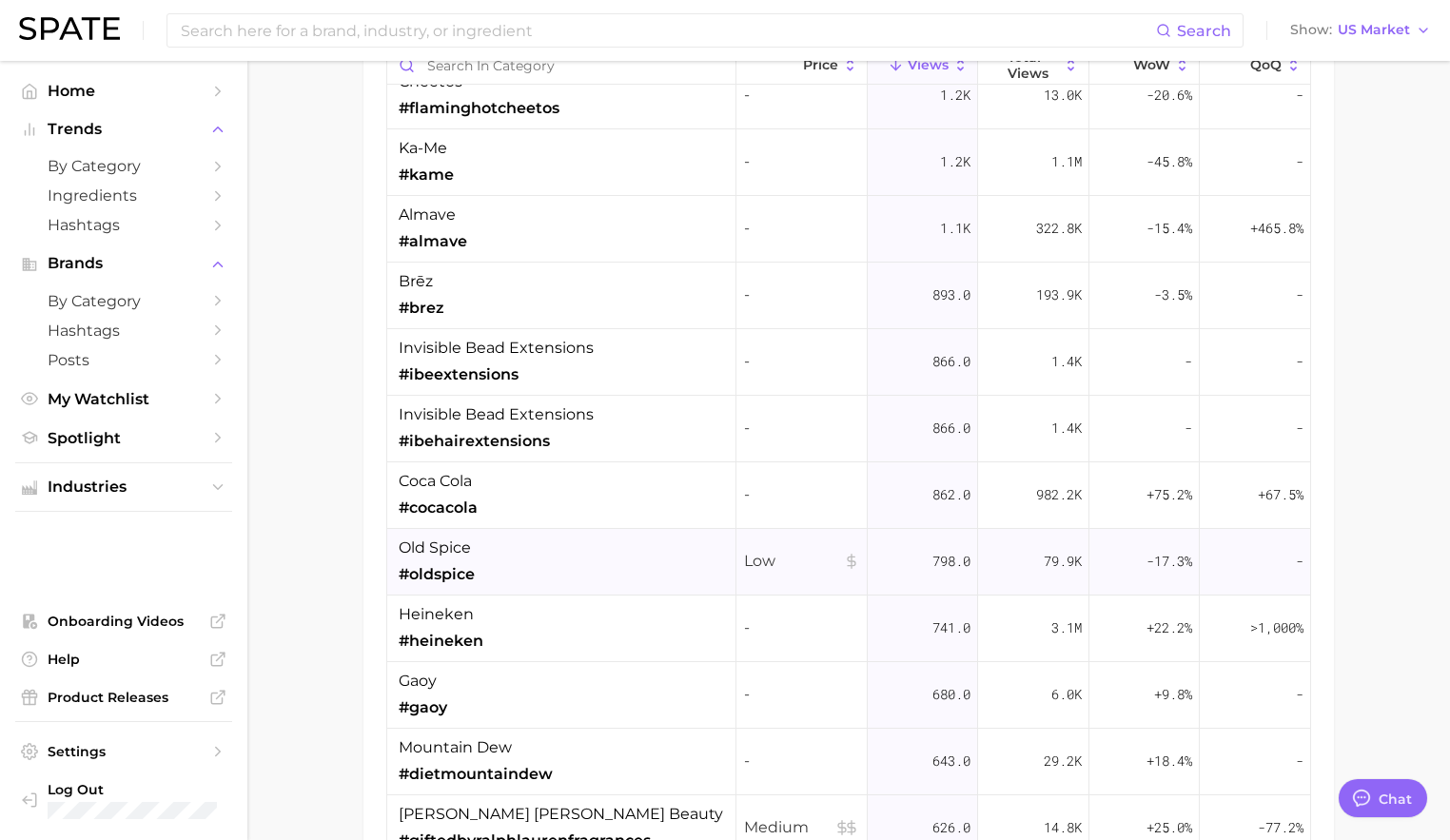
click at [646, 631] on div "heineken #heineken" at bounding box center [562, 628] width 349 height 67
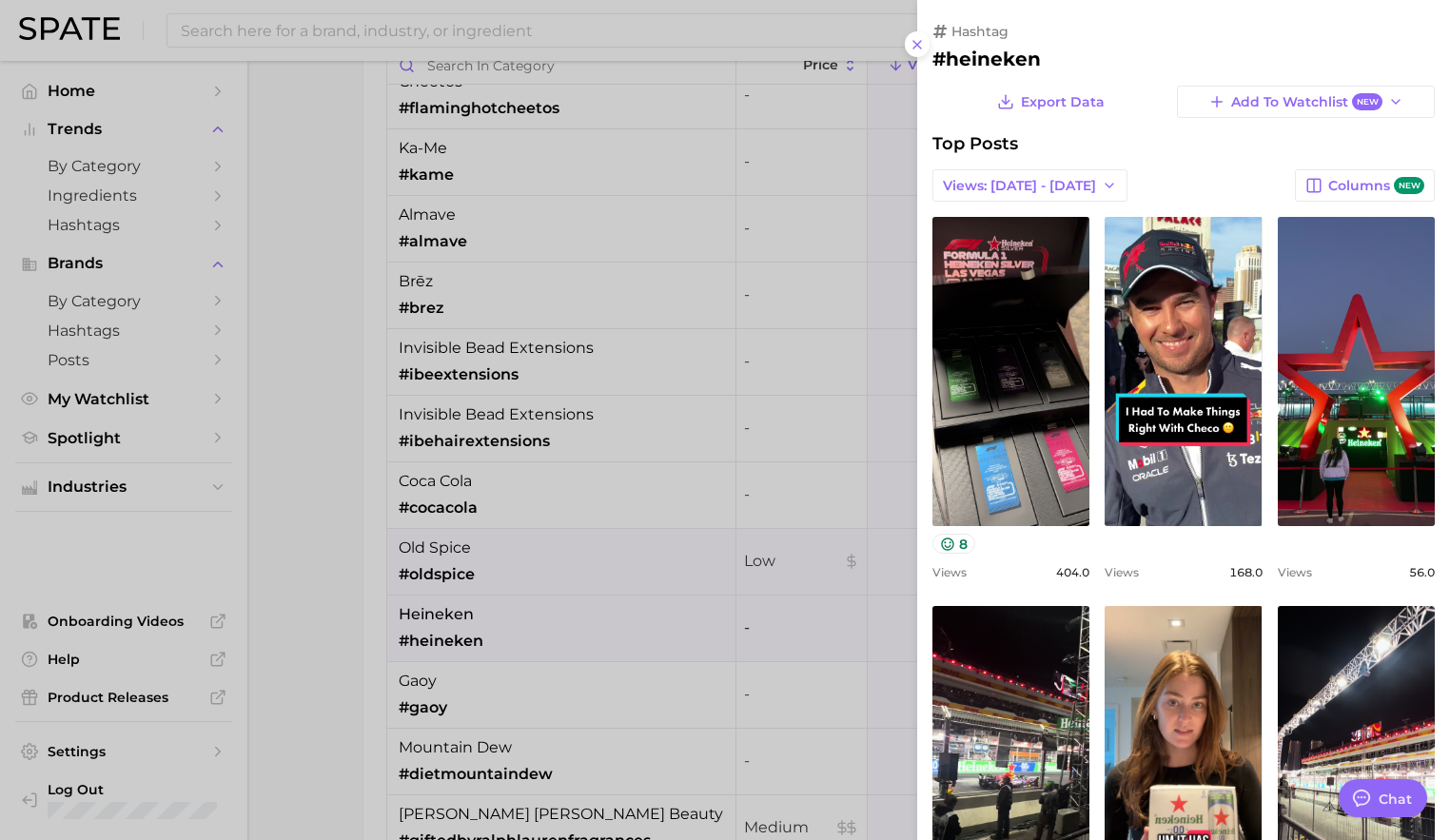
click at [646, 631] on div at bounding box center [725, 420] width 1450 height 840
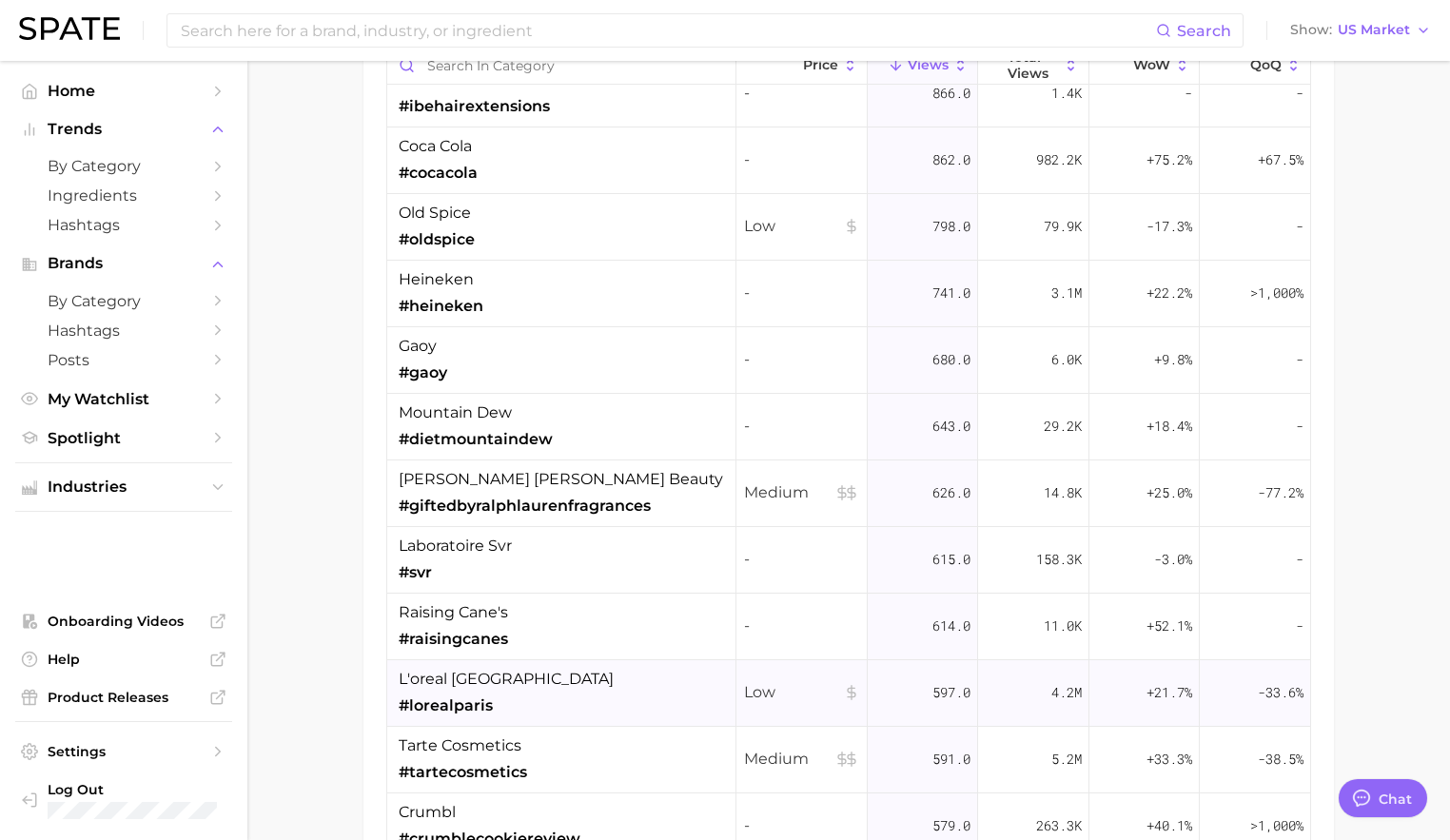
click at [628, 662] on div "l'oreal paris #lorealparis" at bounding box center [562, 693] width 349 height 67
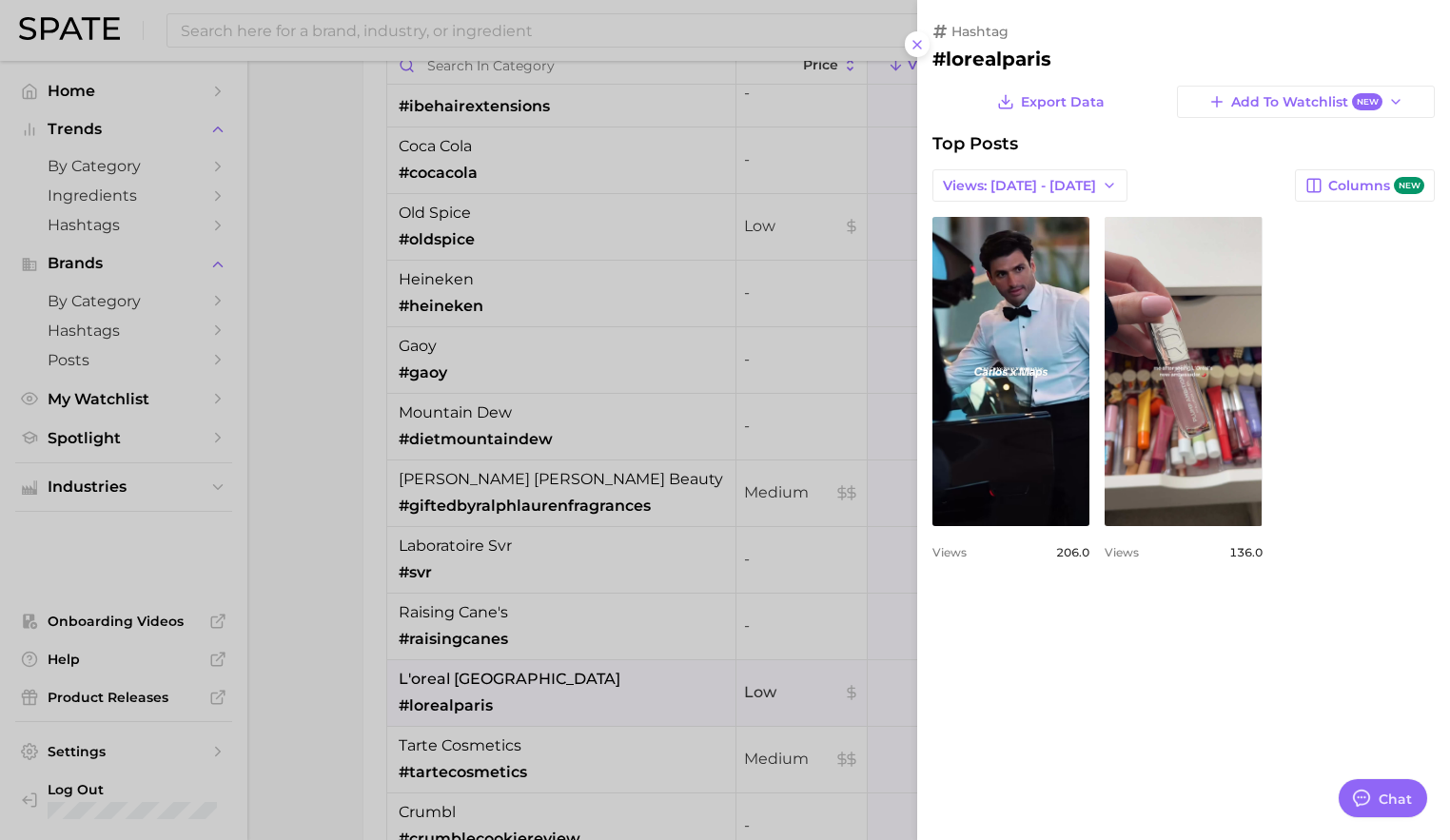
click at [641, 647] on div at bounding box center [725, 420] width 1450 height 840
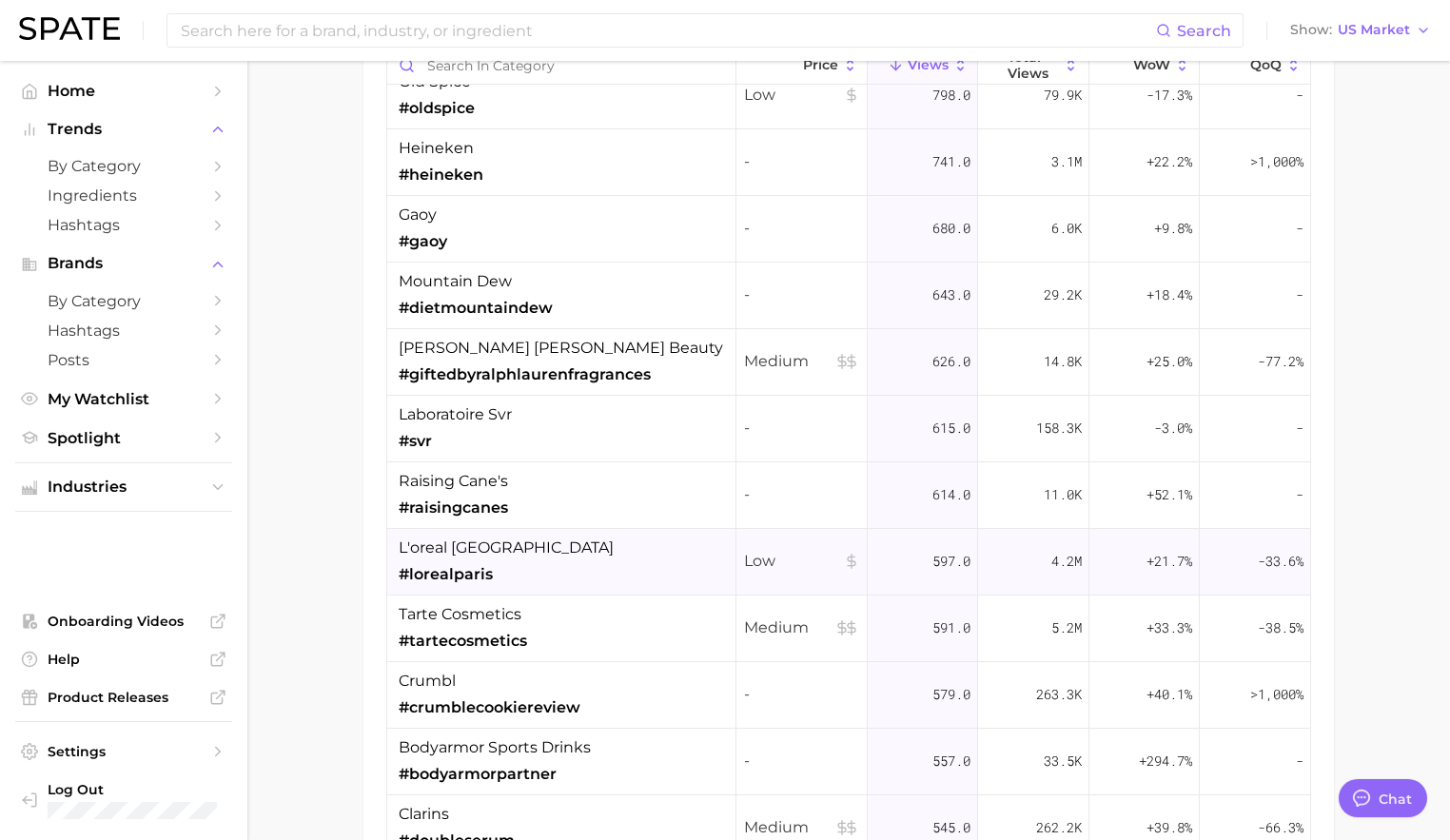
click at [624, 560] on div "l'oreal paris #lorealparis" at bounding box center [562, 562] width 349 height 67
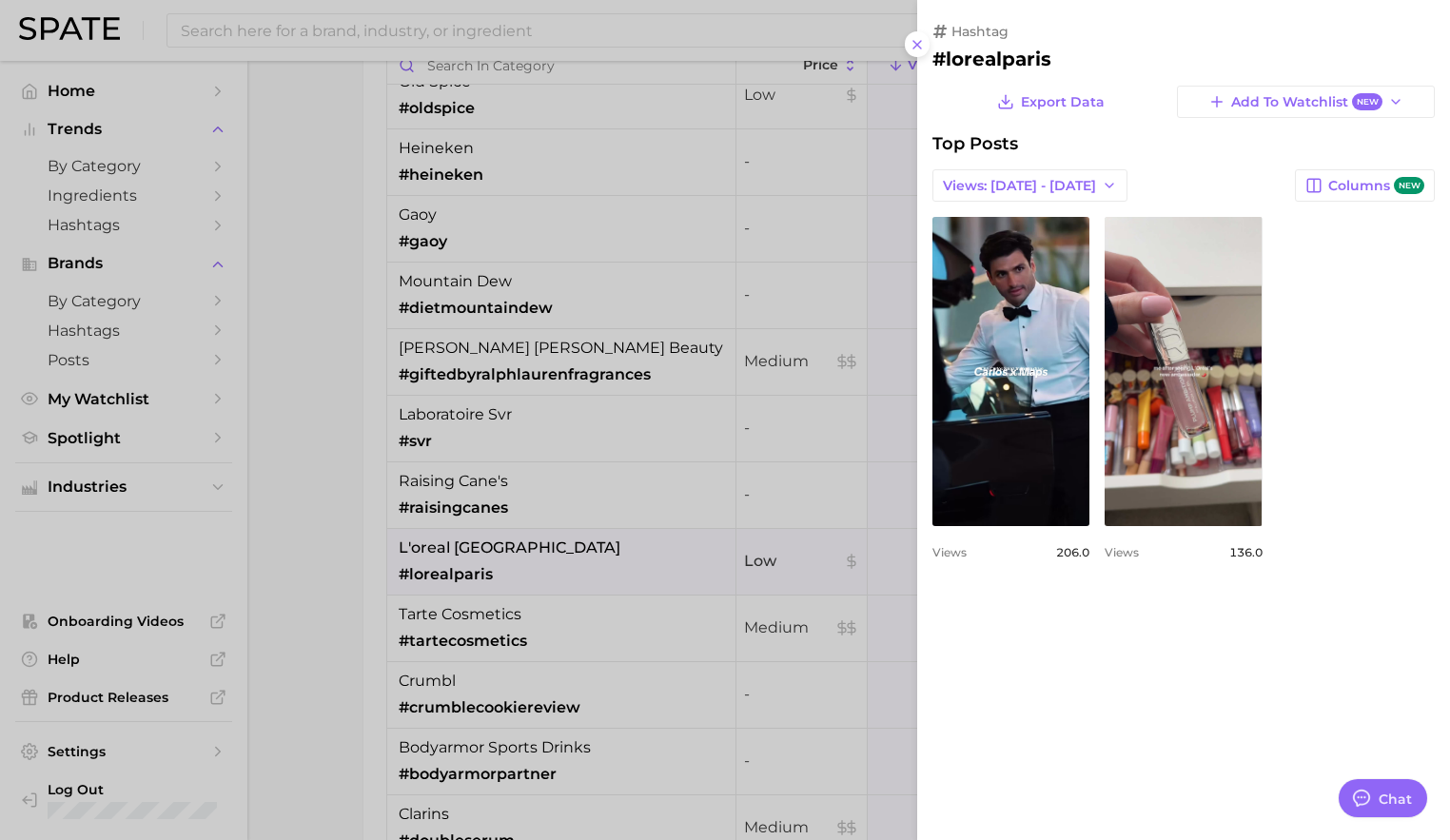
click at [615, 596] on div at bounding box center [725, 420] width 1450 height 840
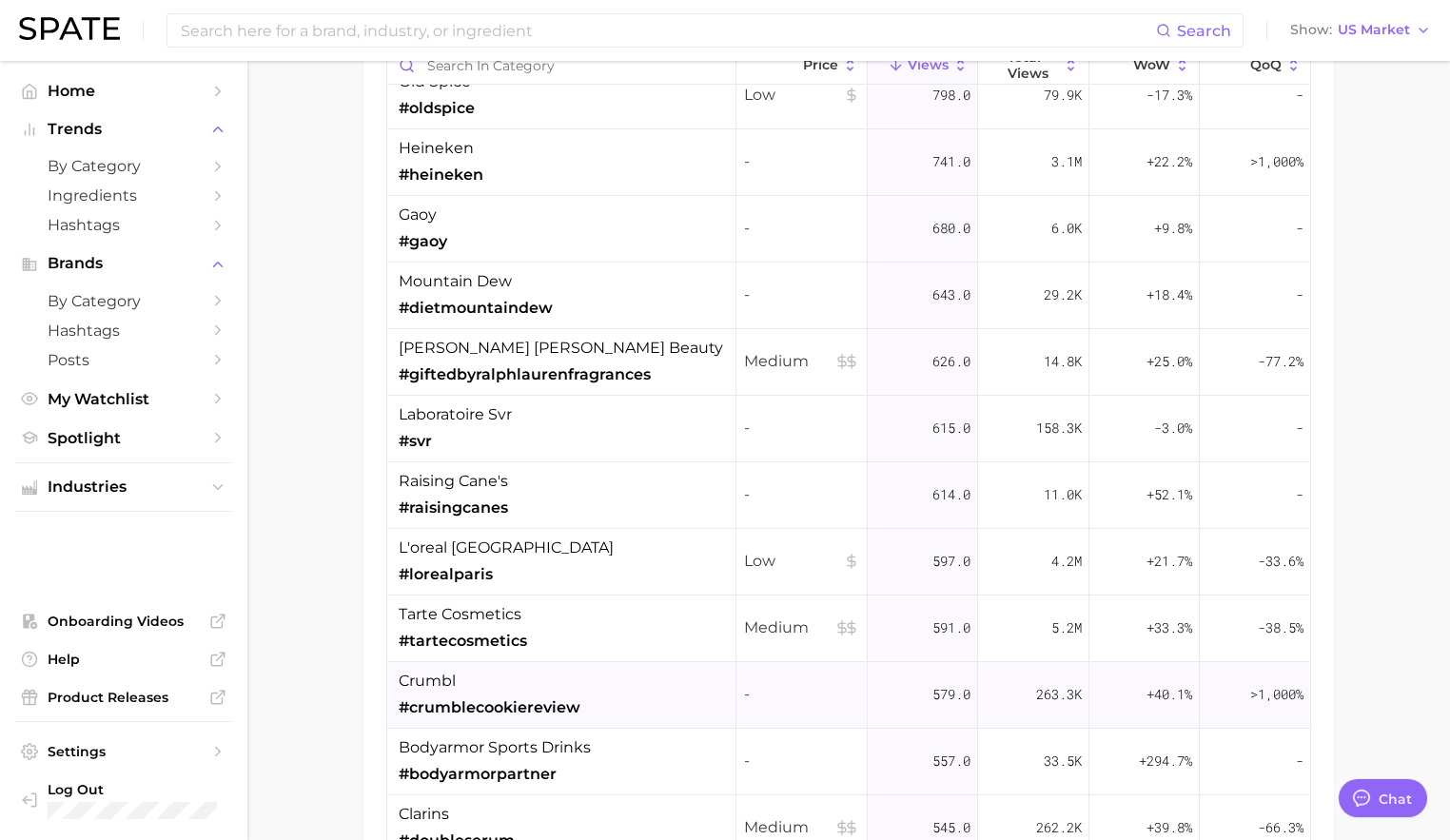
click at [616, 674] on div "crumbl #crumblecookiereview" at bounding box center [562, 695] width 349 height 67
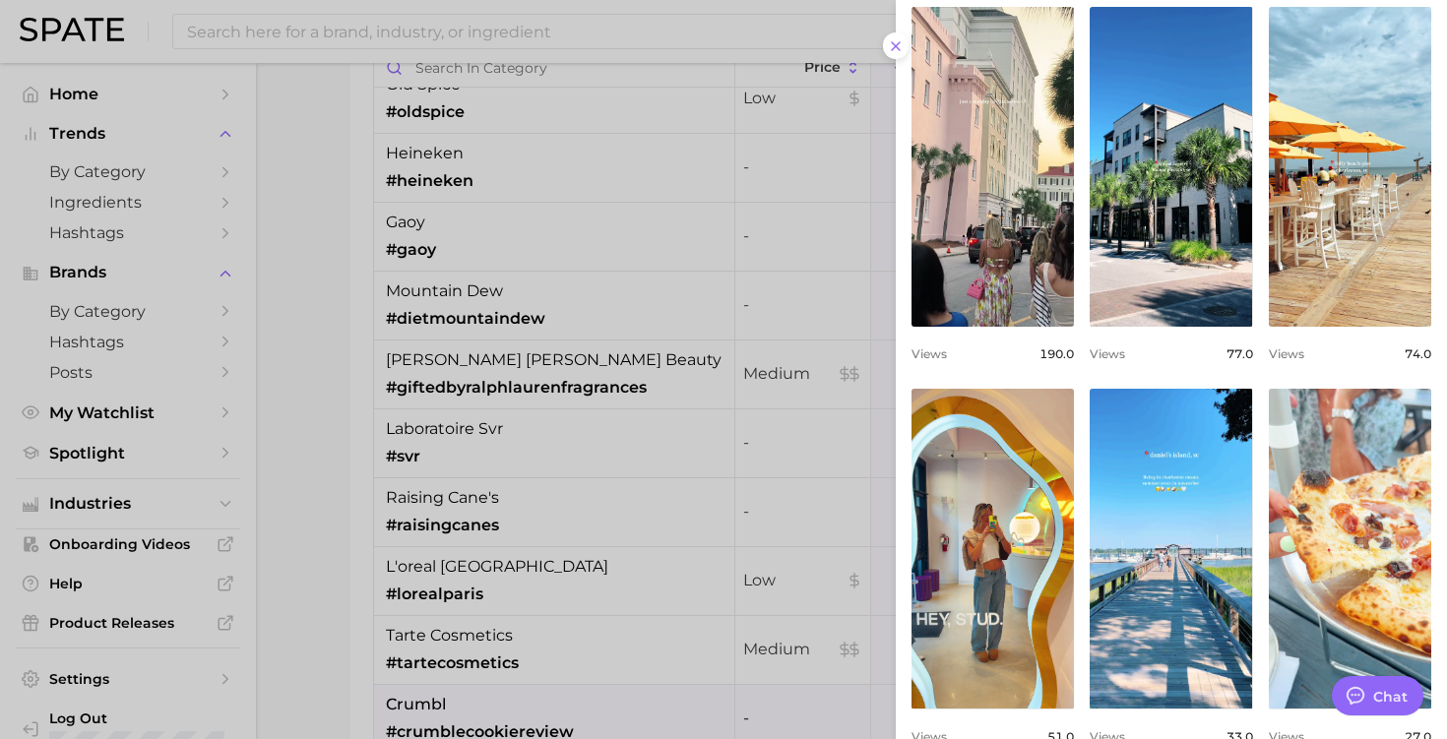
scroll to position [218, 0]
click at [744, 255] on div at bounding box center [723, 369] width 1447 height 739
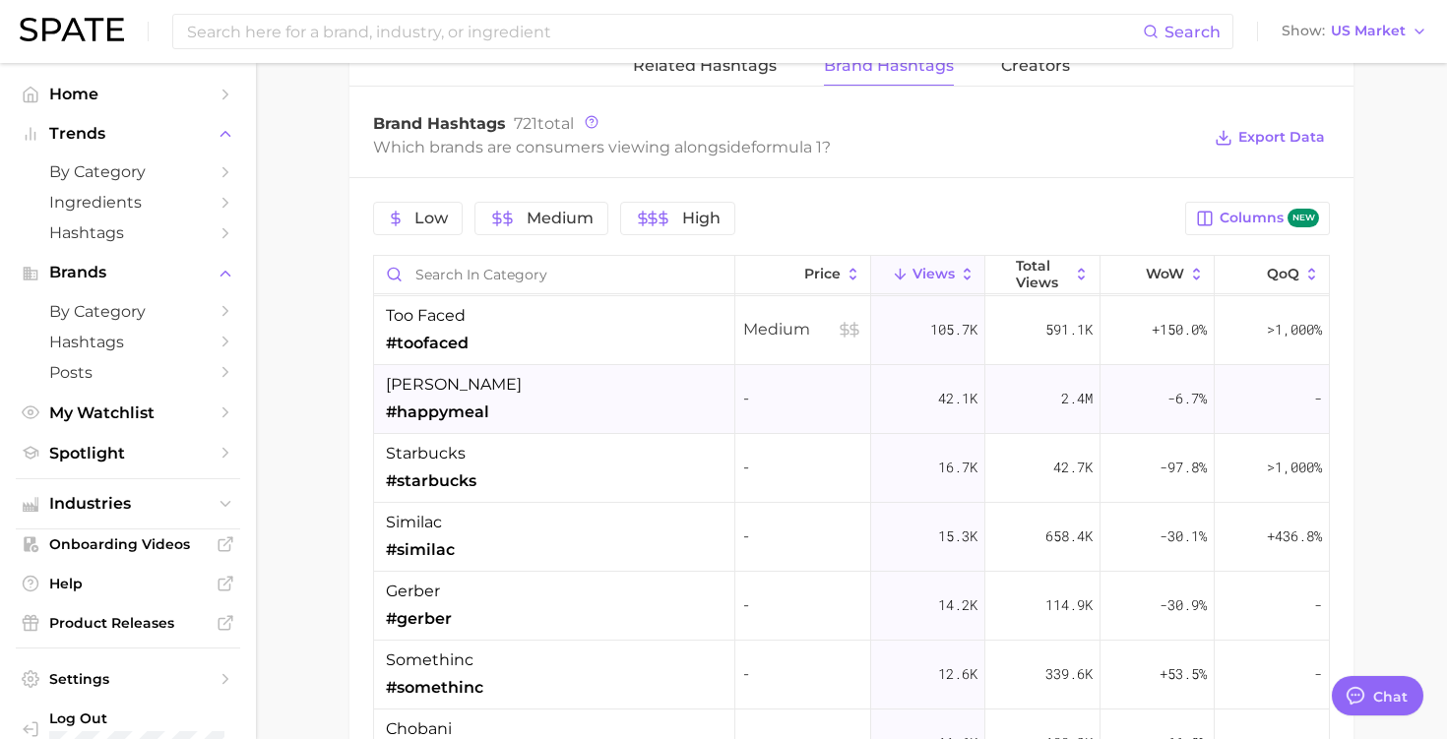
scroll to position [260, 0]
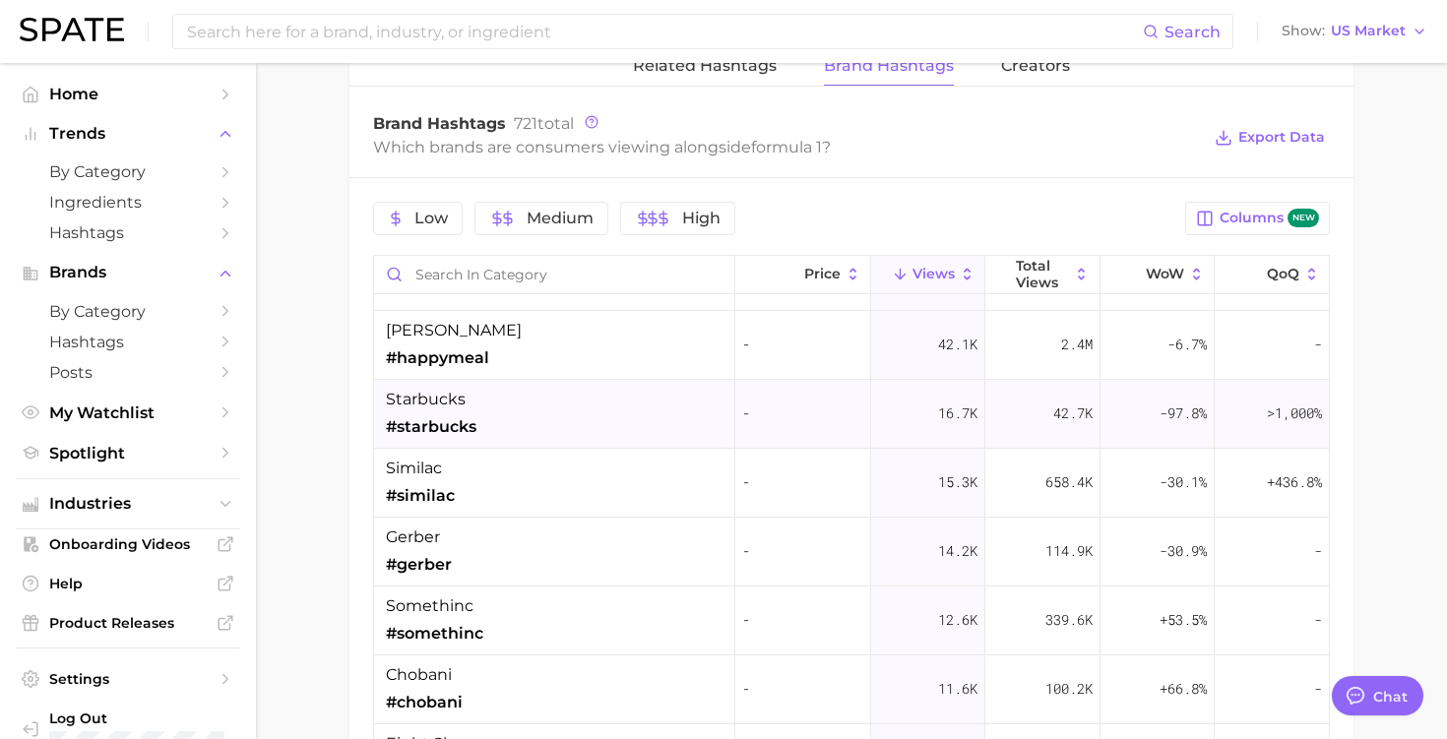
click at [573, 427] on div "starbucks #starbucks" at bounding box center [554, 414] width 361 height 69
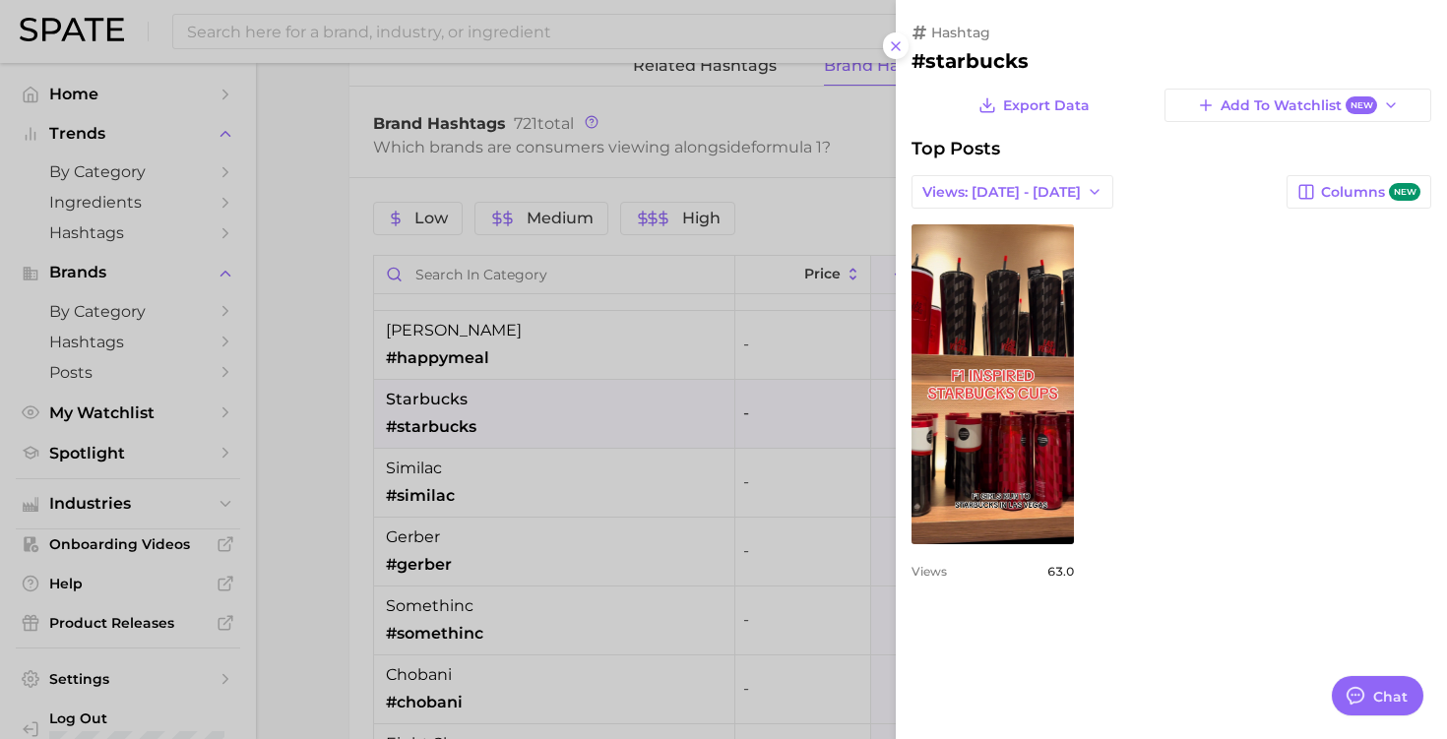
type textarea "x"
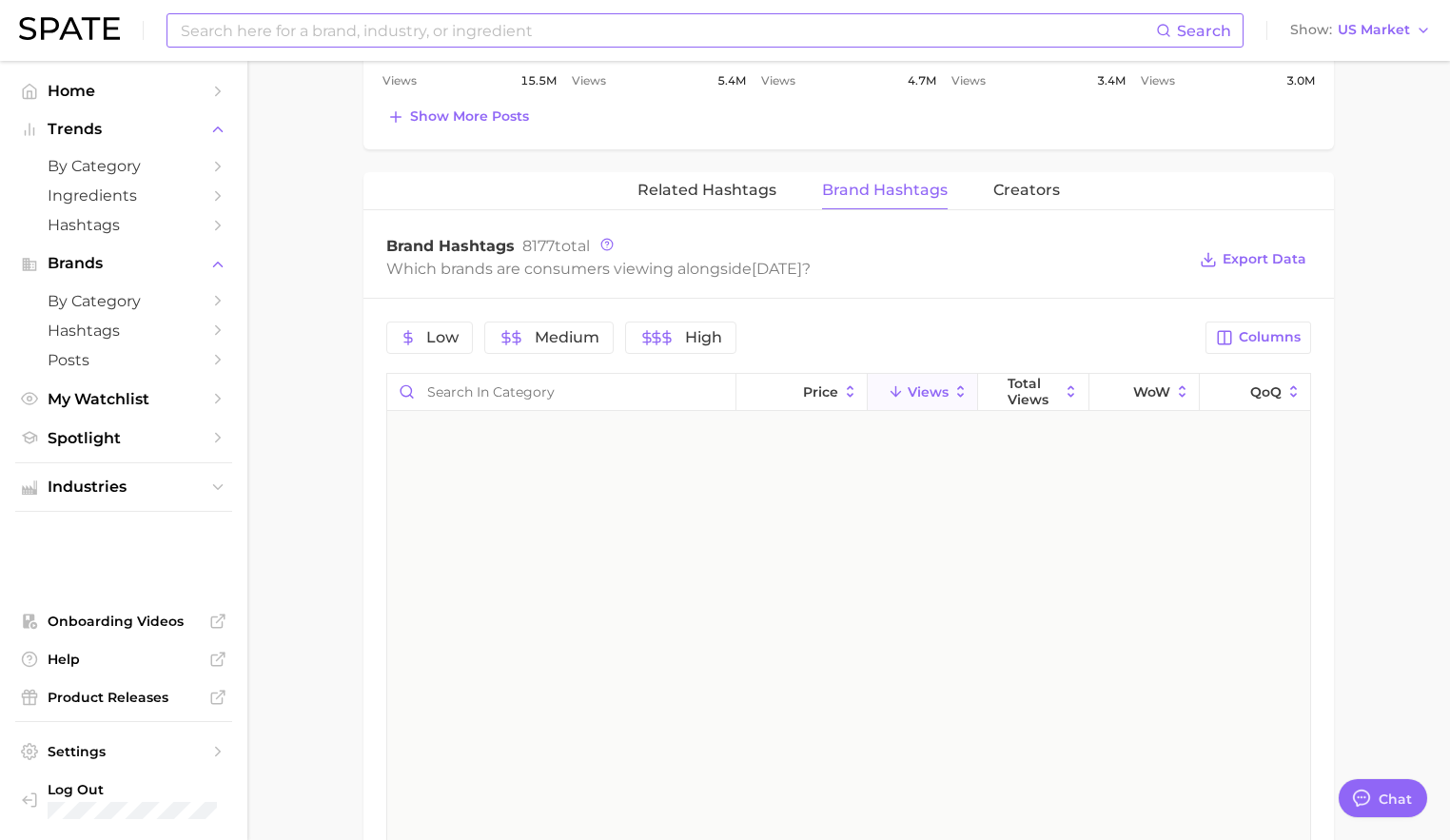
scroll to position [18139, 0]
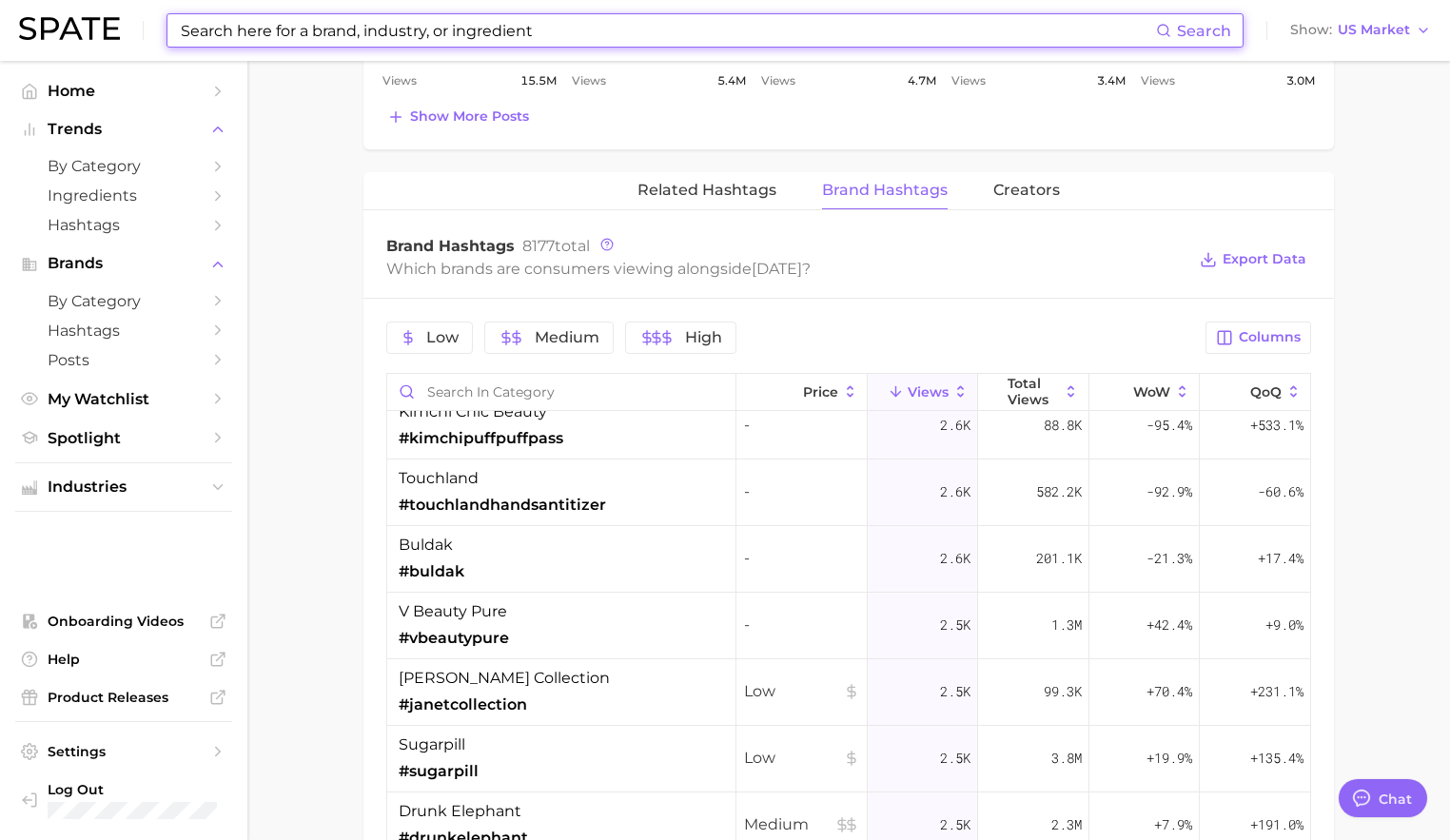
click at [246, 25] on input at bounding box center [667, 30] width 977 height 32
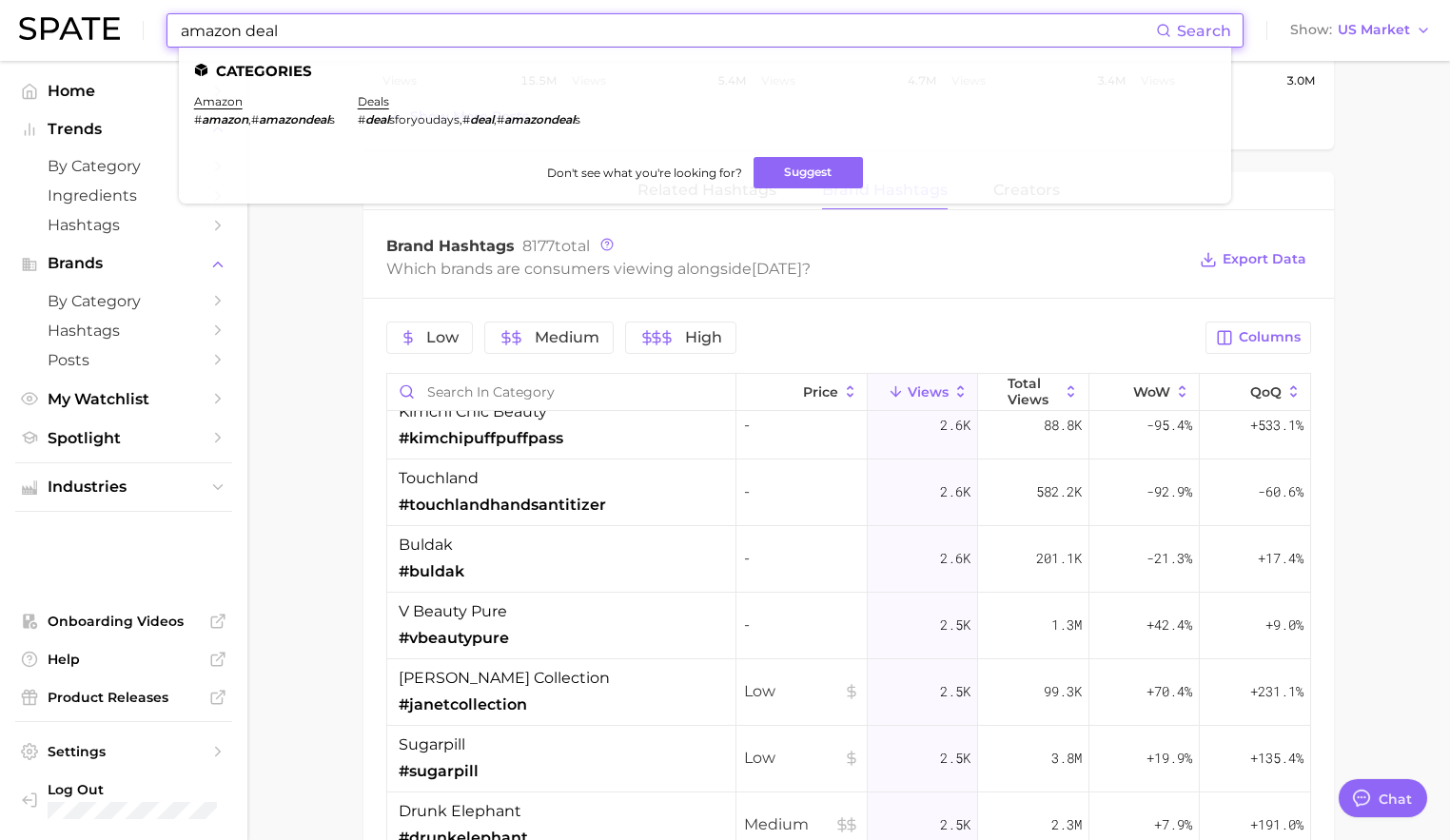
type input "amazon deal"
